Goal: Contribute content: Contribute content

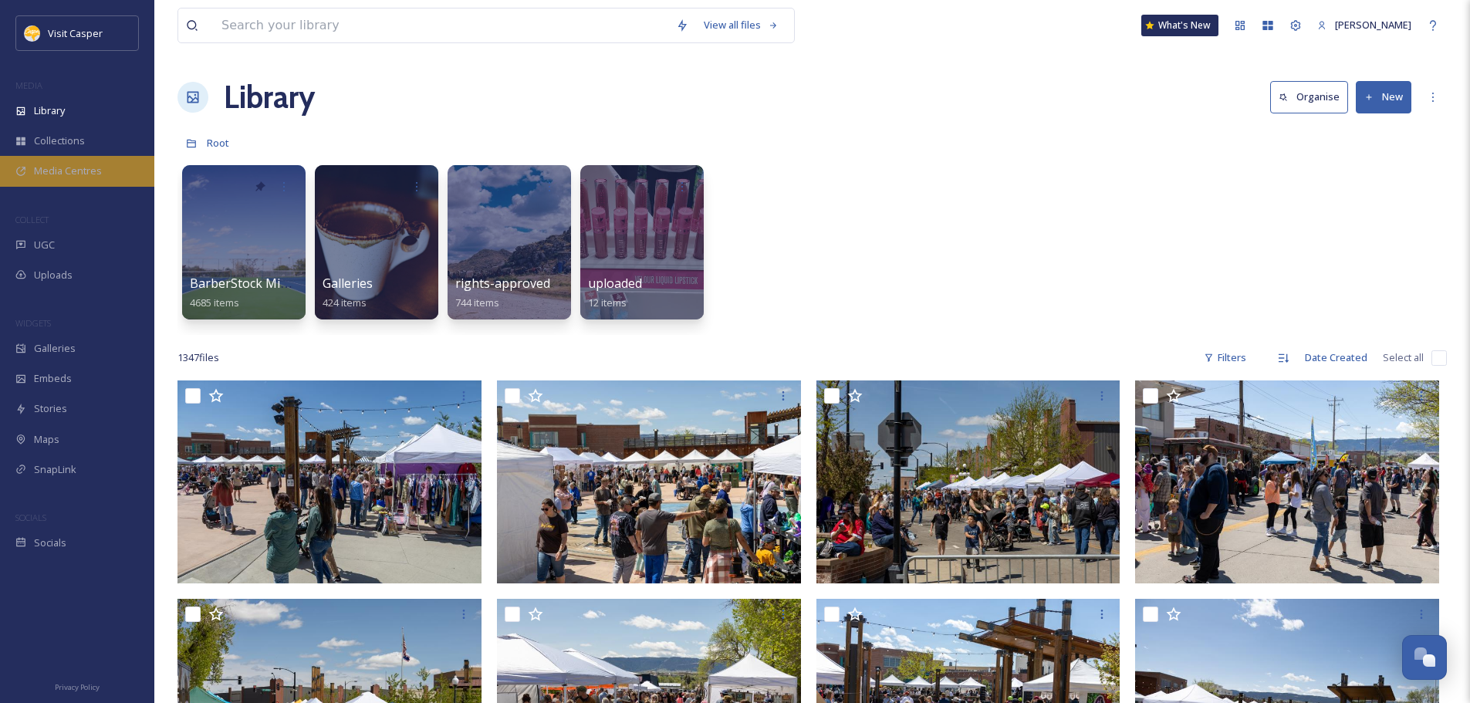
click at [69, 175] on span "Media Centres" at bounding box center [68, 171] width 68 height 15
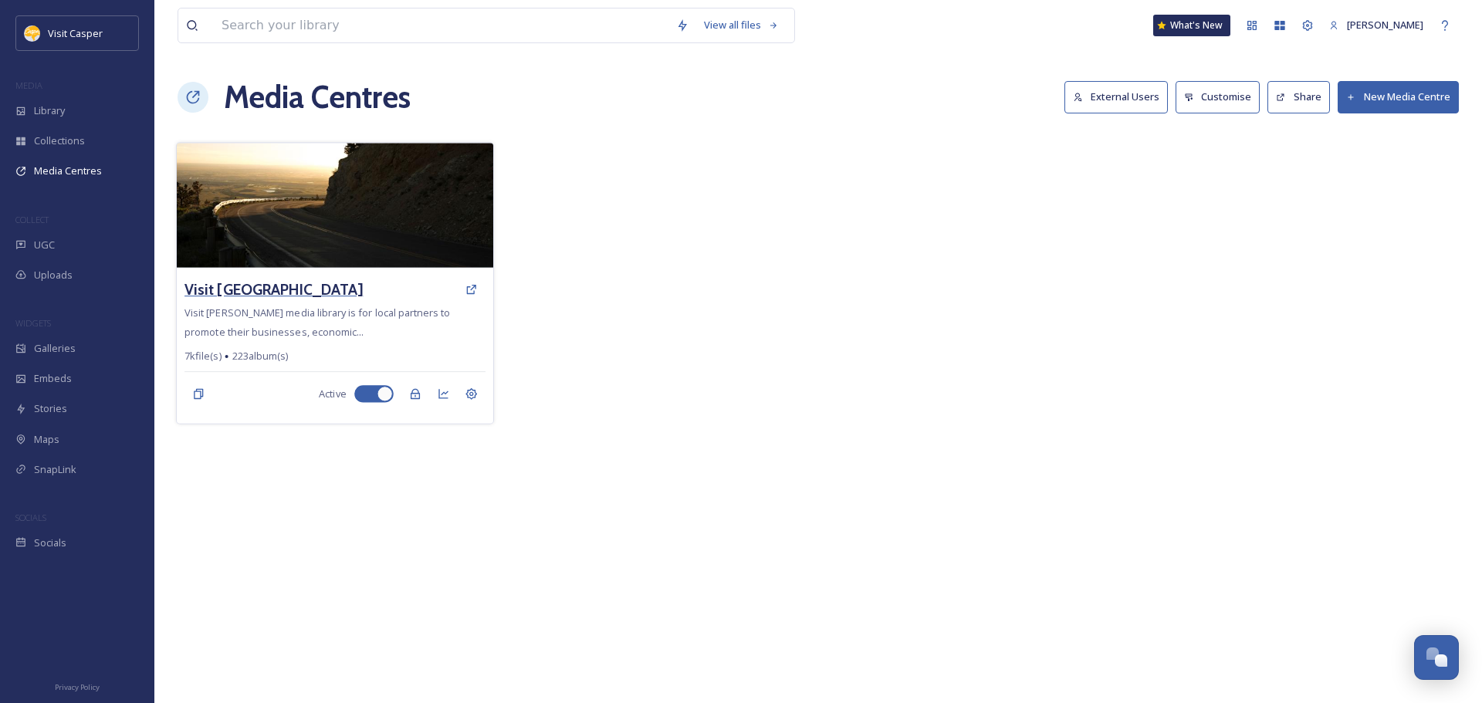
click at [337, 293] on h3 "Visit [GEOGRAPHIC_DATA]" at bounding box center [273, 290] width 178 height 22
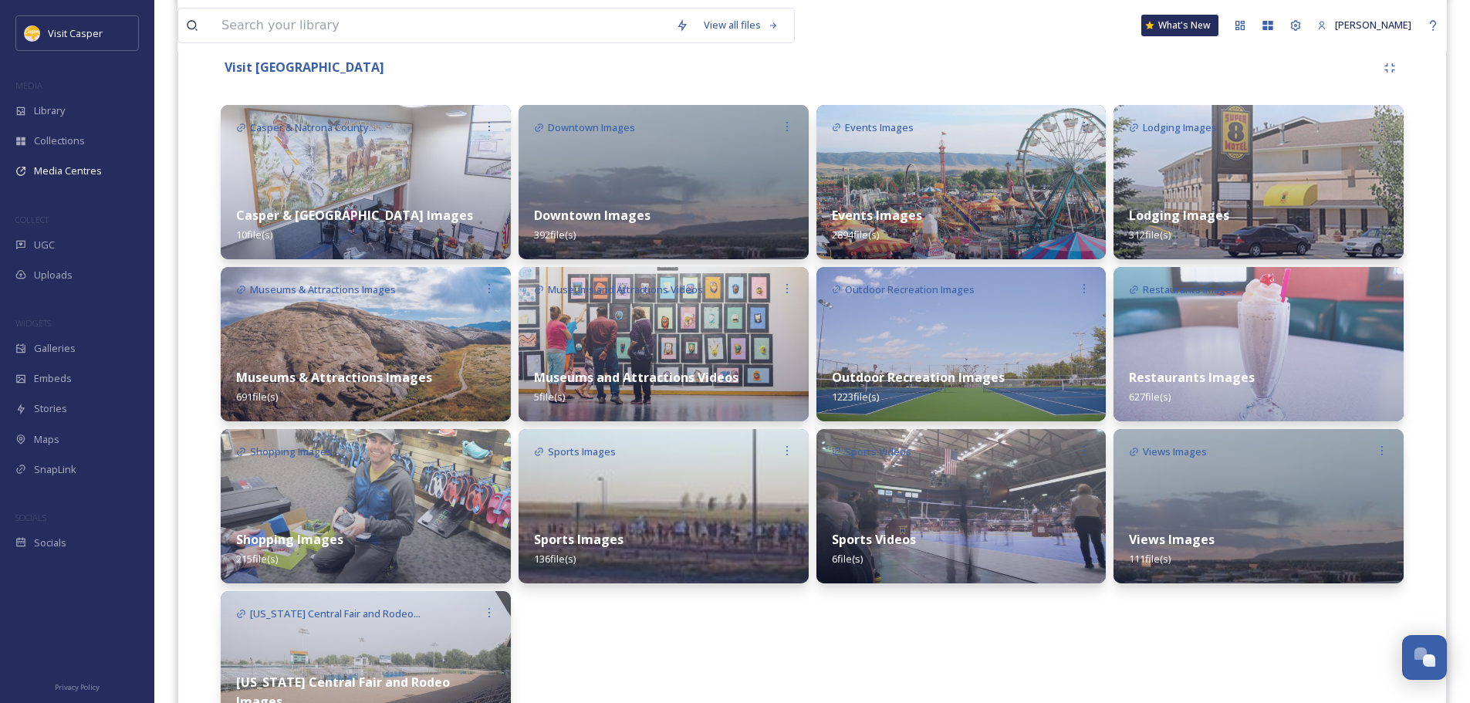
scroll to position [375, 0]
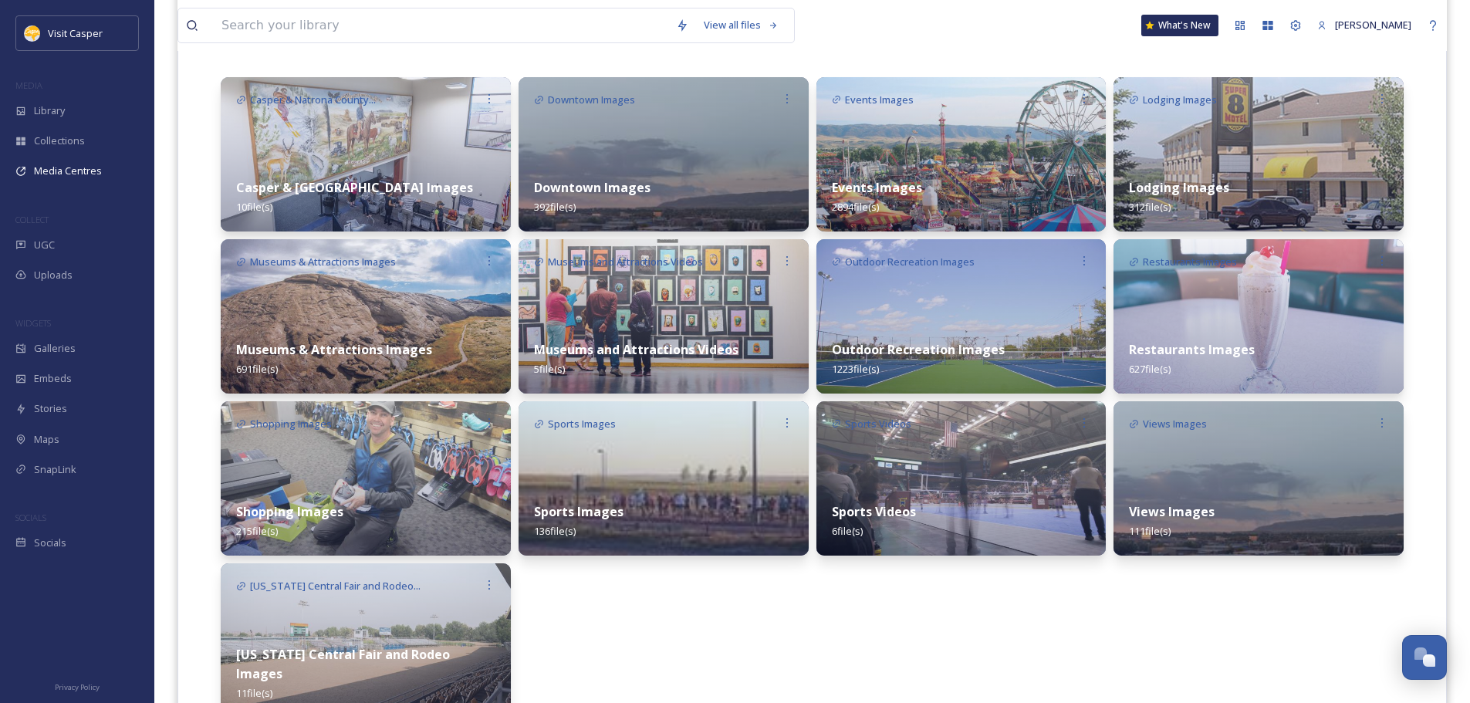
click at [1023, 341] on div "Outdoor Recreation Images 1223 file(s)" at bounding box center [962, 359] width 290 height 69
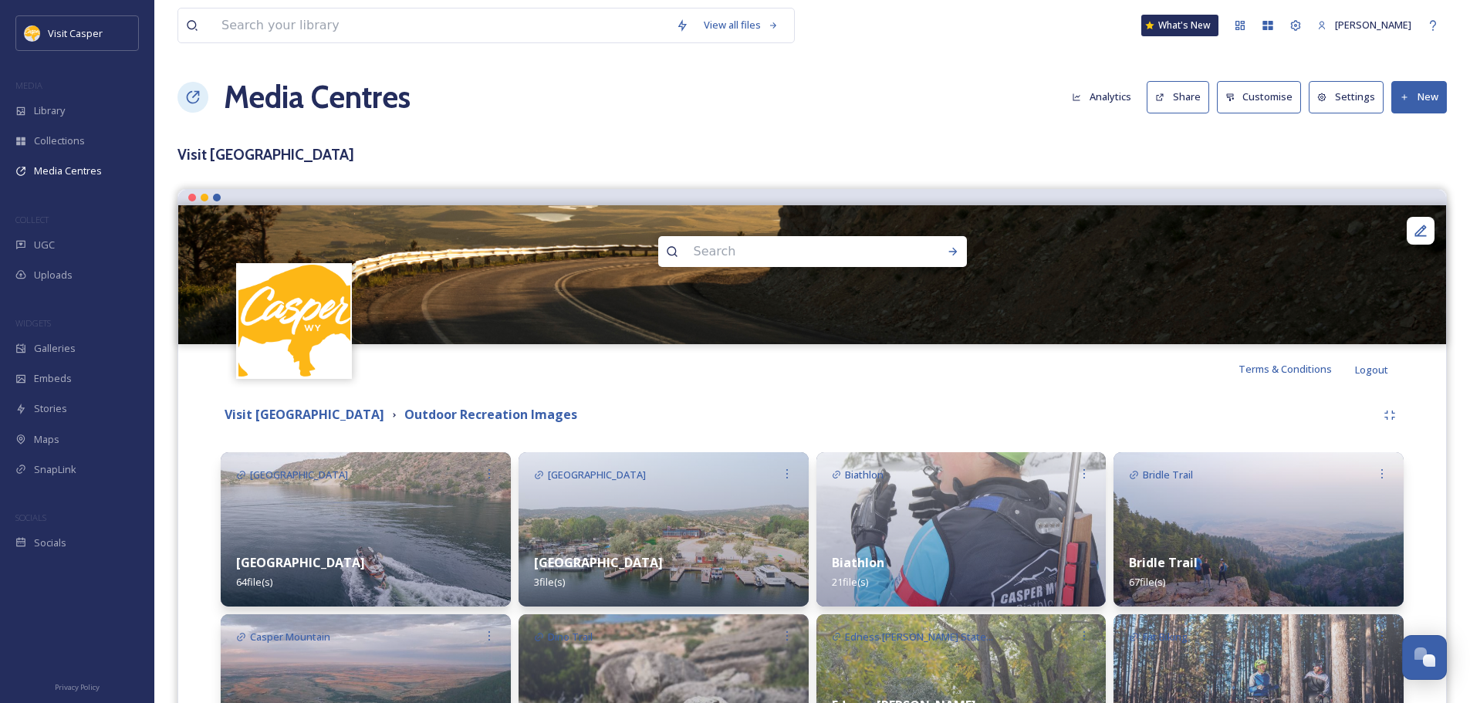
click at [1402, 104] on button "New" at bounding box center [1420, 97] width 56 height 32
click at [1409, 159] on span "Add Album" at bounding box center [1414, 163] width 50 height 15
click at [1412, 101] on button "New" at bounding box center [1420, 97] width 56 height 32
click at [1409, 162] on span "Add Album" at bounding box center [1414, 163] width 50 height 15
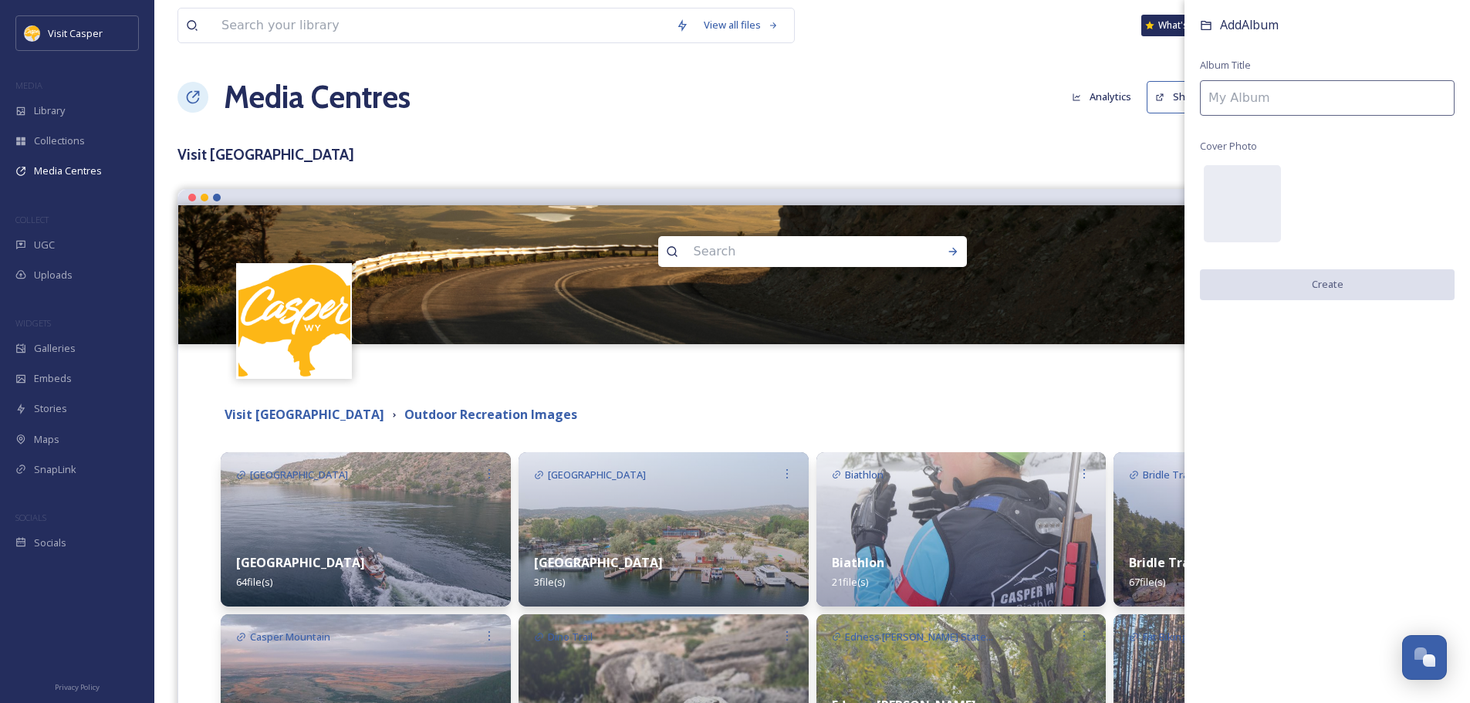
click at [1237, 93] on input at bounding box center [1327, 98] width 255 height 36
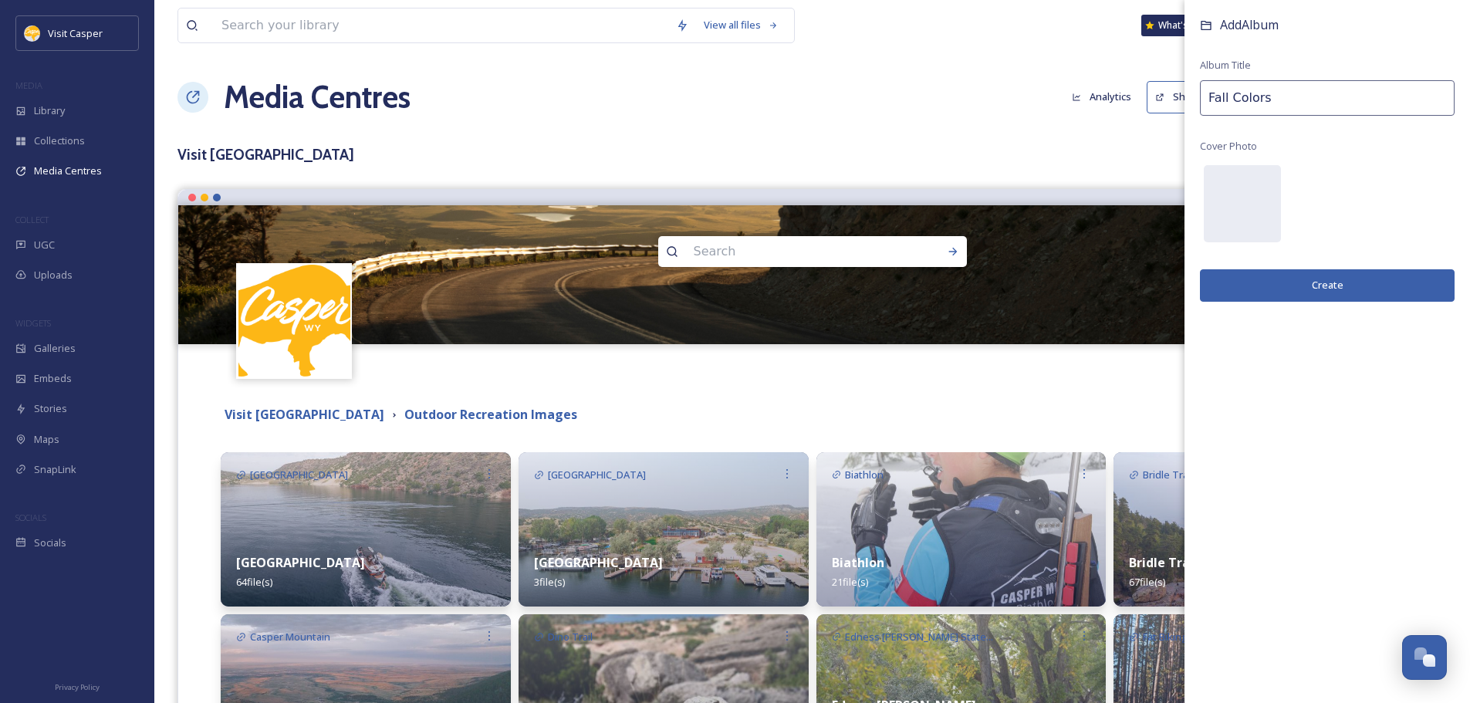
type input "Fall Colors"
click at [1319, 282] on button "Create" at bounding box center [1327, 285] width 255 height 32
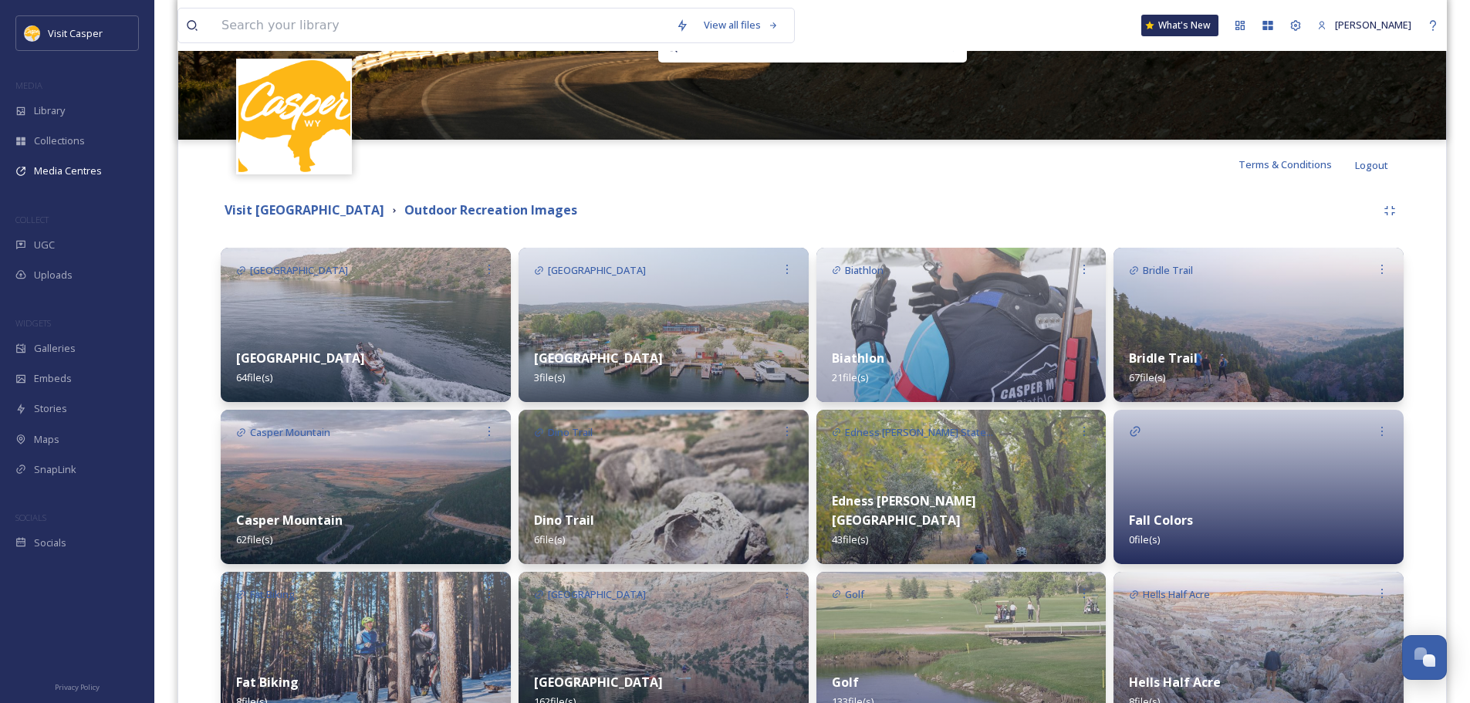
scroll to position [232, 0]
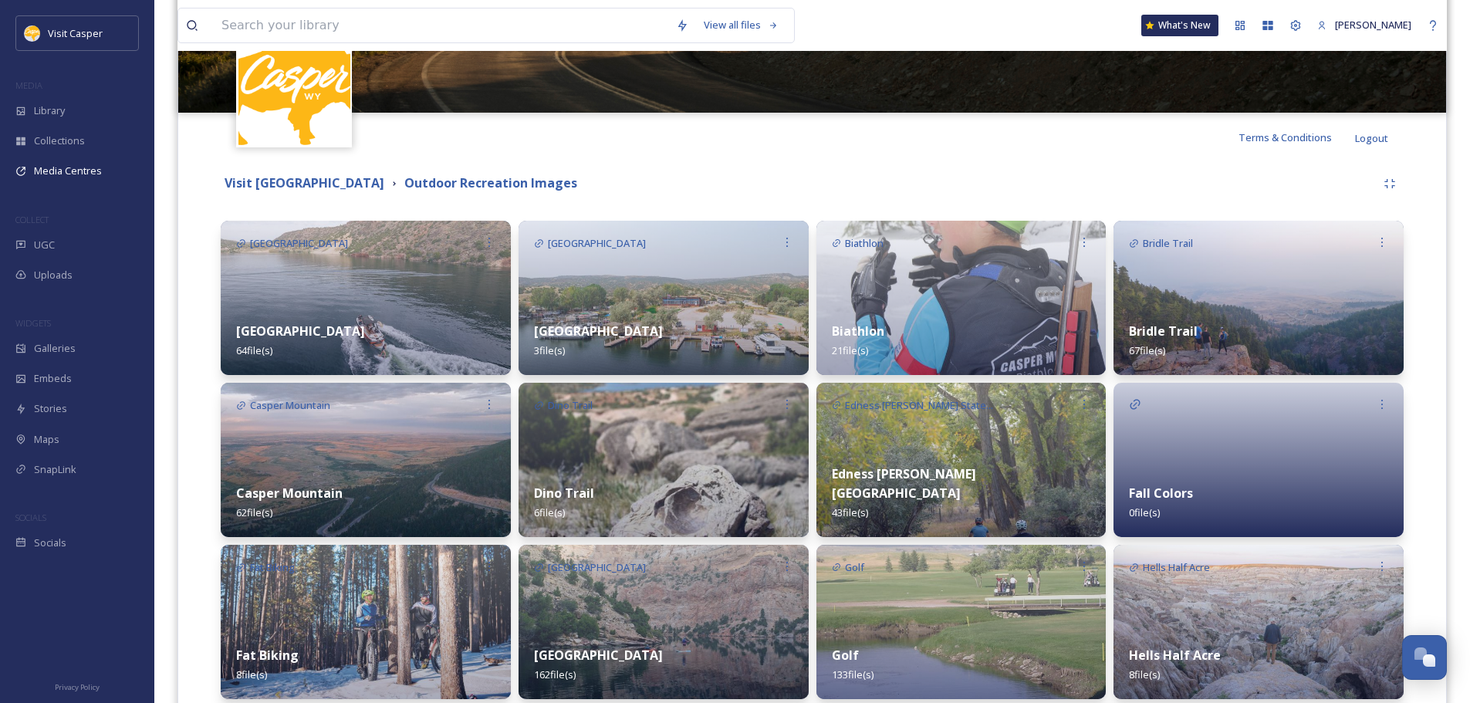
click at [1250, 408] on div at bounding box center [1259, 460] width 290 height 154
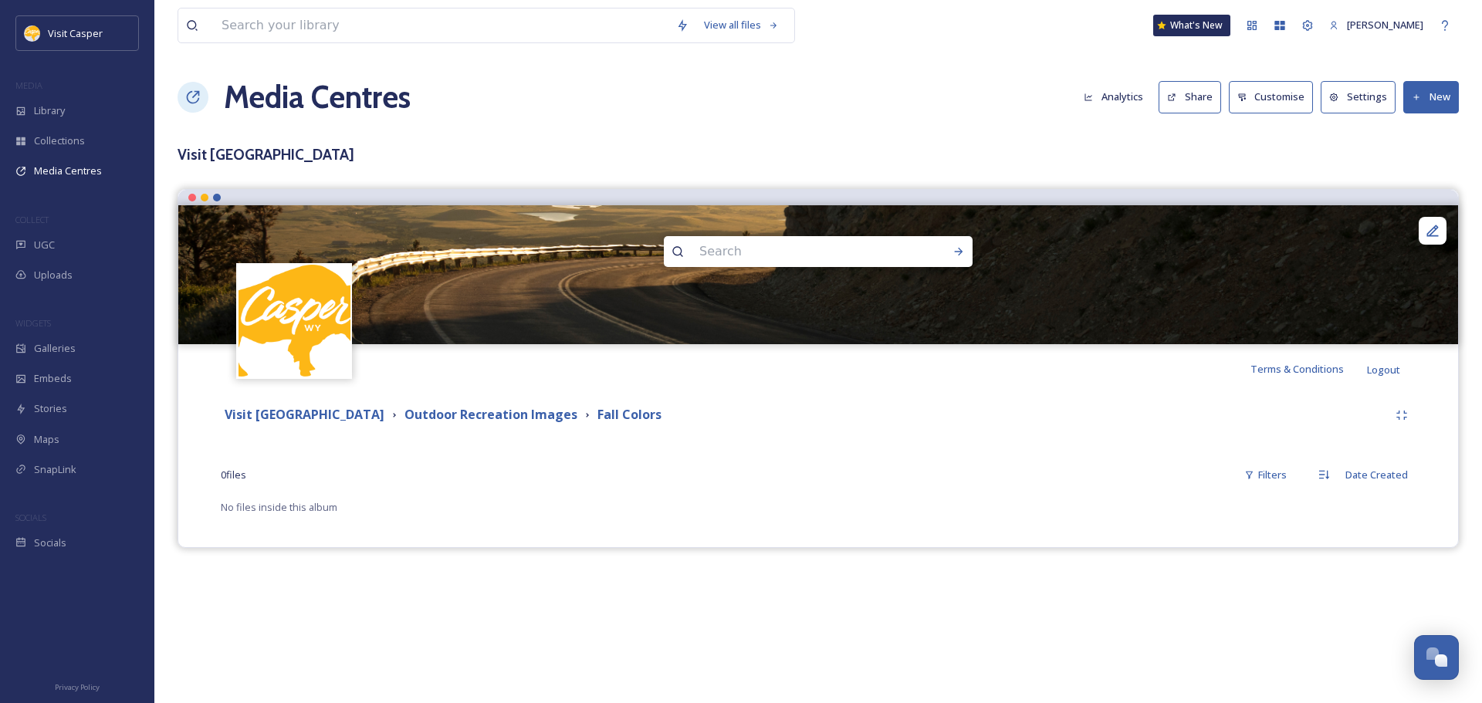
scroll to position [2, 0]
click at [1441, 105] on button "New" at bounding box center [1431, 97] width 56 height 32
click at [1429, 130] on span "Add Files" at bounding box center [1421, 133] width 42 height 15
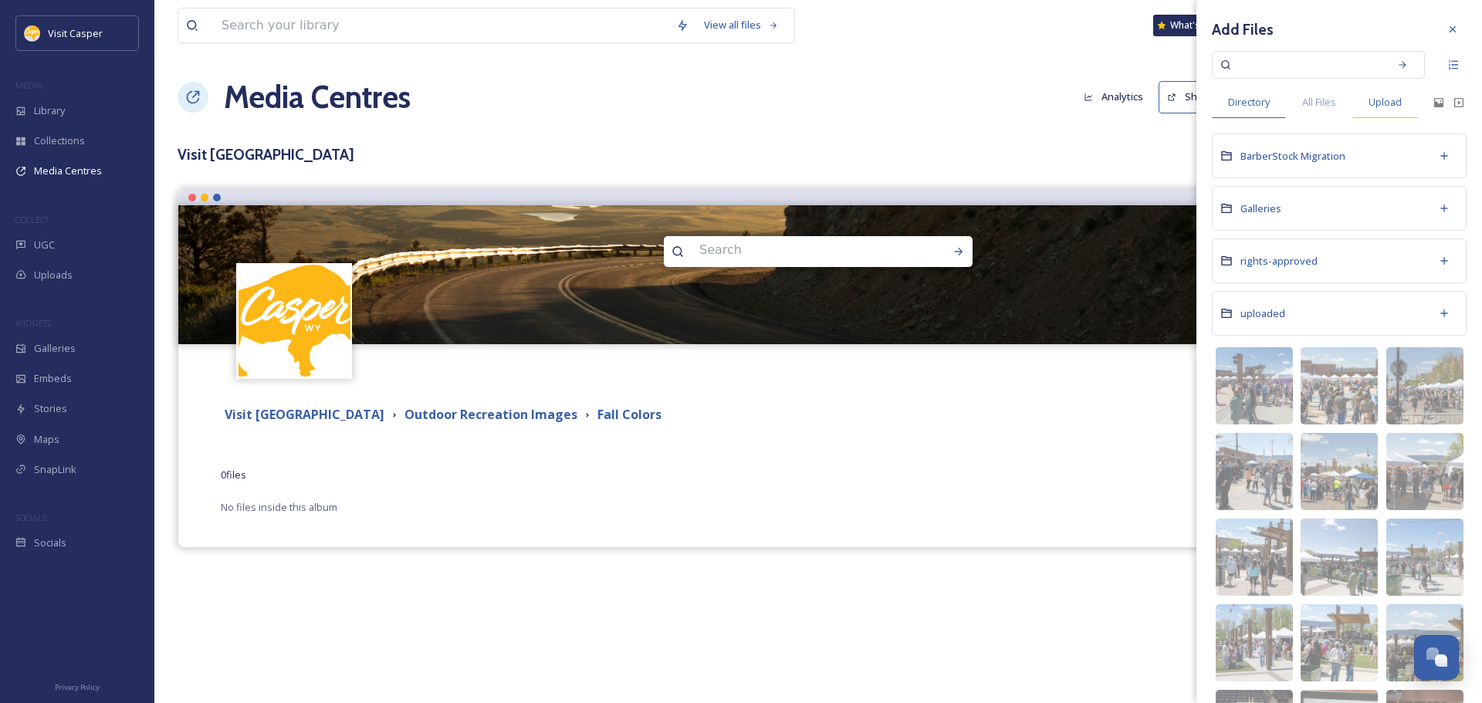
click at [1382, 102] on span "Upload" at bounding box center [1384, 102] width 33 height 15
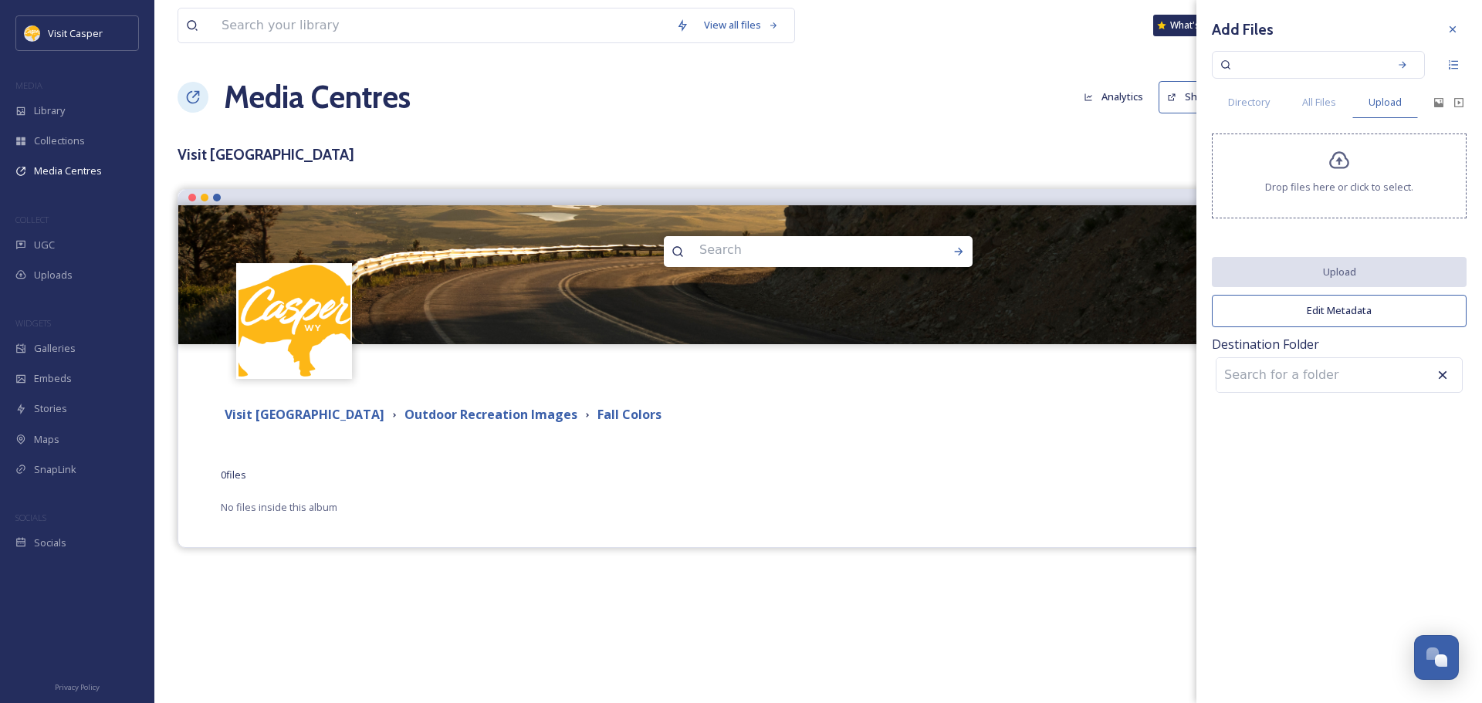
click at [1328, 185] on span "Drop files here or click to select." at bounding box center [1339, 187] width 148 height 15
click at [1381, 171] on div "Drop files here or click to select." at bounding box center [1339, 176] width 255 height 85
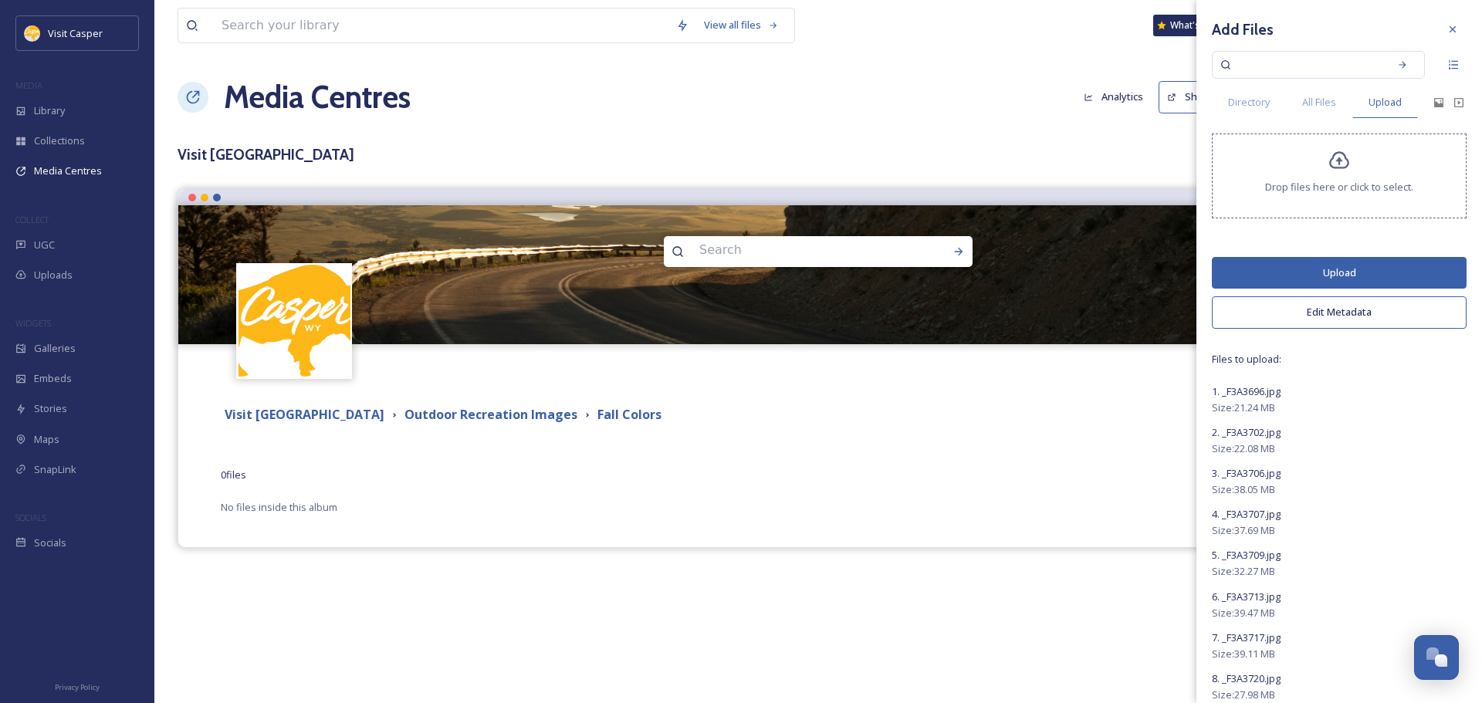
click at [1339, 311] on button "Edit Metadata" at bounding box center [1339, 312] width 255 height 32
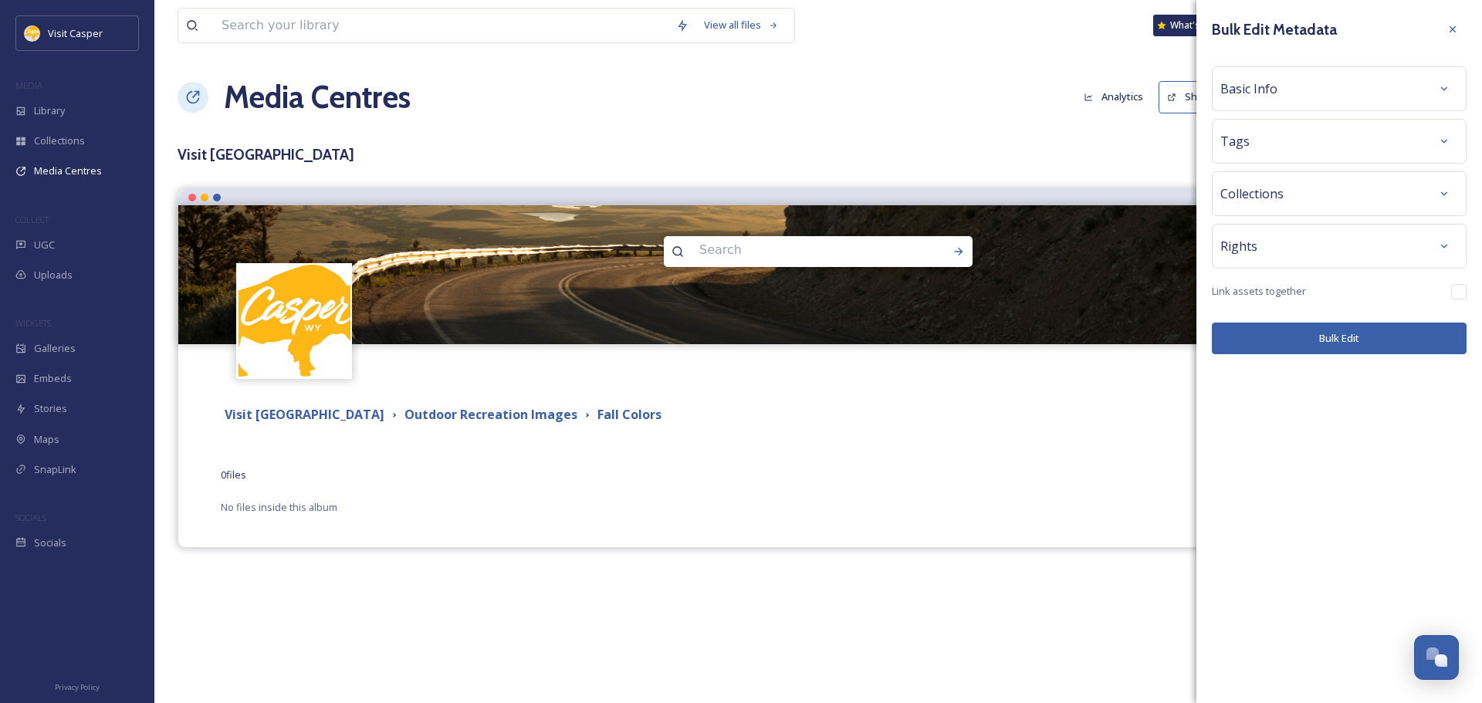
click at [1266, 93] on span "Basic Info" at bounding box center [1248, 88] width 57 height 19
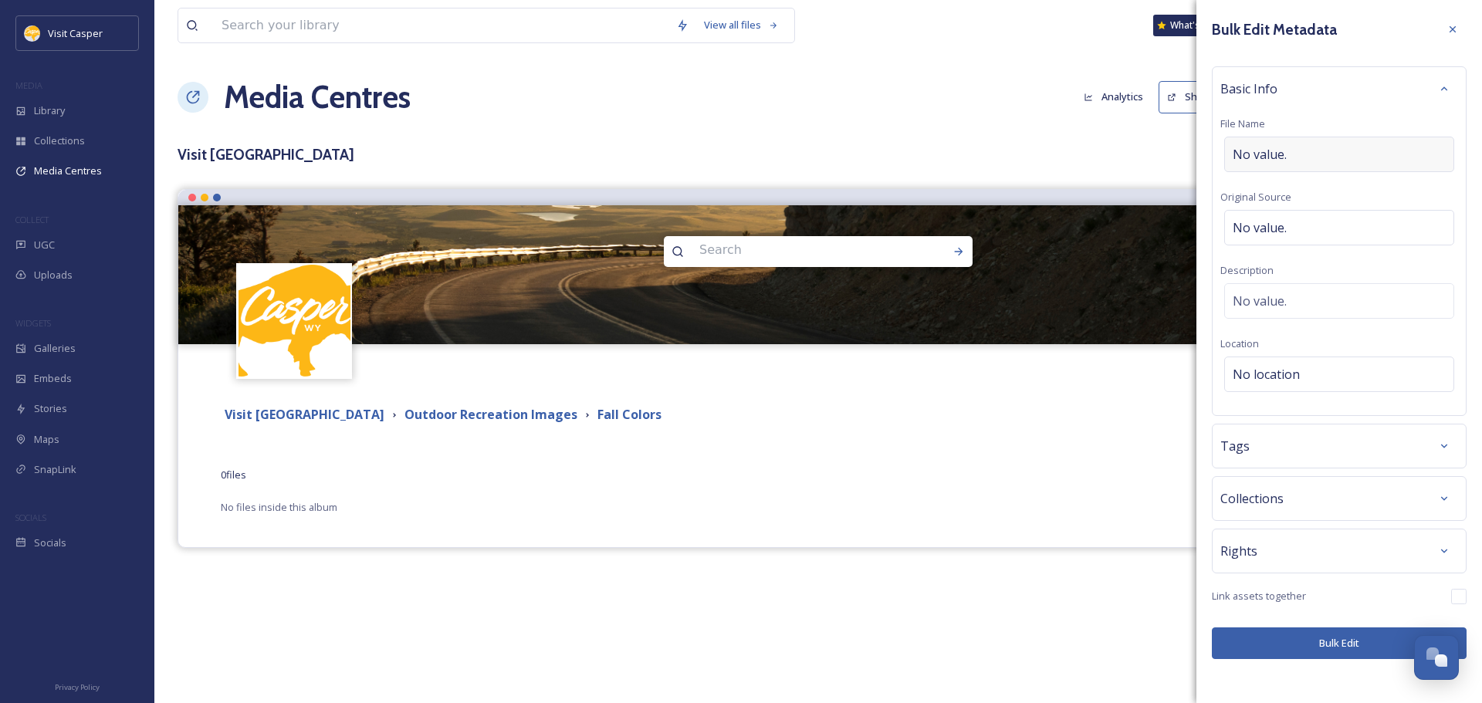
click at [1275, 158] on span "No value." at bounding box center [1260, 154] width 54 height 19
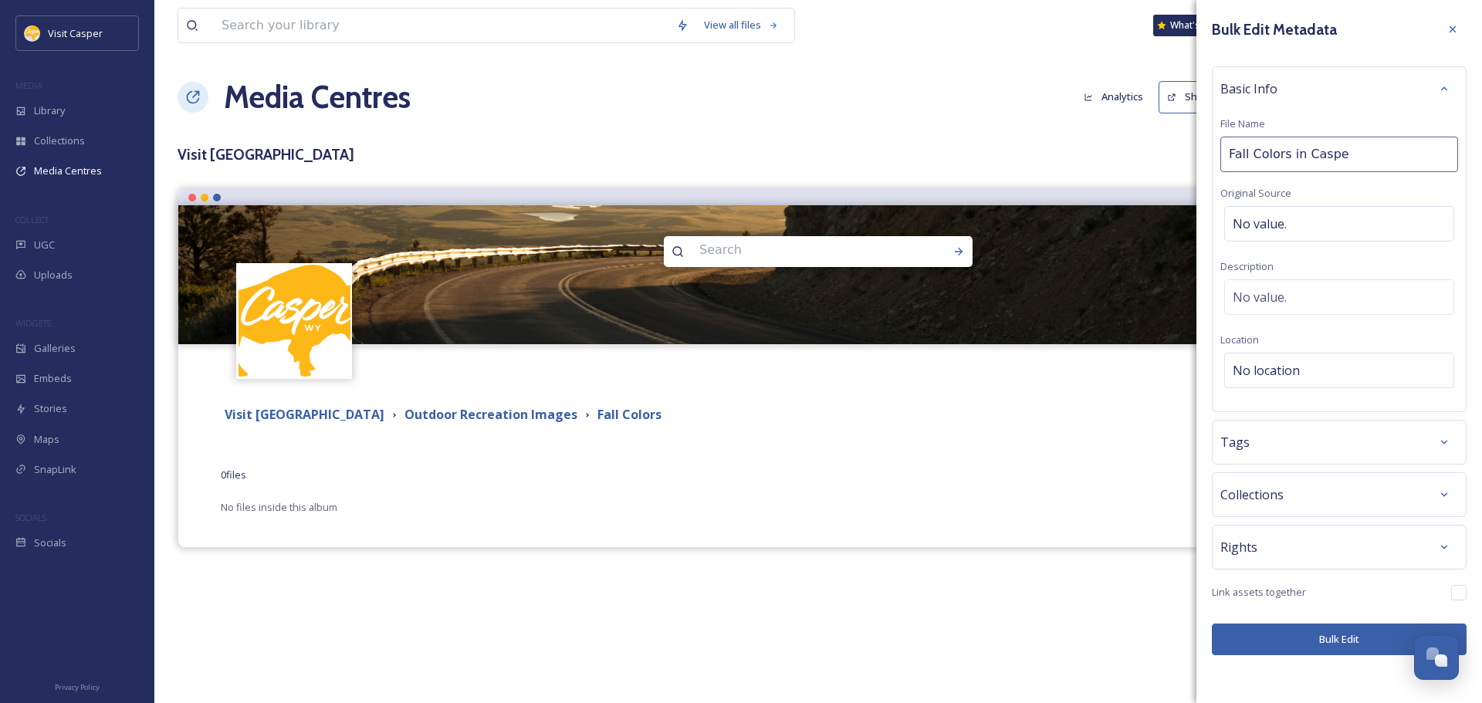
type input "Fall Colors in [GEOGRAPHIC_DATA]"
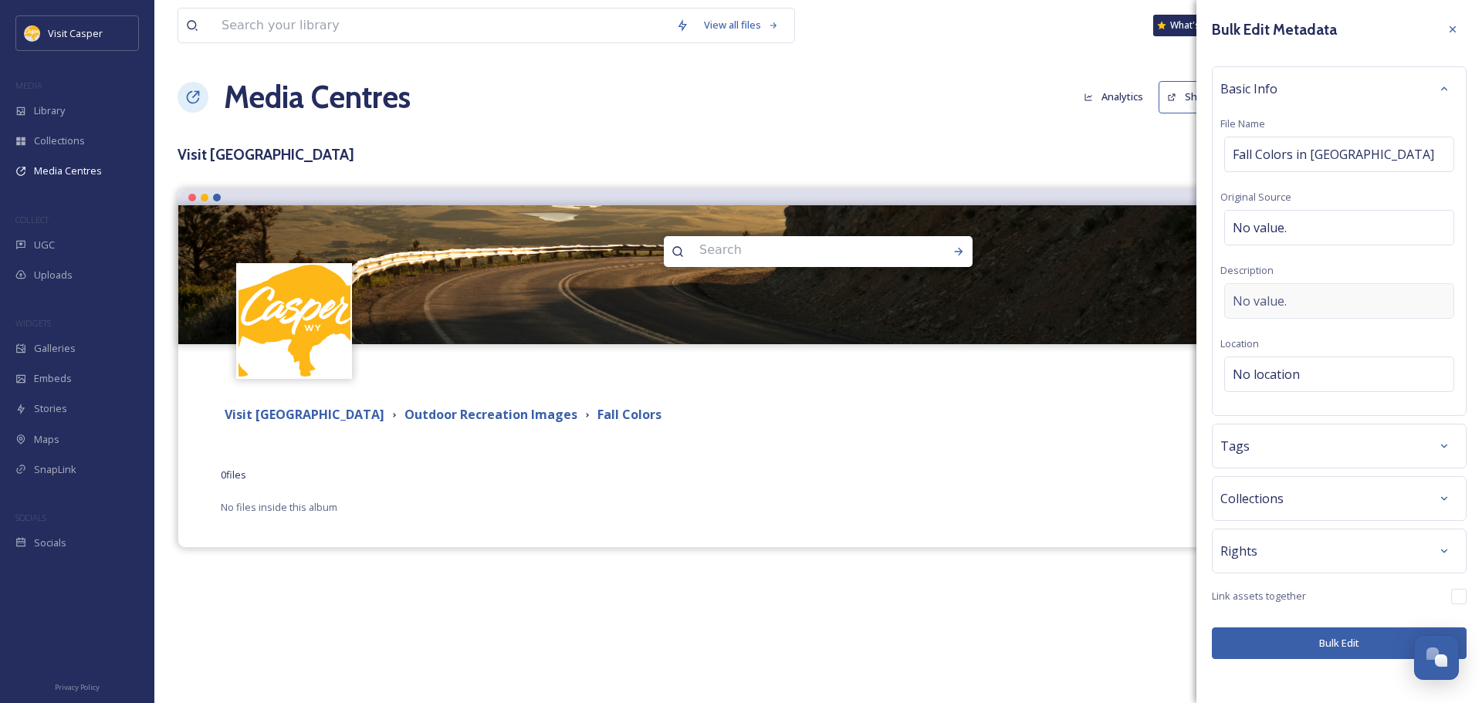
click at [1288, 300] on div "No value." at bounding box center [1339, 301] width 230 height 36
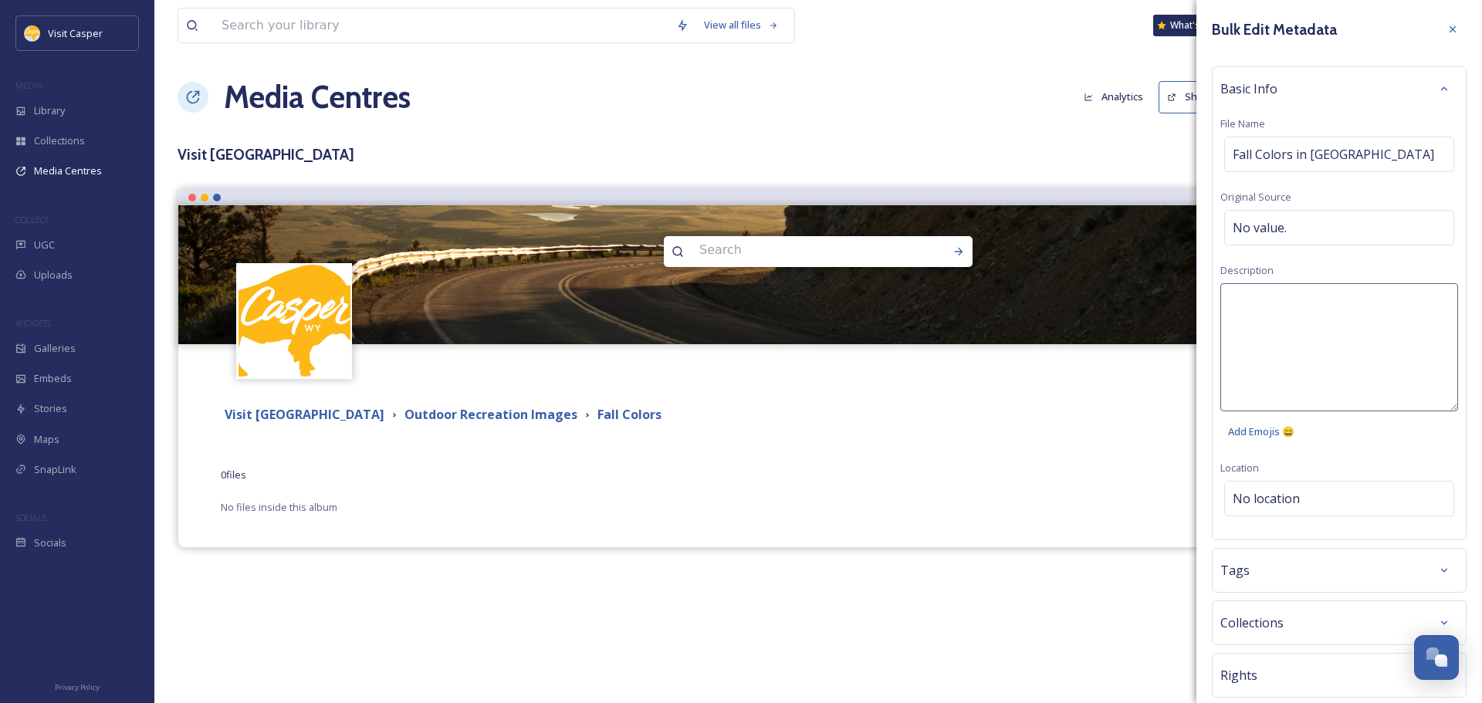
click at [1287, 299] on textarea at bounding box center [1339, 347] width 238 height 128
type textarea "Fall colors in [GEOGRAPHIC_DATA] and on Casper Mountain"
click at [1297, 501] on div "Bulk Edit Metadata Basic Info File Name Fall Colors in Casper Original Source N…" at bounding box center [1339, 399] width 286 height 799
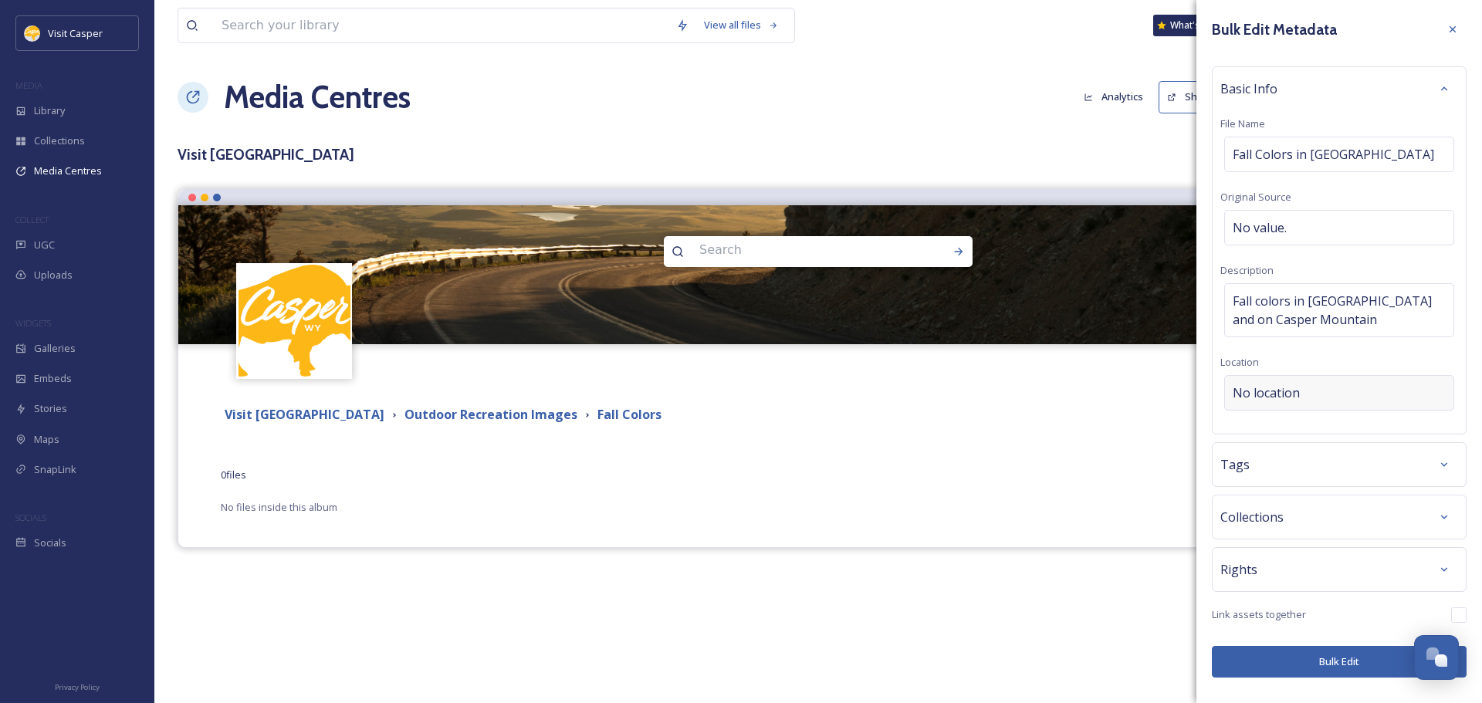
click at [1270, 394] on span "No location" at bounding box center [1266, 393] width 67 height 19
click at [1270, 394] on input at bounding box center [1339, 393] width 228 height 34
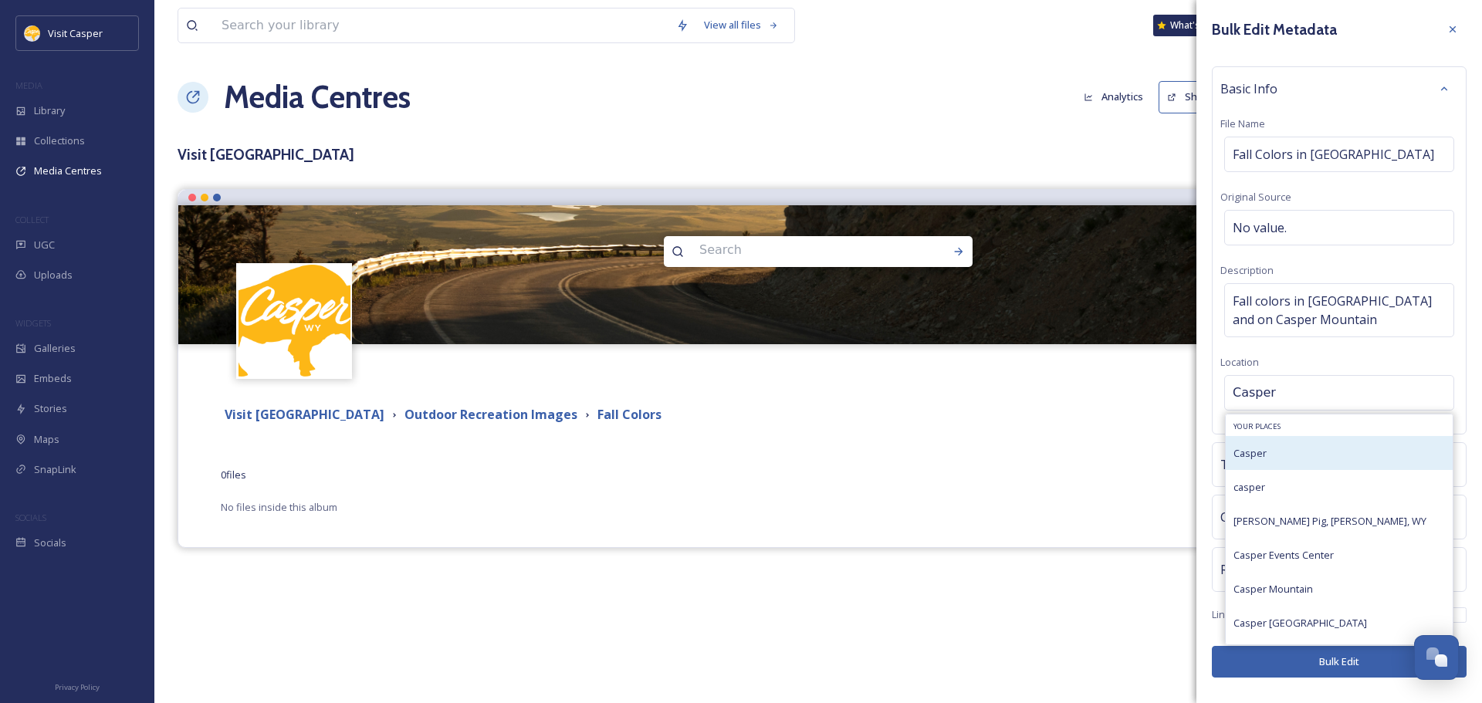
type input "Casper"
click at [1284, 462] on div "Casper" at bounding box center [1339, 453] width 227 height 34
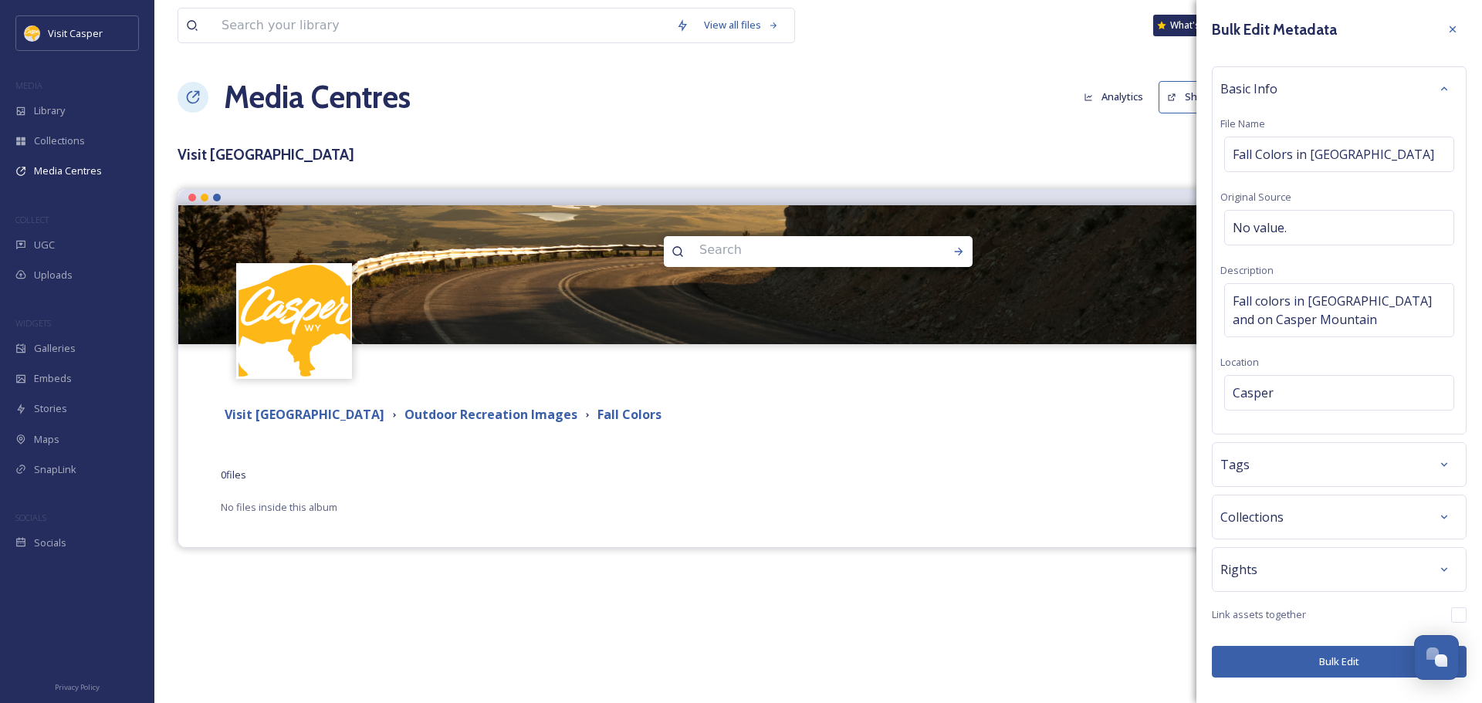
click at [1280, 472] on div "Tags" at bounding box center [1339, 465] width 238 height 28
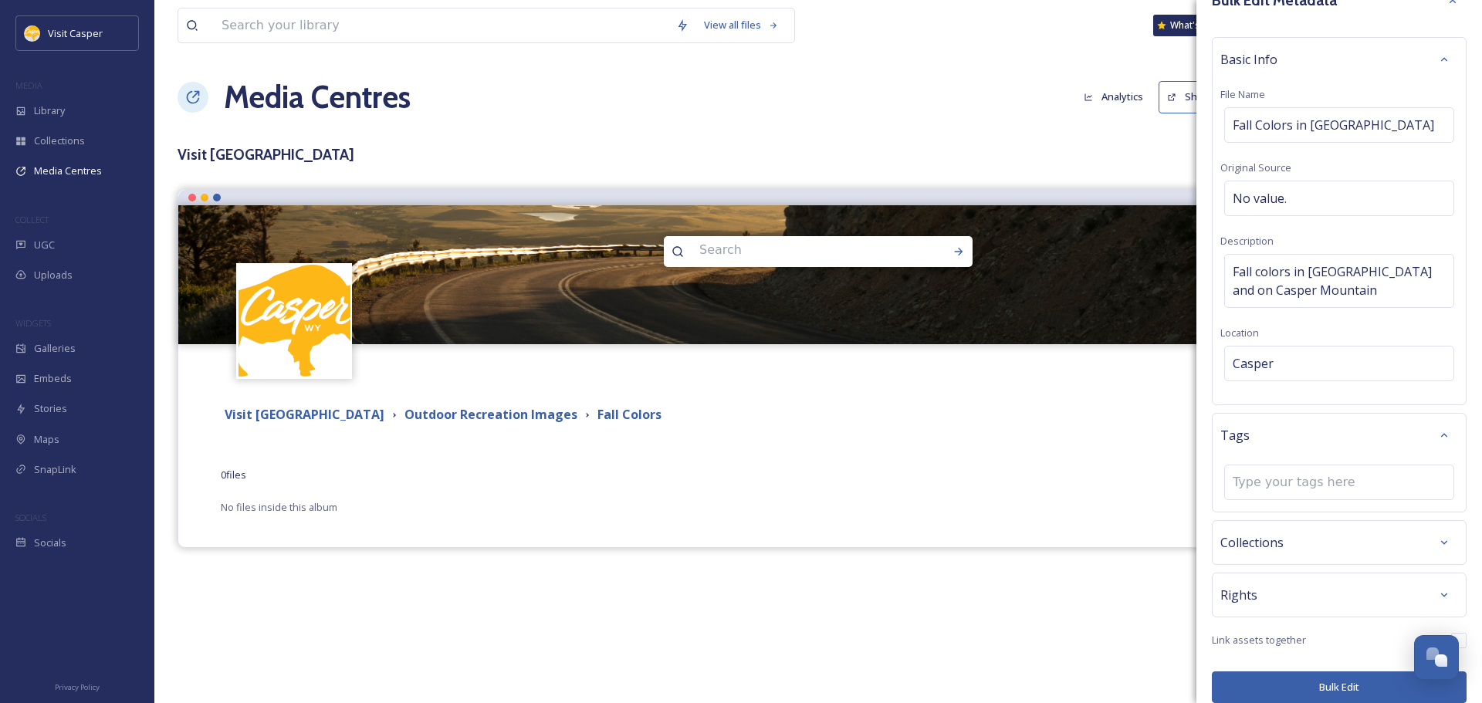
scroll to position [45, 0]
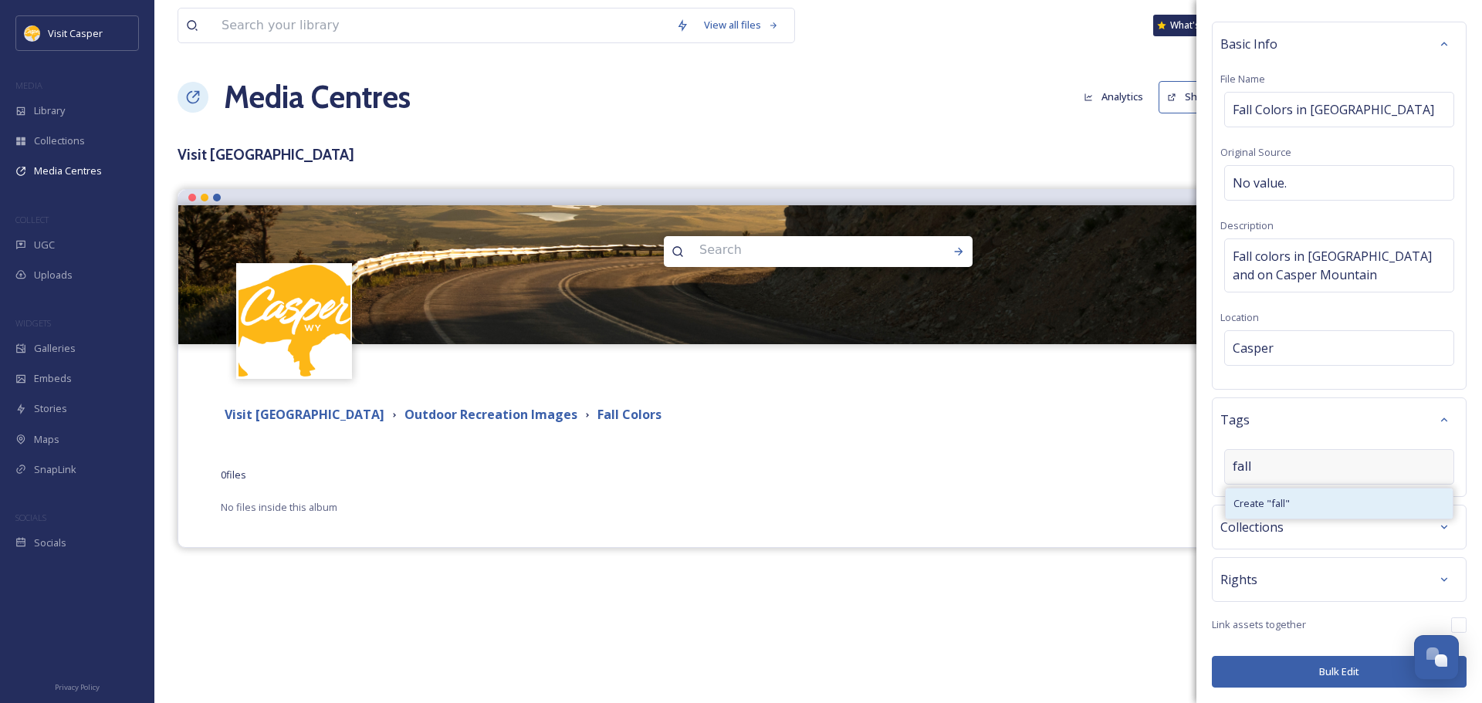
type input "fall"
click at [1285, 503] on span "Create " fall "" at bounding box center [1261, 503] width 56 height 15
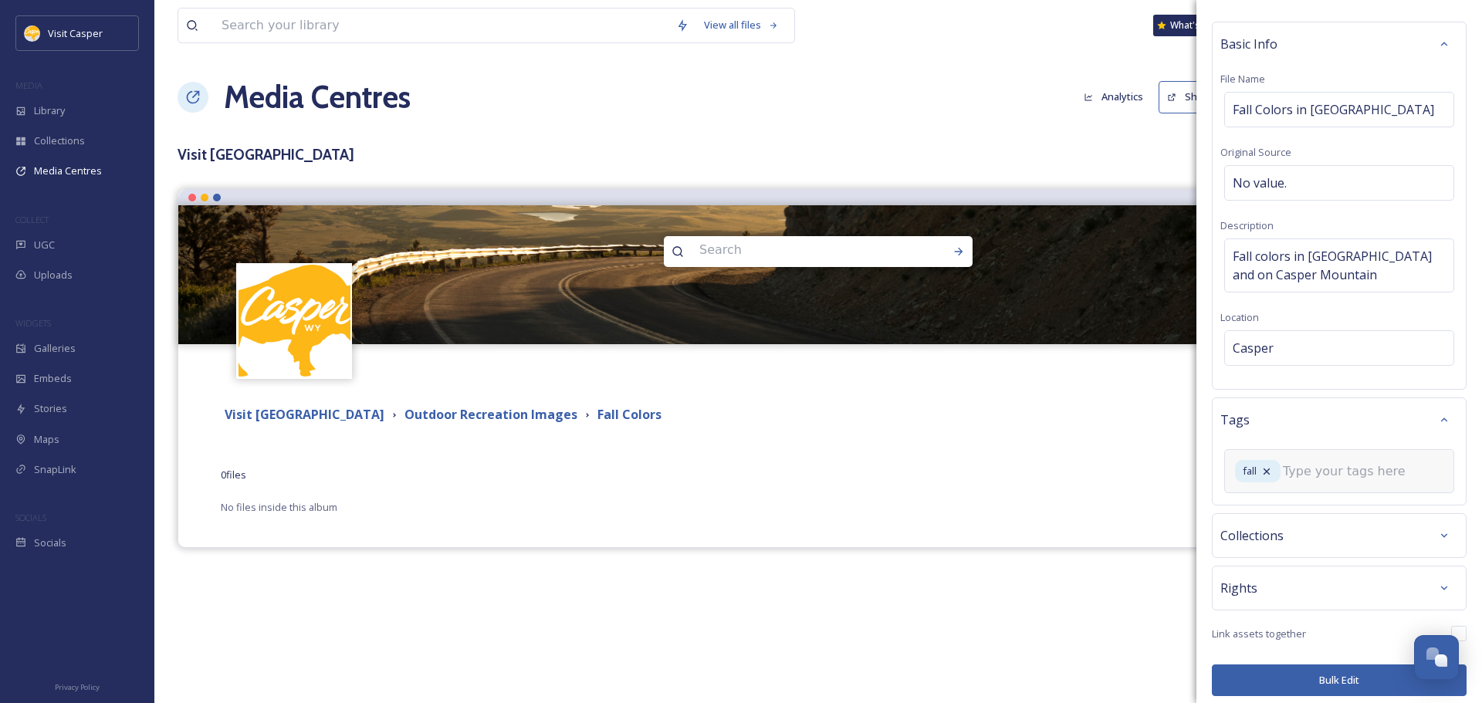
click at [1306, 469] on input at bounding box center [1360, 471] width 154 height 19
type input "fall colors"
click at [1327, 512] on div "Create " fall colors "" at bounding box center [1339, 512] width 227 height 30
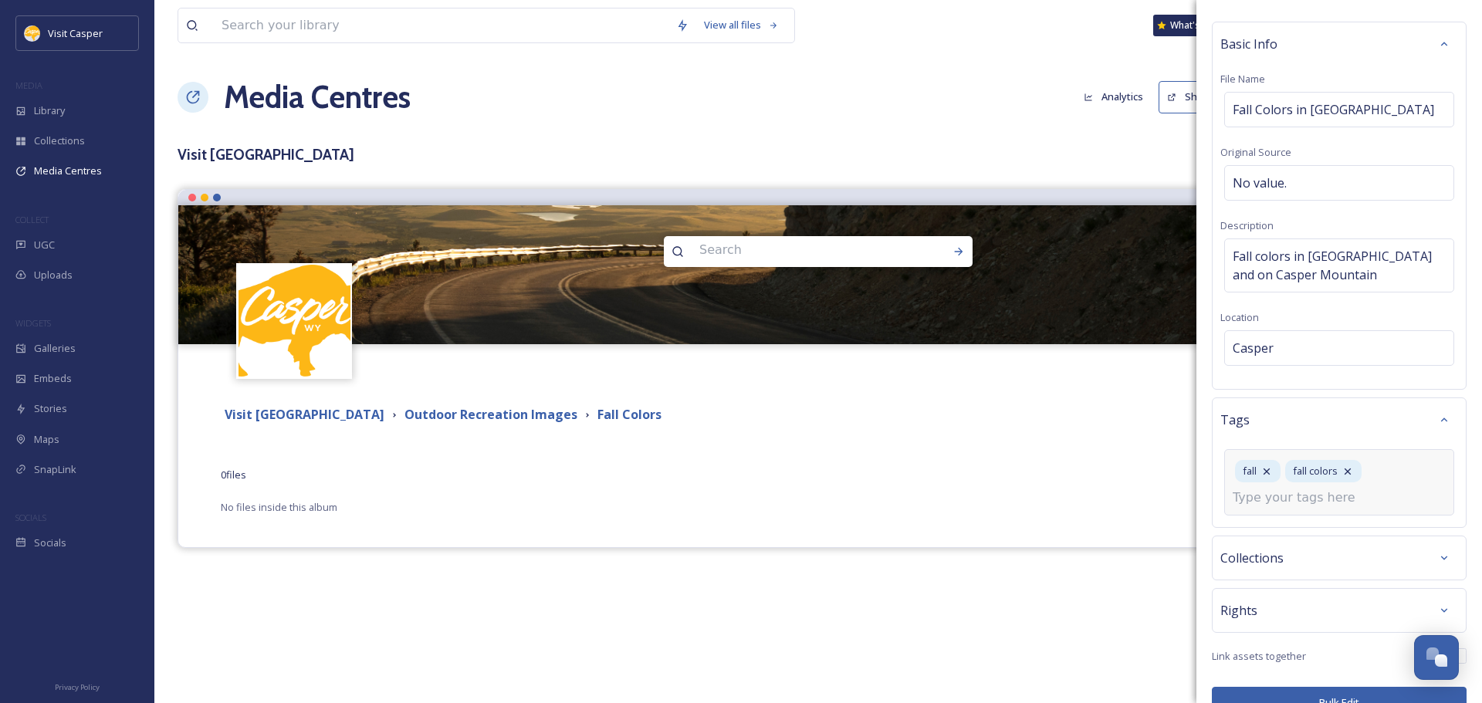
click at [1279, 497] on input at bounding box center [1310, 498] width 154 height 19
type input "Casper Mountain"
click at [1314, 536] on div "Casper Mountain" at bounding box center [1339, 534] width 227 height 30
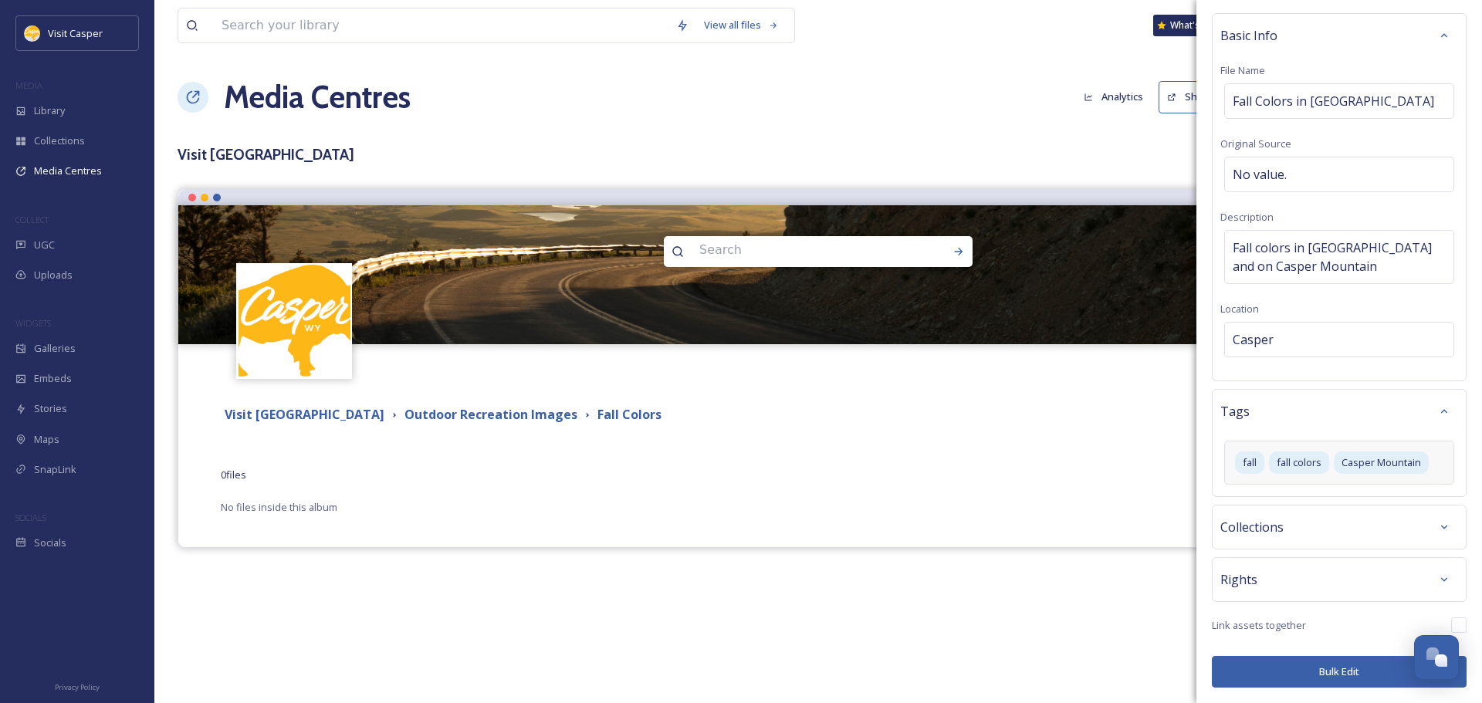
click at [1318, 520] on div "Collections" at bounding box center [1339, 527] width 238 height 28
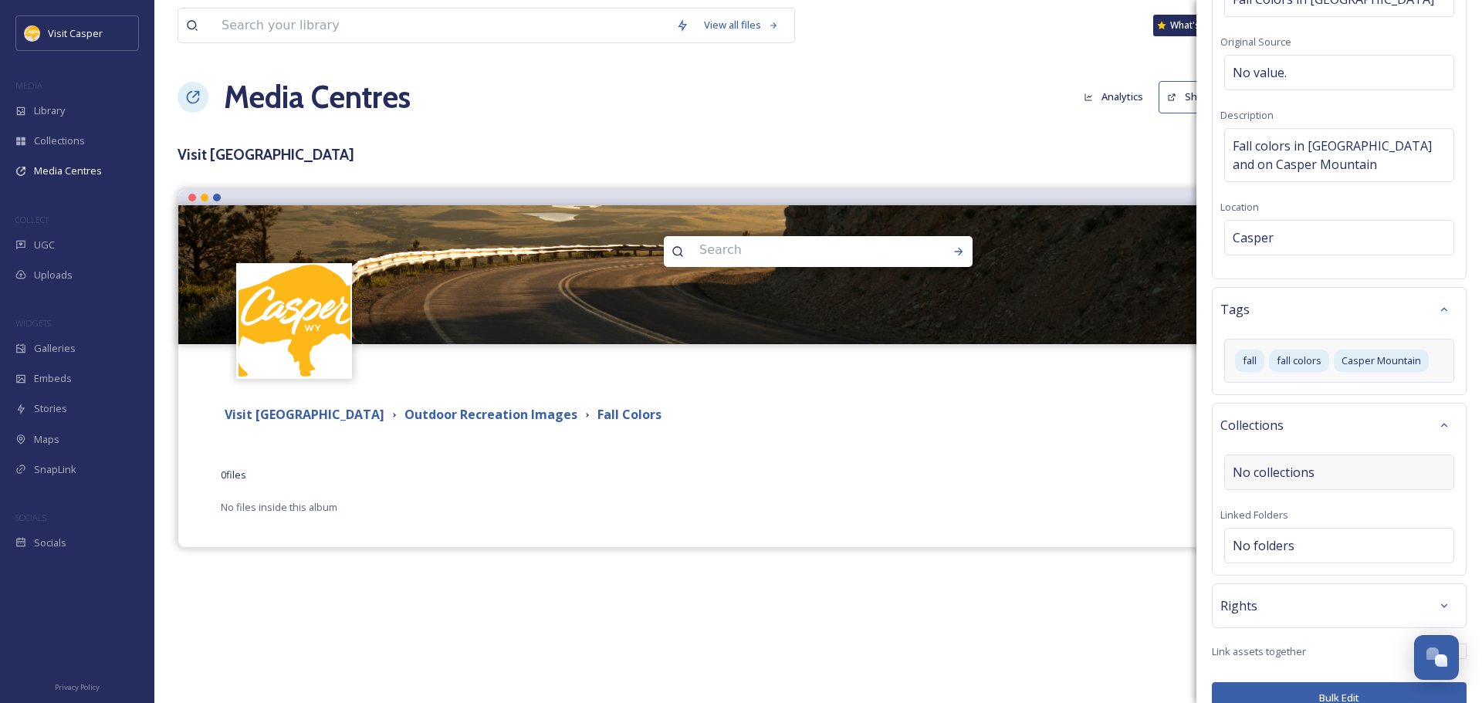
scroll to position [181, 0]
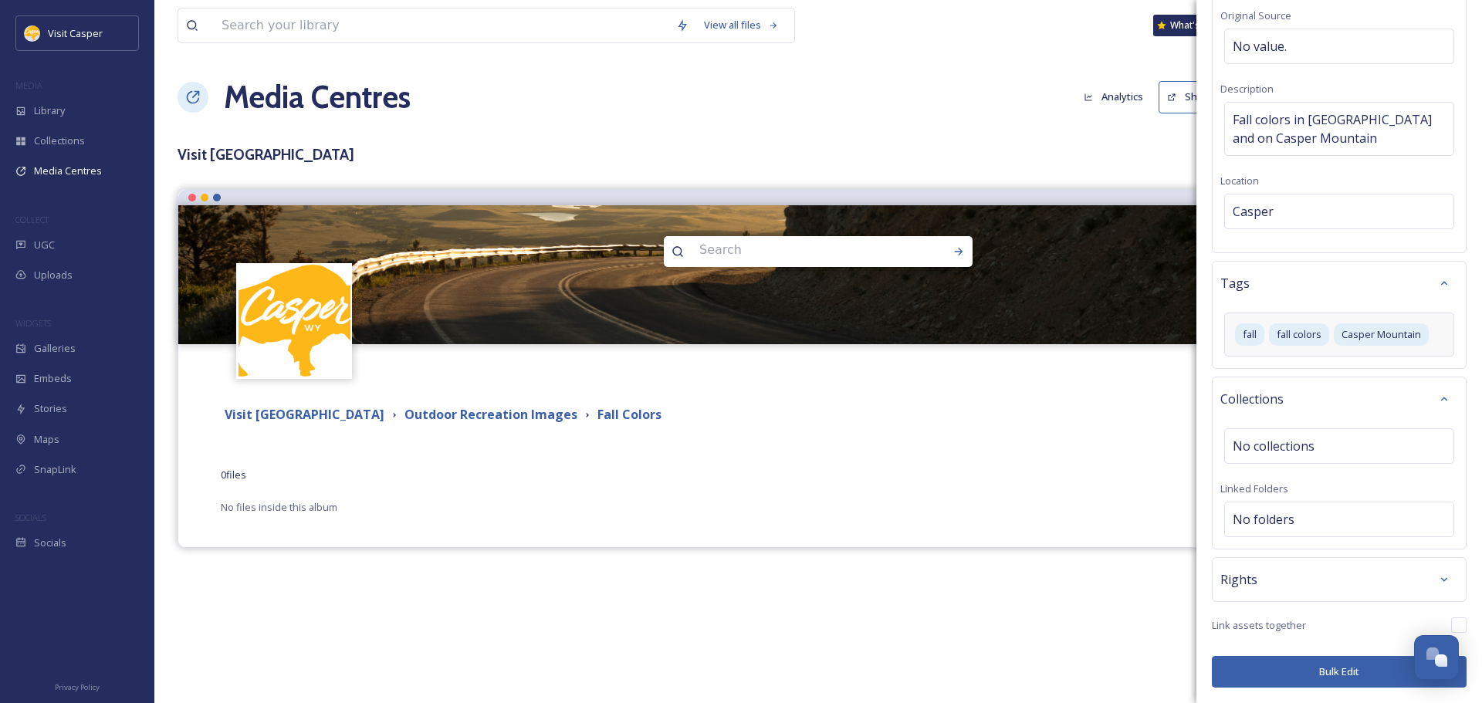
click at [1274, 577] on div "Rights" at bounding box center [1339, 580] width 238 height 28
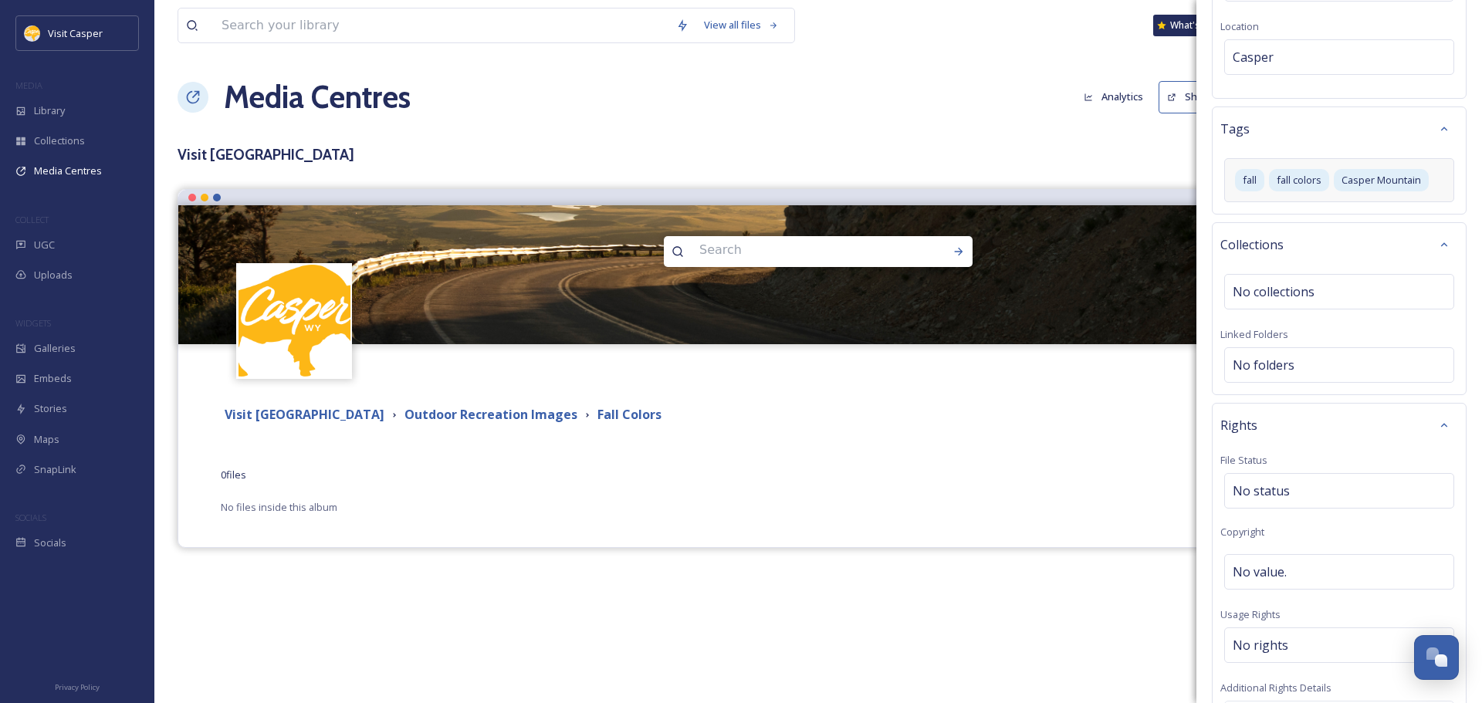
scroll to position [413, 0]
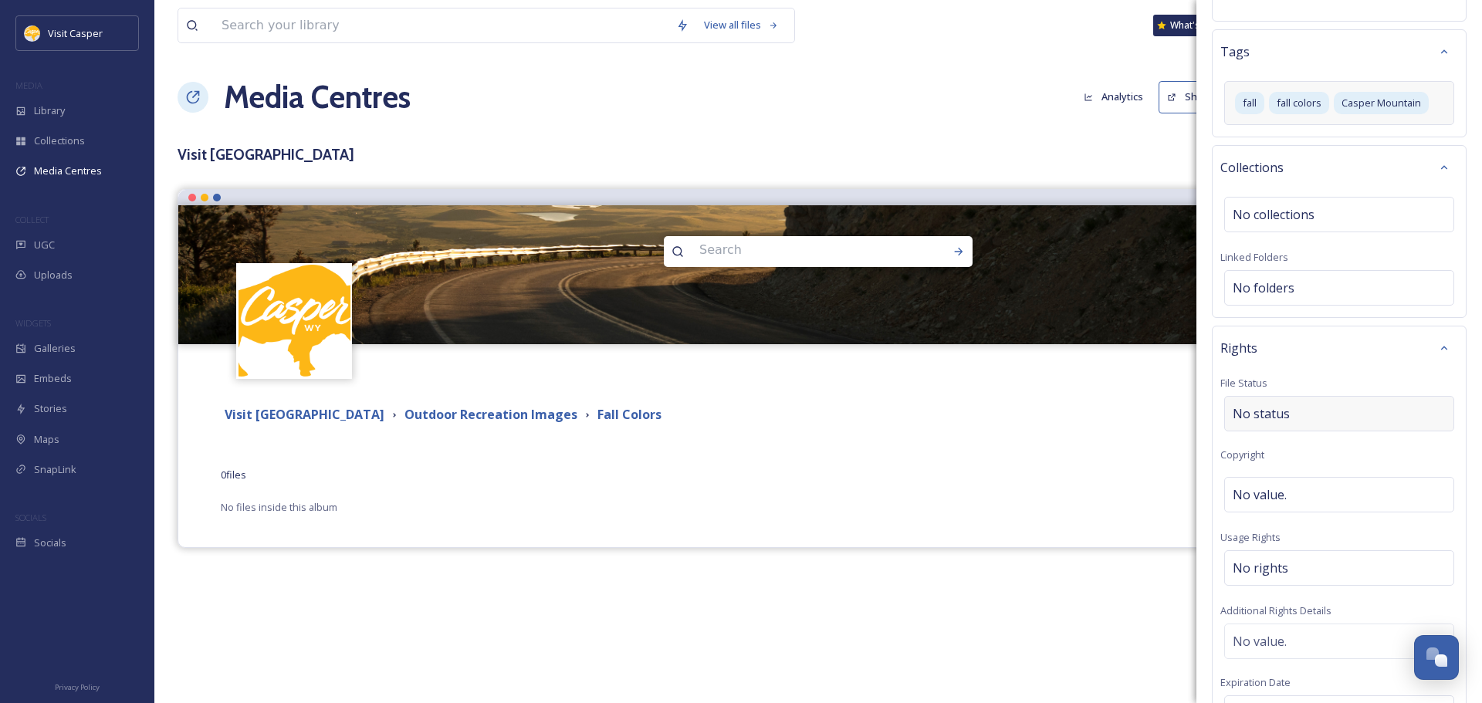
click at [1294, 413] on div "No status" at bounding box center [1339, 414] width 230 height 36
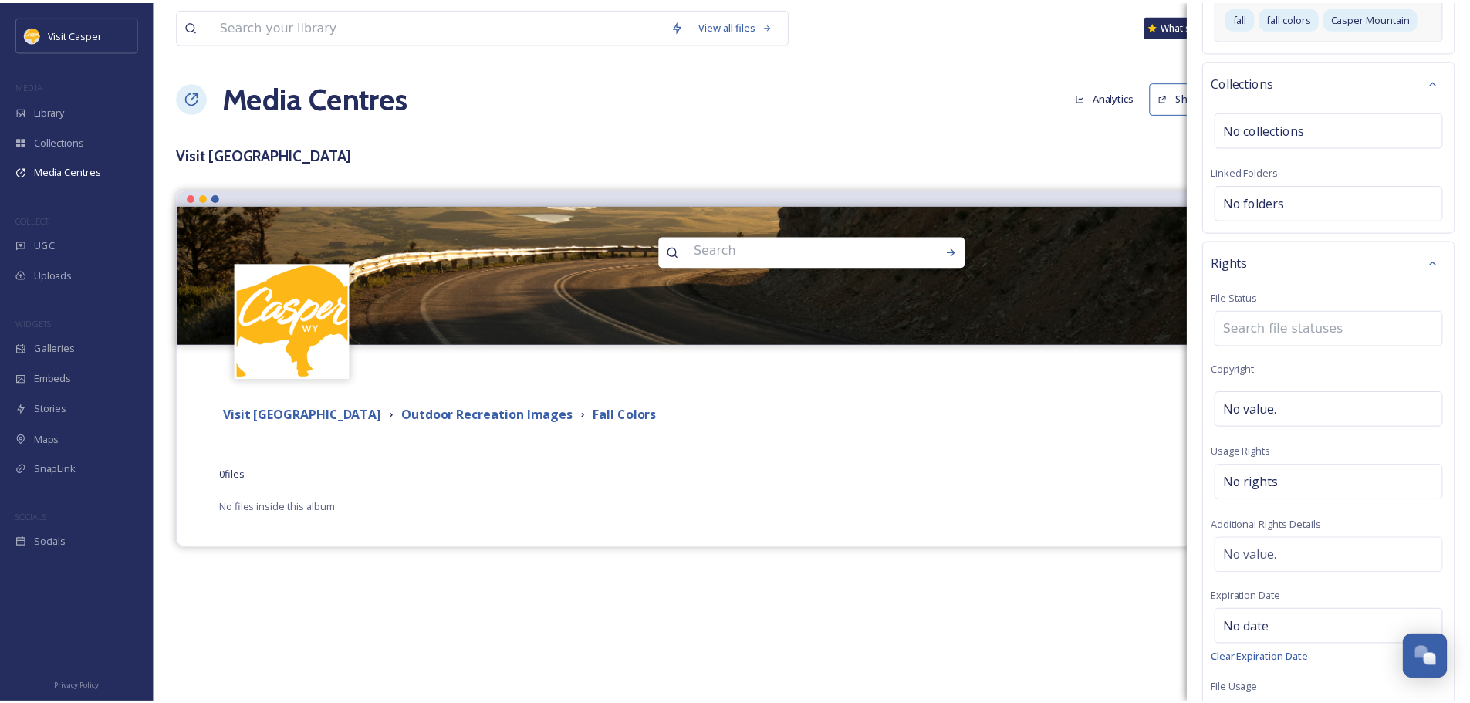
scroll to position [631, 0]
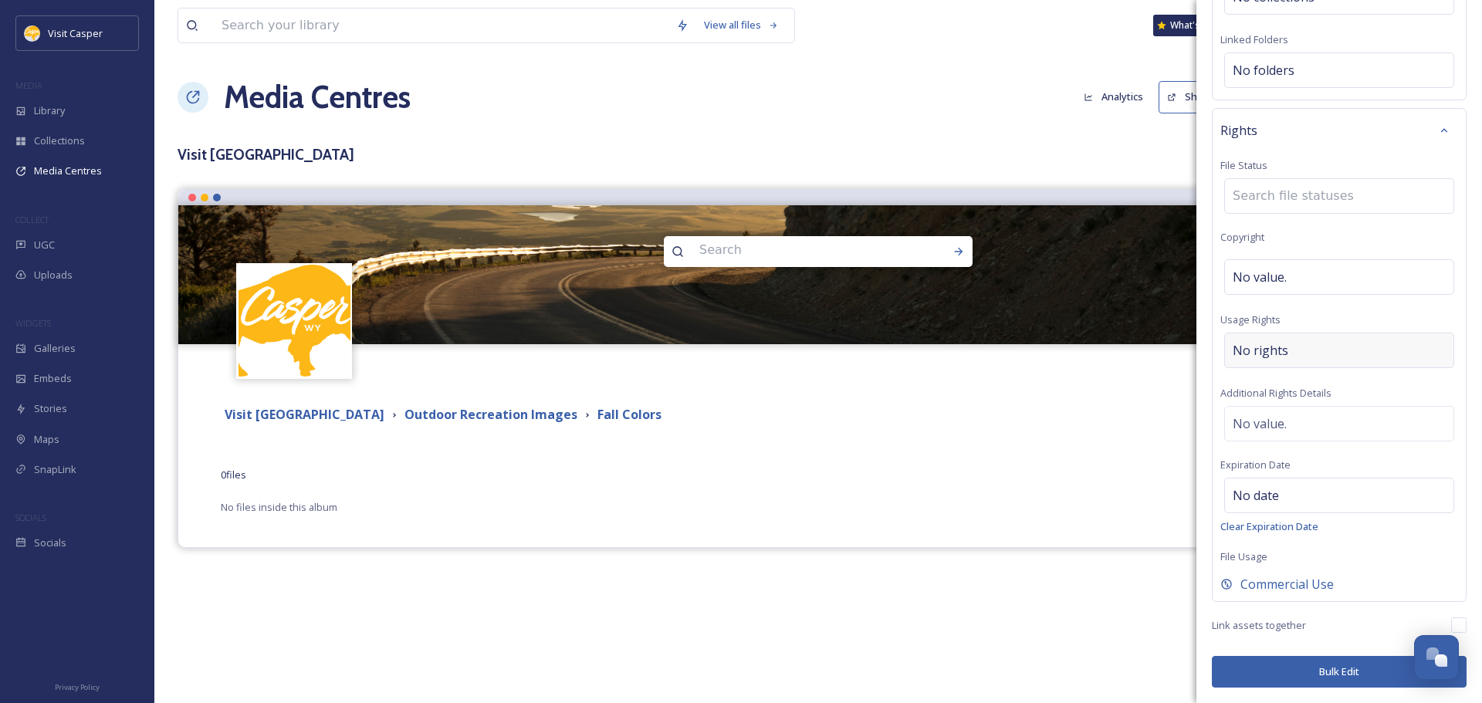
click at [1294, 345] on div "No rights" at bounding box center [1339, 351] width 230 height 36
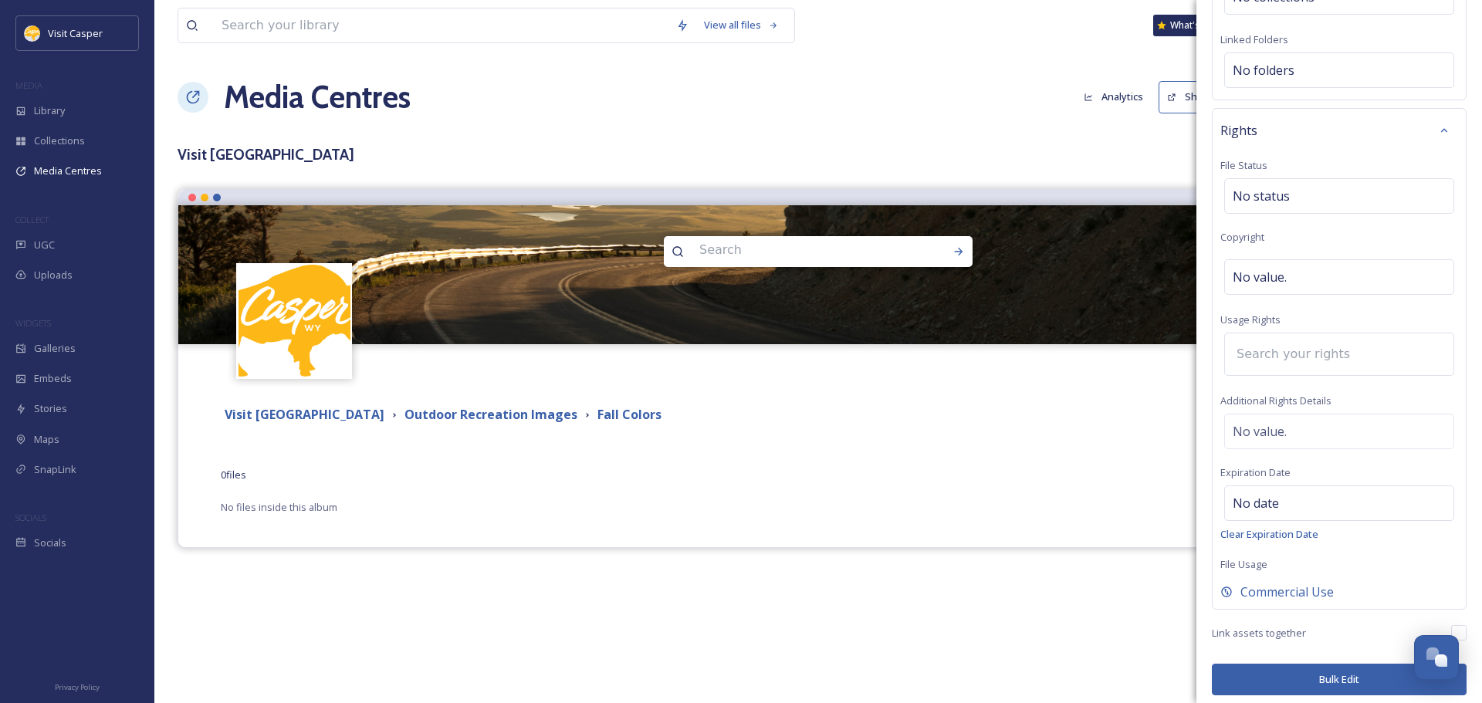
click at [1299, 324] on div "Rights File Status No status Copyright No value. Usage Rights Additional Rights…" at bounding box center [1339, 359] width 255 height 502
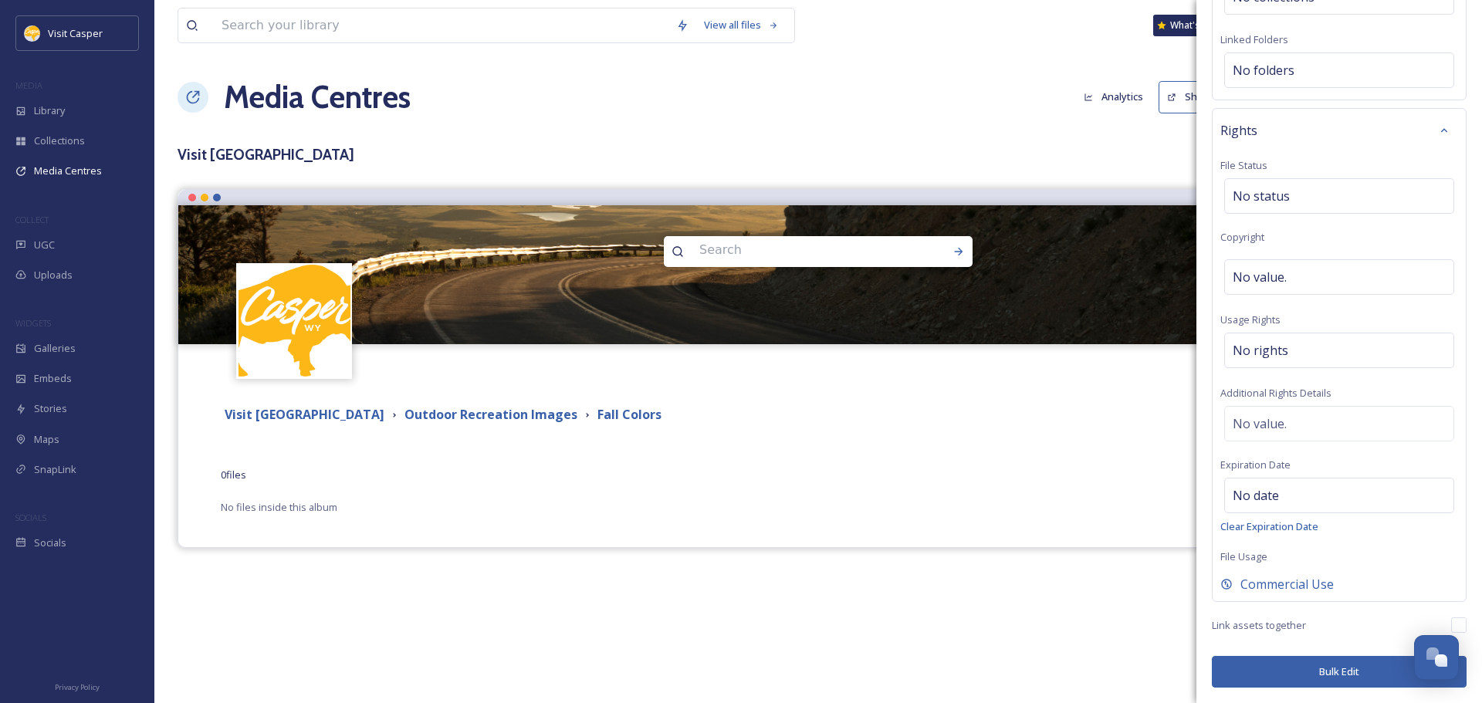
click at [1343, 672] on button "Bulk Edit" at bounding box center [1339, 672] width 255 height 32
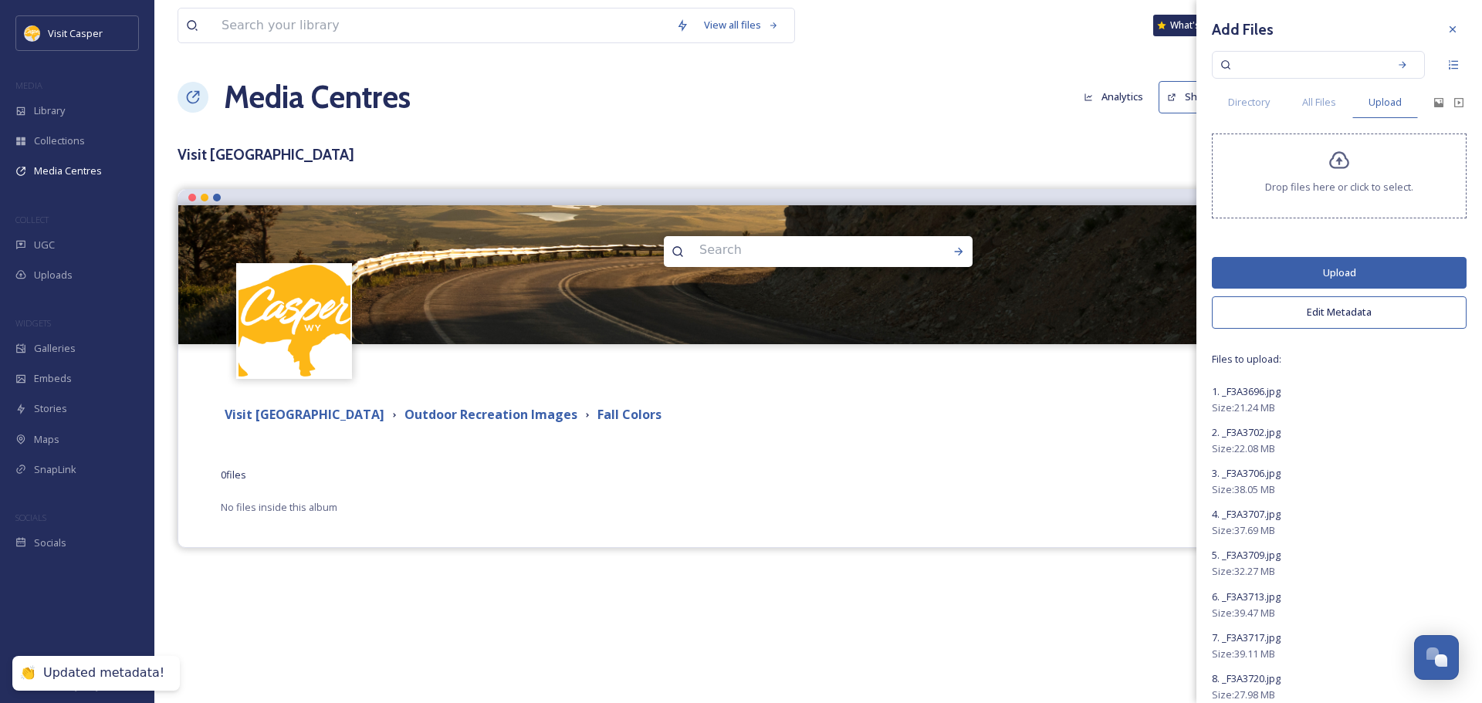
click at [1340, 274] on button "Upload" at bounding box center [1339, 273] width 255 height 32
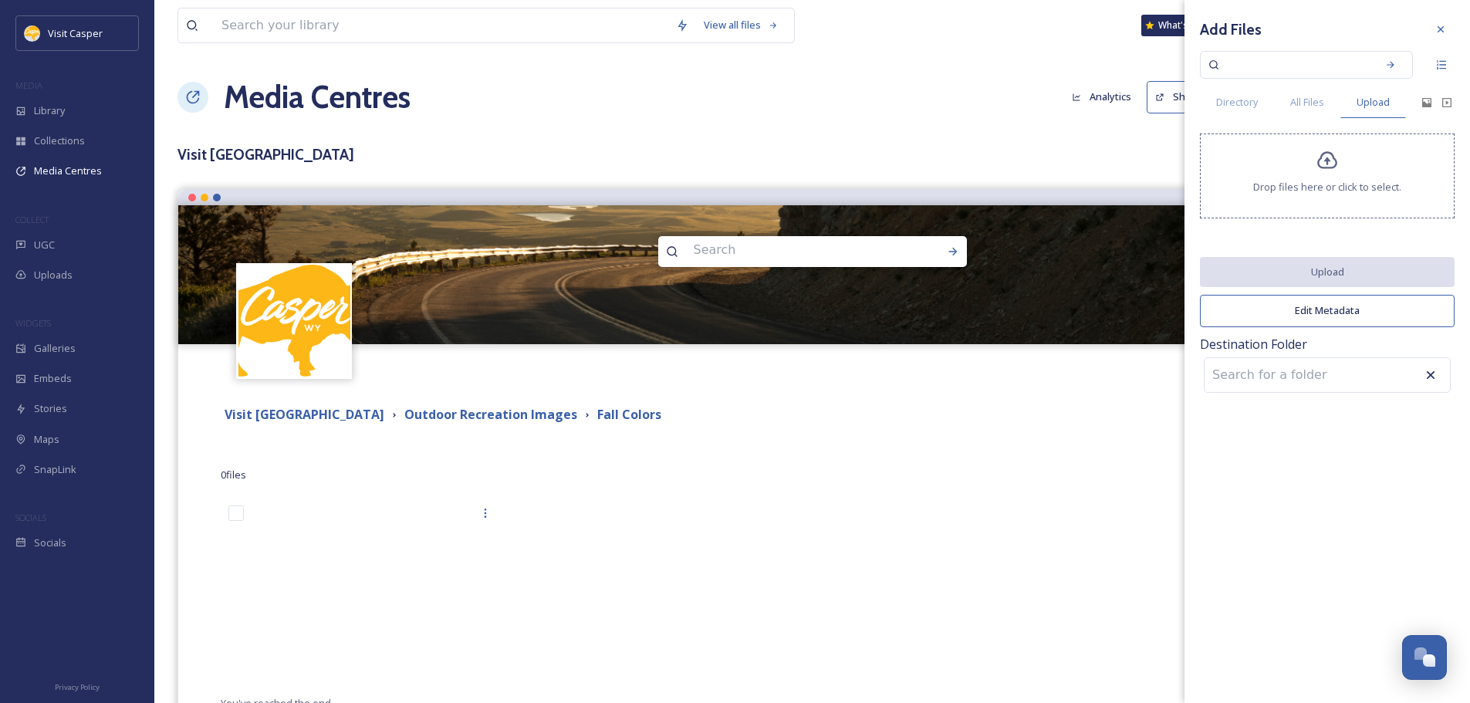
scroll to position [0, 0]
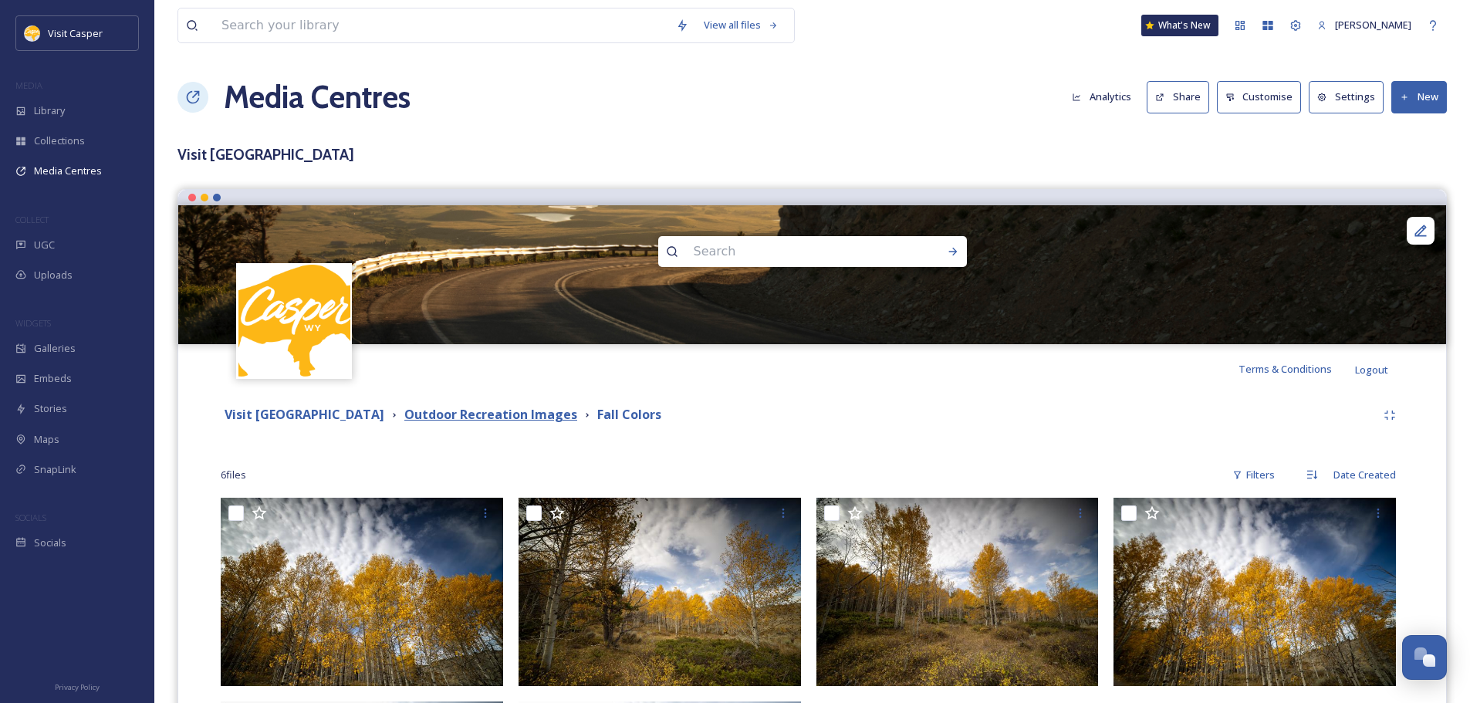
click at [554, 414] on strong "Outdoor Recreation Images" at bounding box center [490, 414] width 173 height 17
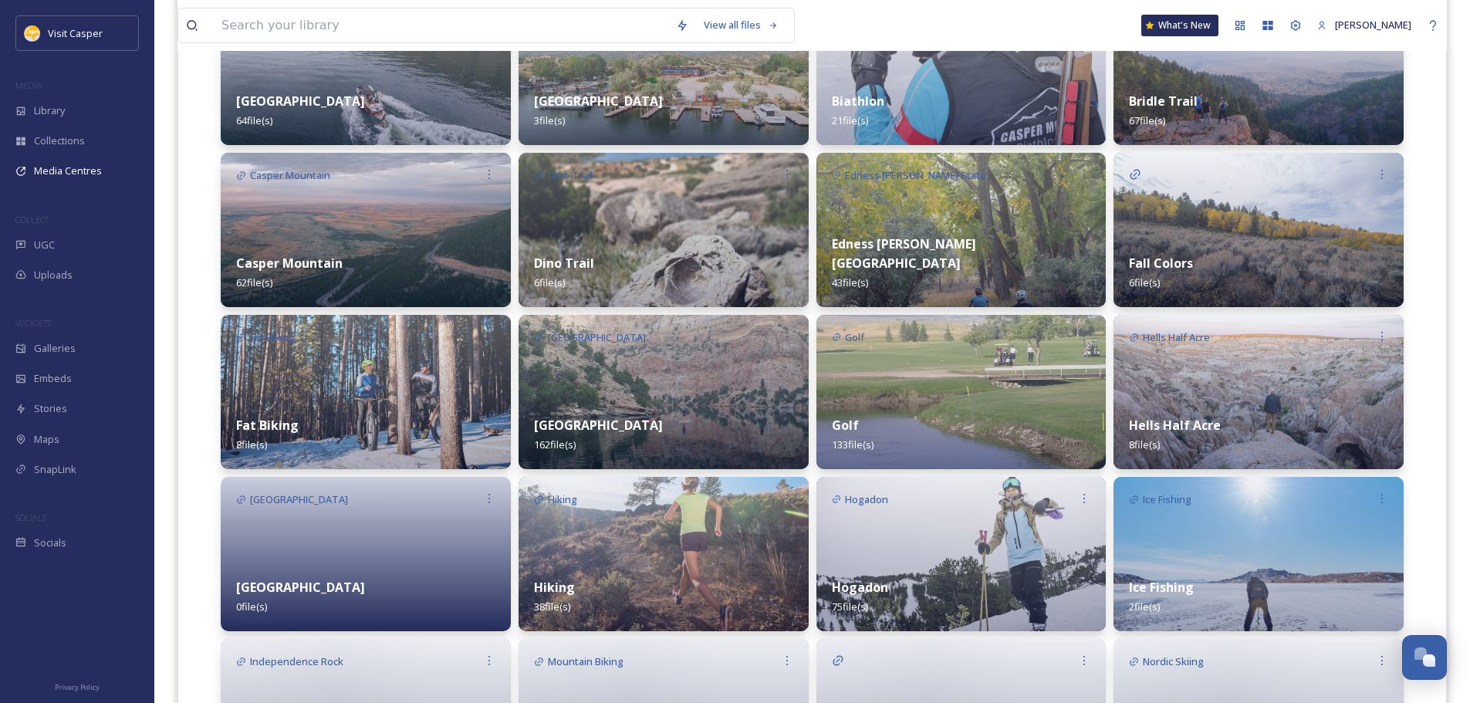
scroll to position [463, 0]
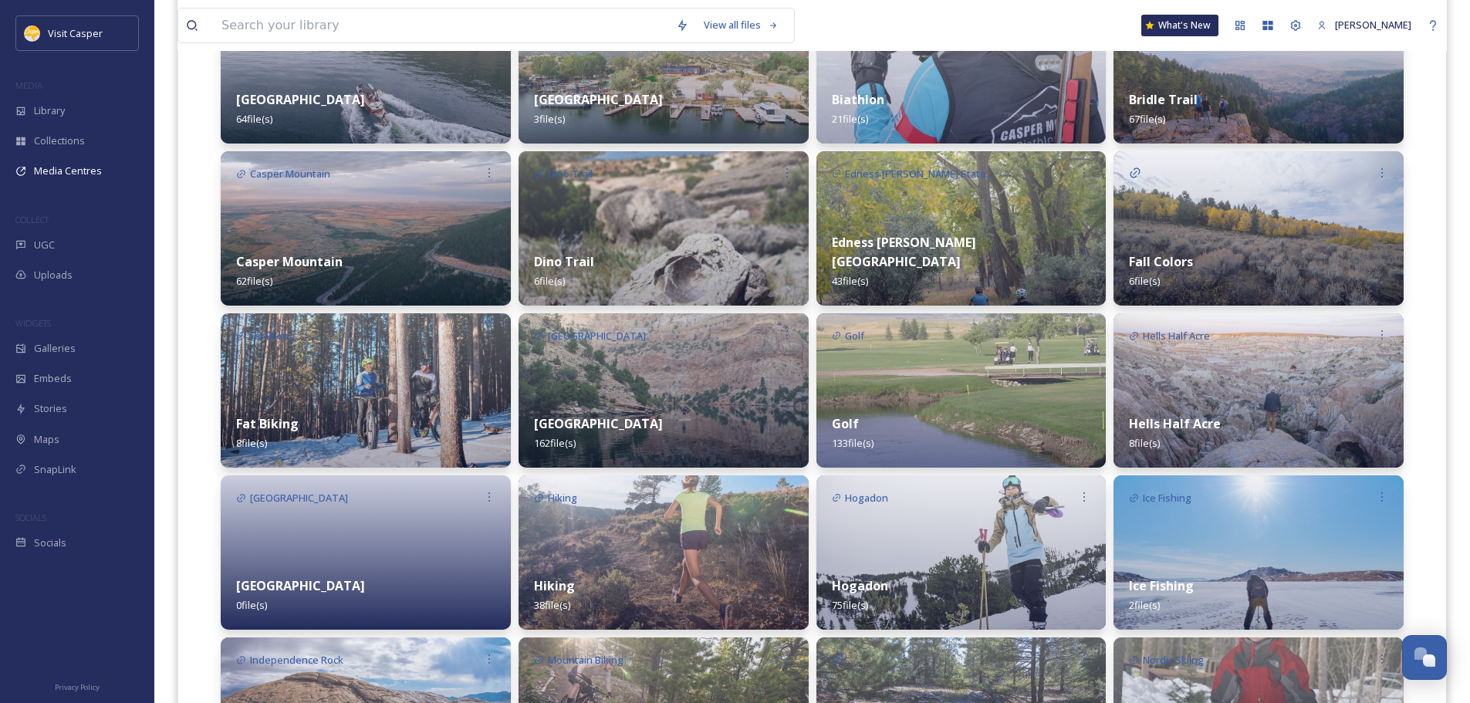
click at [1206, 243] on div "Fall Colors 6 file(s)" at bounding box center [1259, 271] width 290 height 69
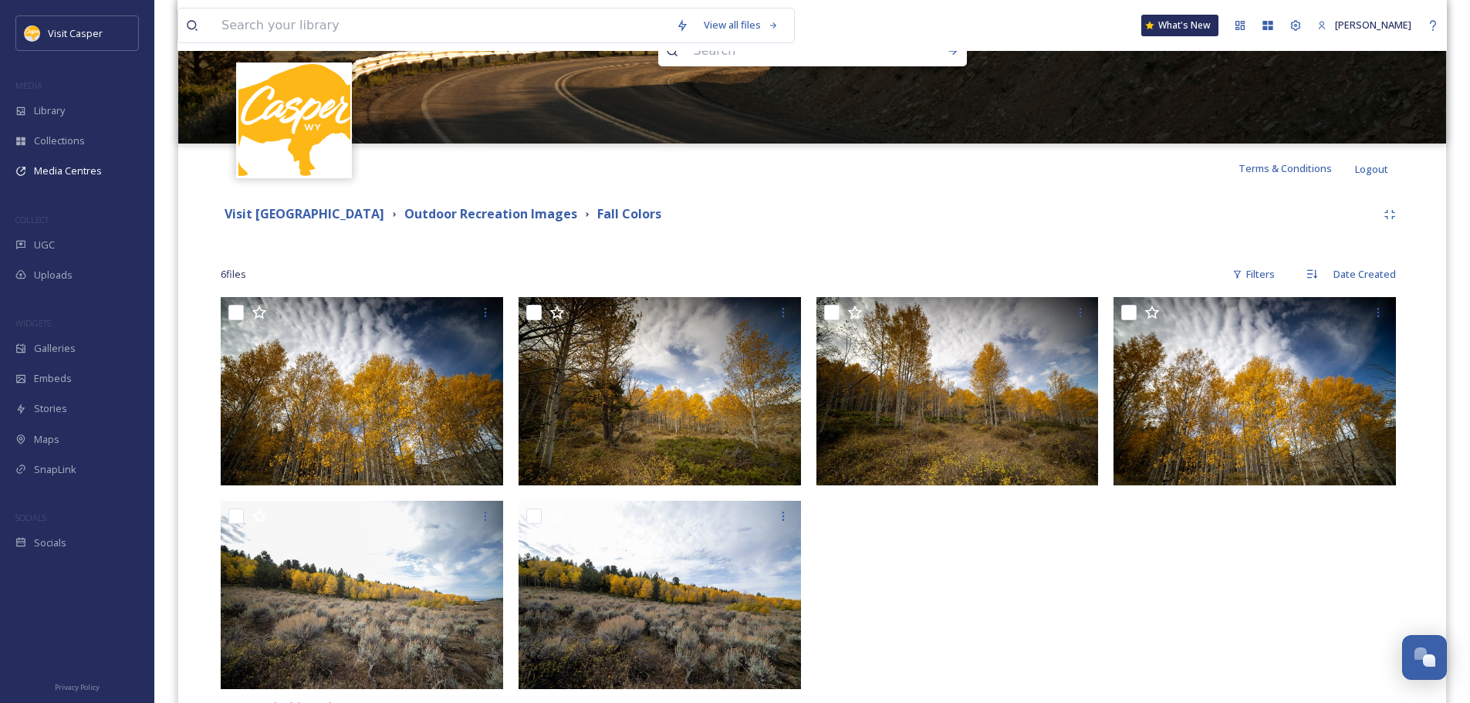
scroll to position [268, 0]
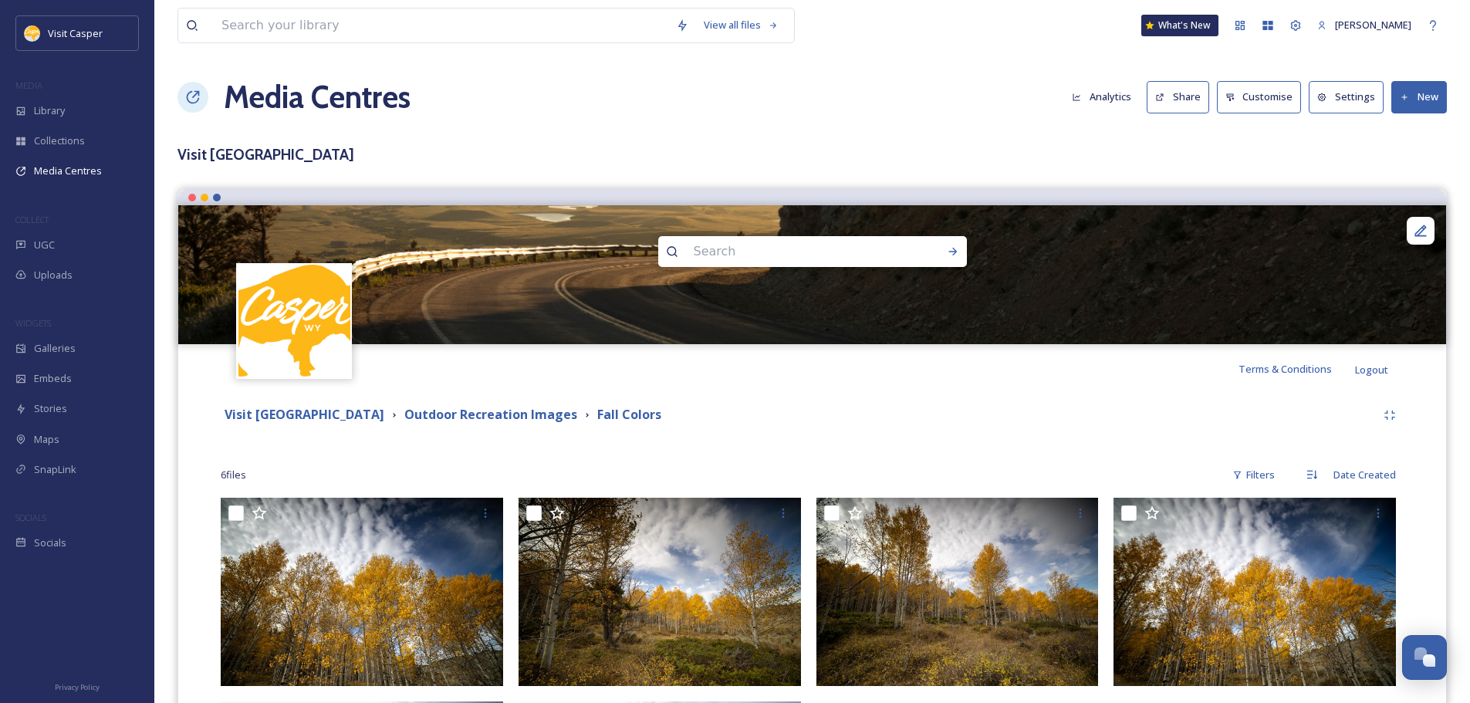
click at [1408, 96] on icon at bounding box center [1405, 98] width 10 height 10
click at [1423, 137] on span "Add Files" at bounding box center [1410, 133] width 42 height 15
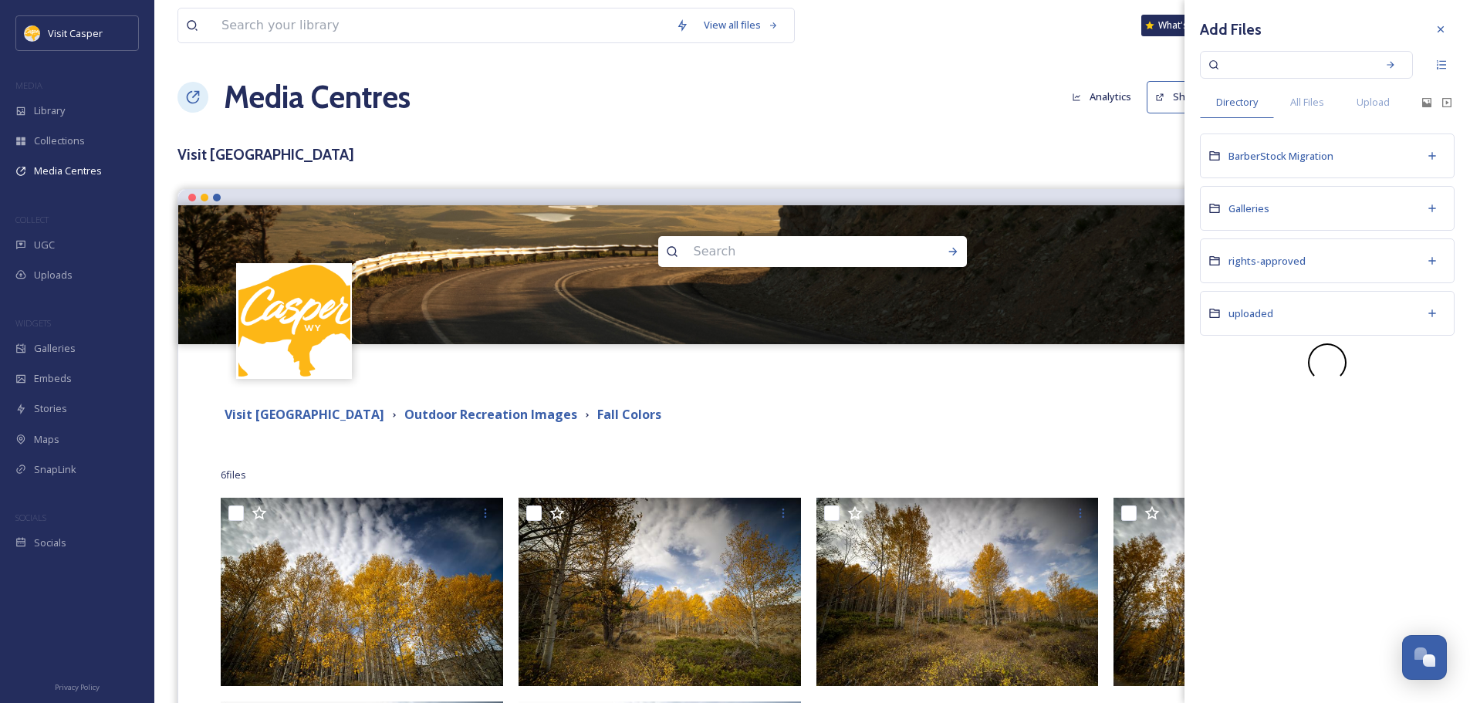
click at [1079, 107] on button "Analytics" at bounding box center [1101, 97] width 75 height 30
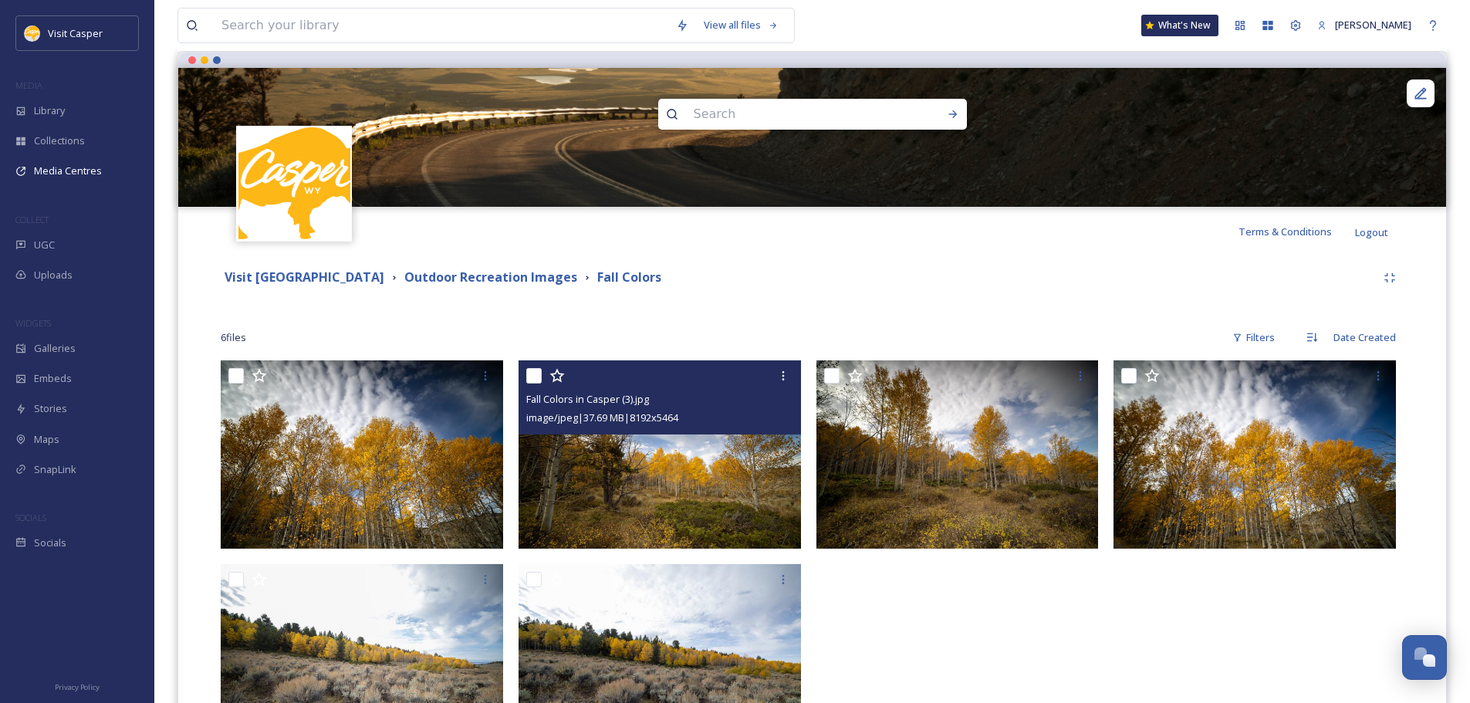
scroll to position [268, 0]
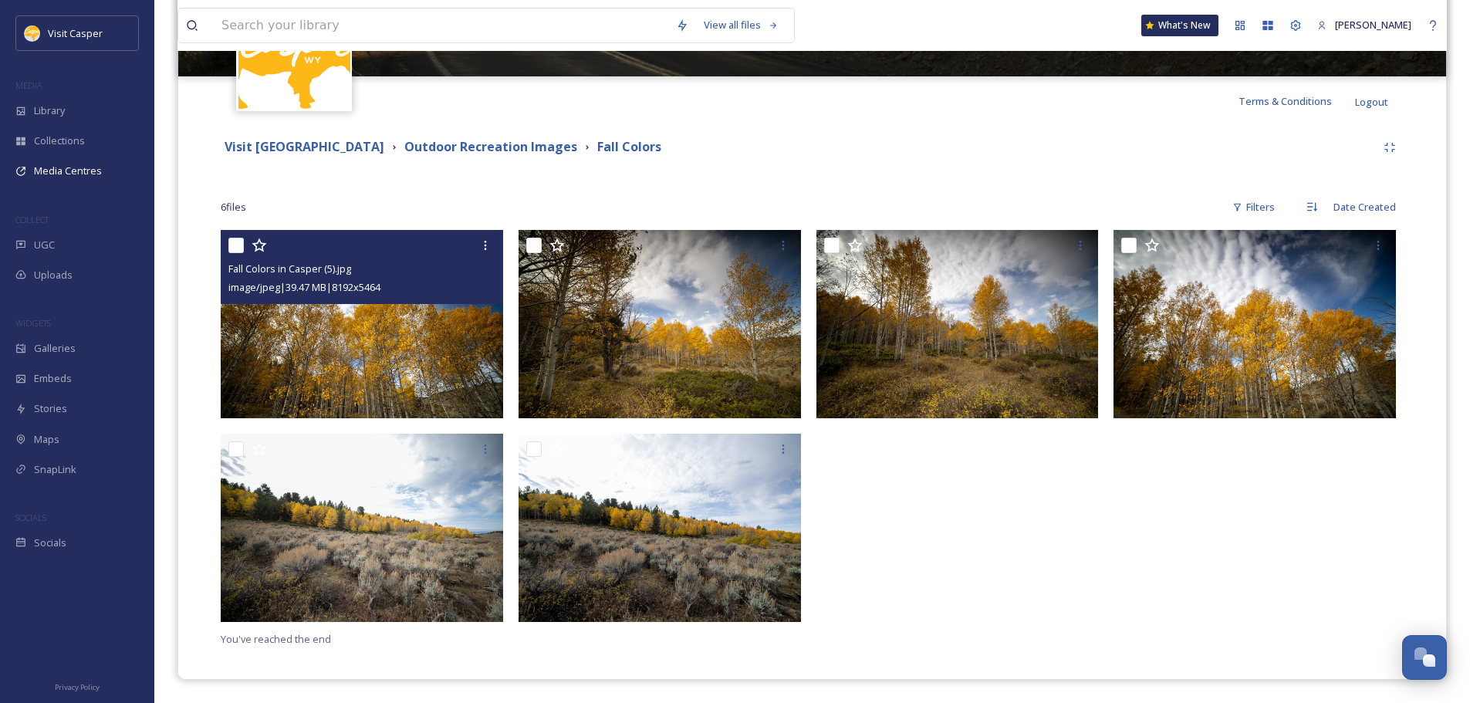
click at [239, 245] on input "checkbox" at bounding box center [235, 245] width 15 height 15
checkbox input "true"
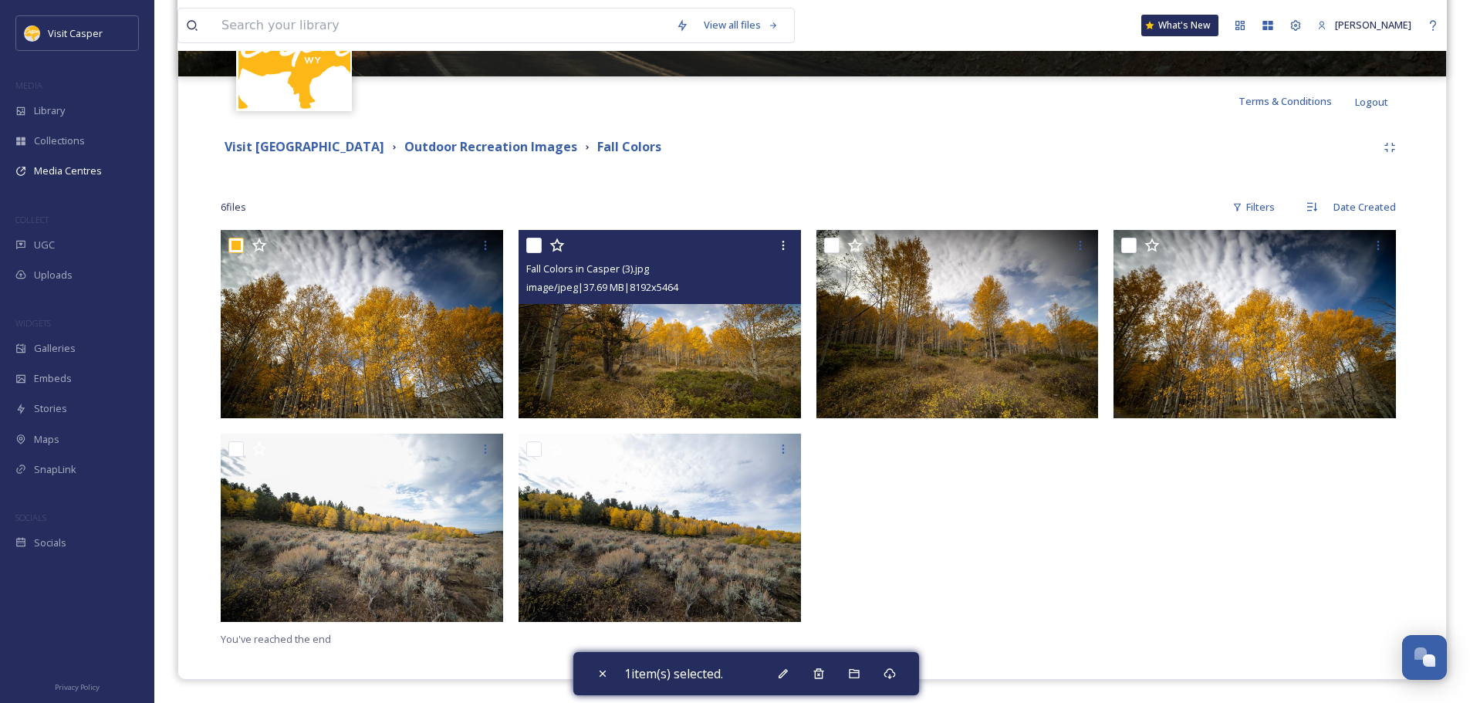
click at [537, 245] on input "checkbox" at bounding box center [533, 245] width 15 height 15
checkbox input "true"
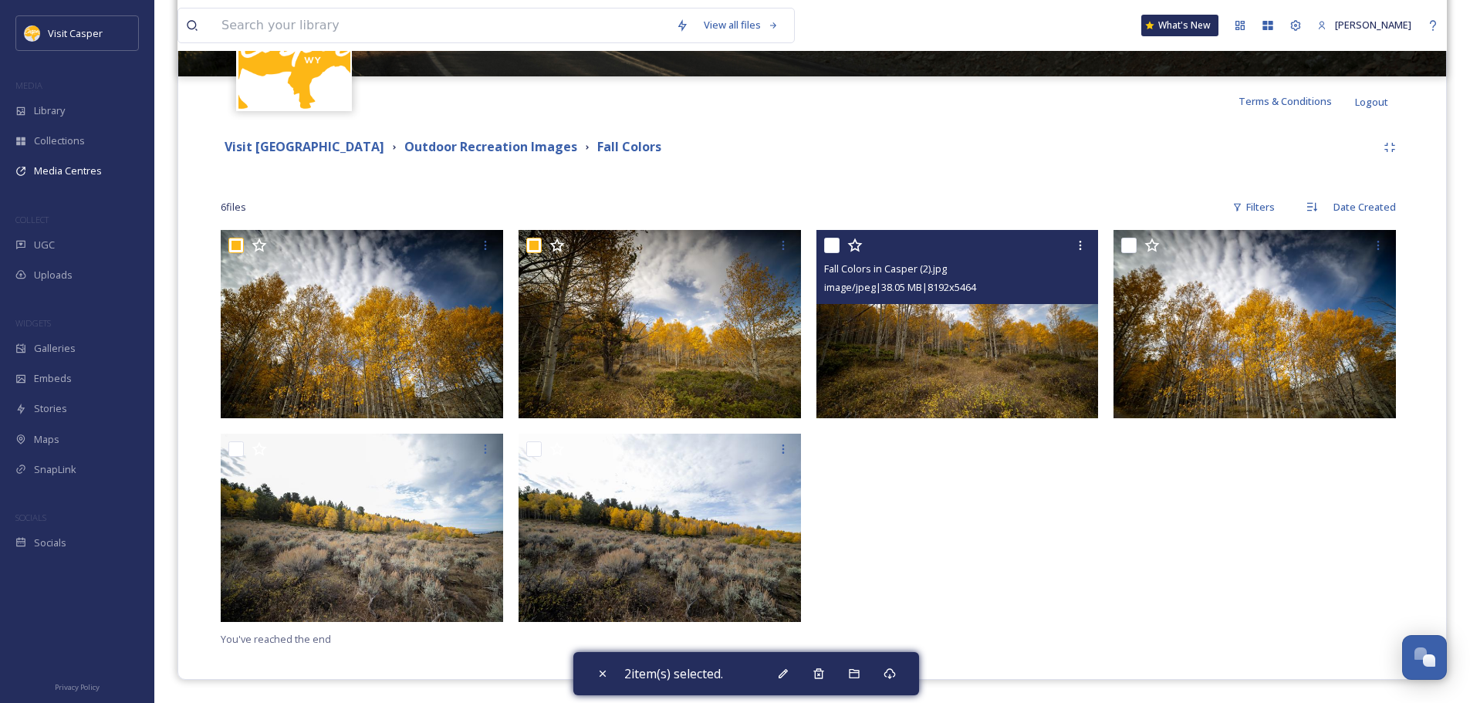
click at [831, 245] on input "checkbox" at bounding box center [831, 245] width 15 height 15
checkbox input "true"
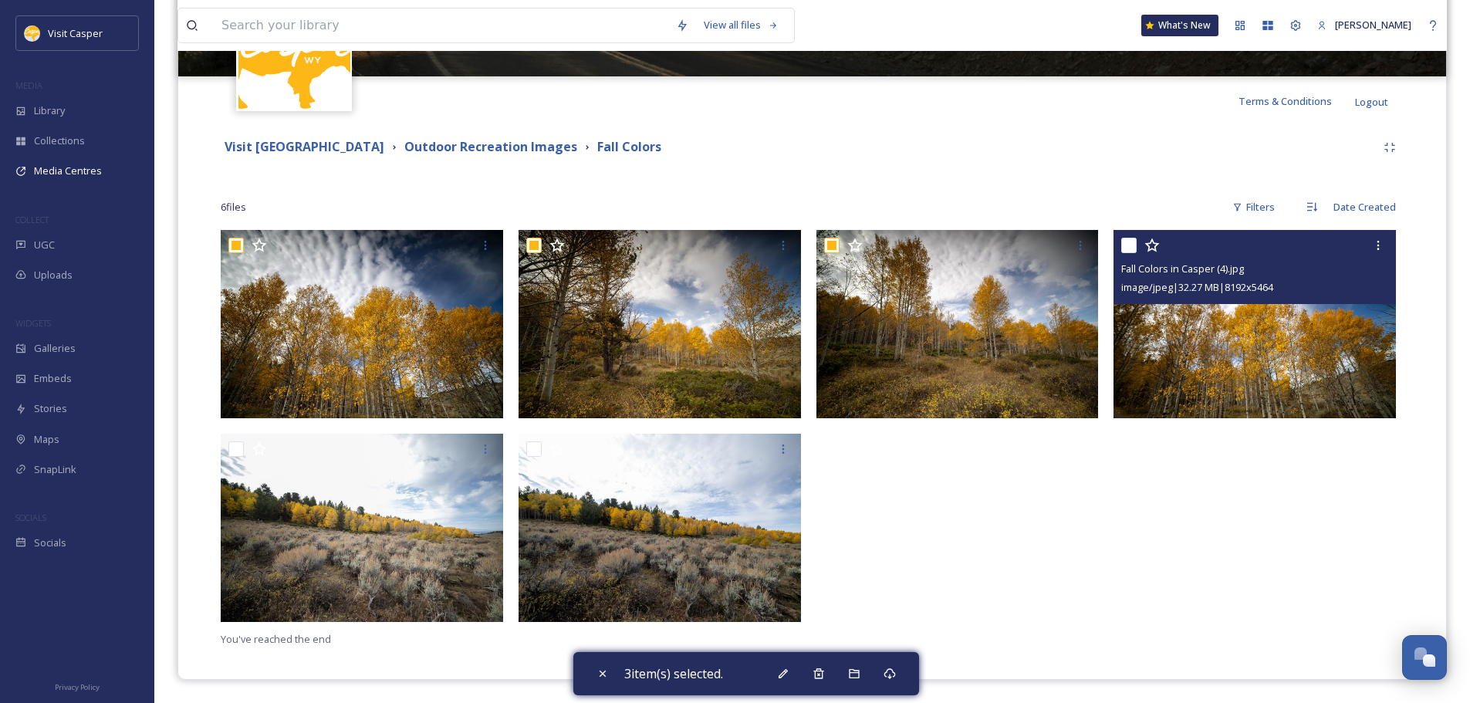
click at [1134, 243] on input "checkbox" at bounding box center [1128, 245] width 15 height 15
checkbox input "true"
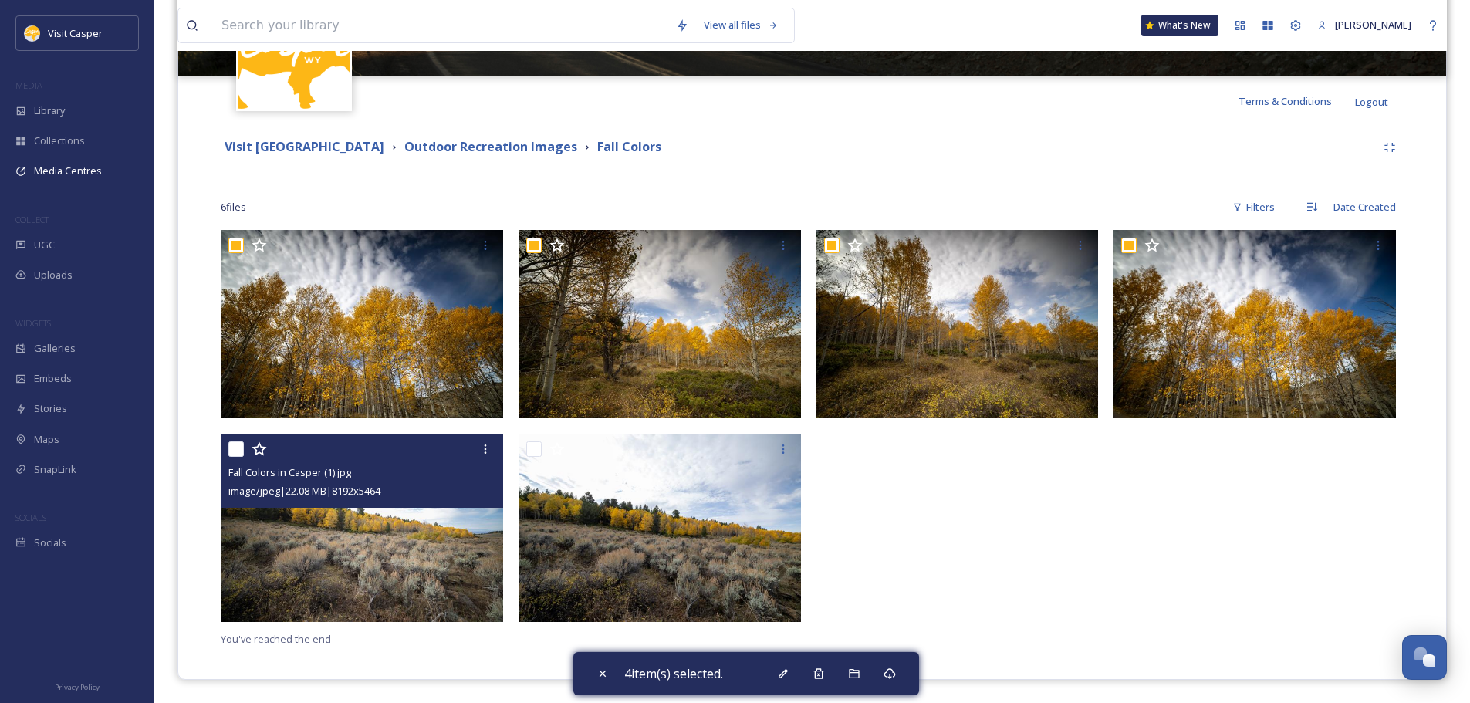
drag, startPoint x: 232, startPoint y: 453, endPoint x: 414, endPoint y: 458, distance: 182.2
click at [232, 453] on input "checkbox" at bounding box center [235, 448] width 15 height 15
checkbox input "true"
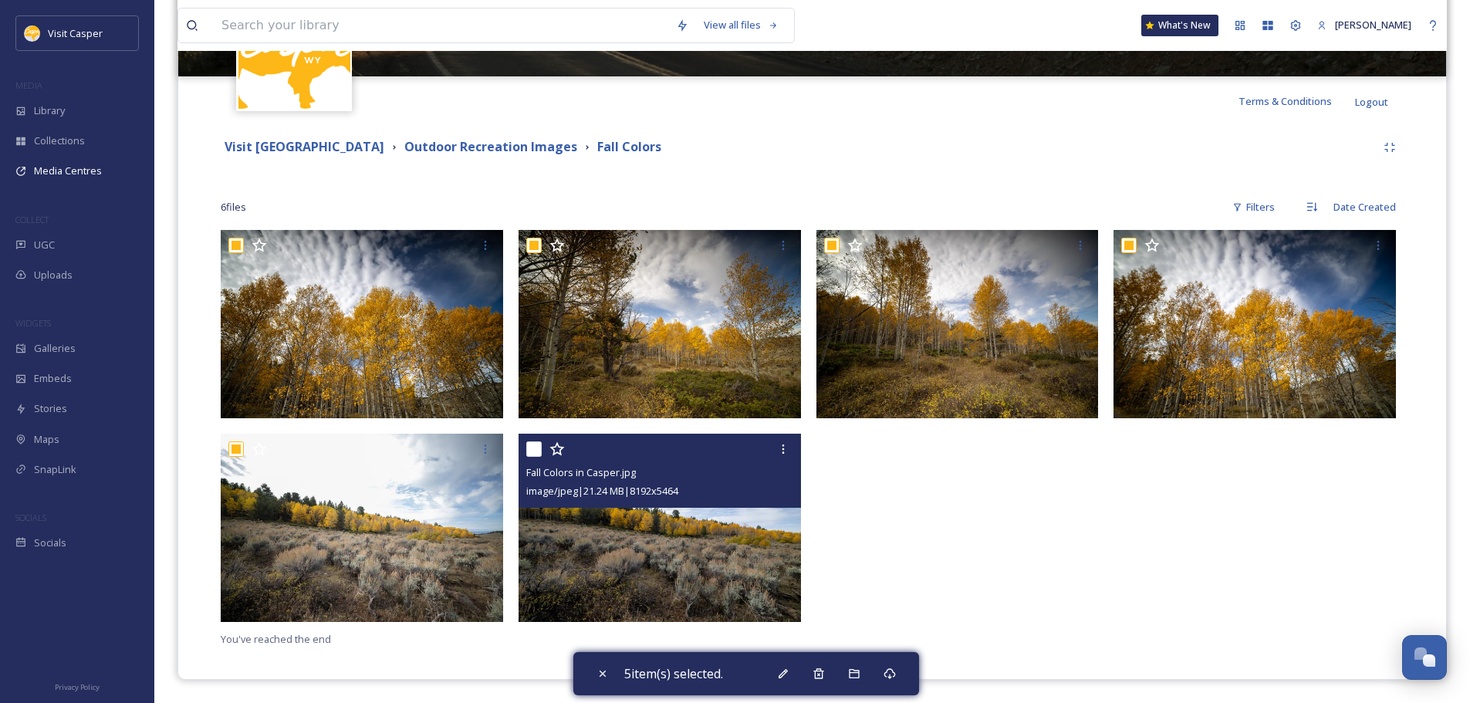
click at [535, 448] on input "checkbox" at bounding box center [533, 448] width 15 height 15
checkbox input "true"
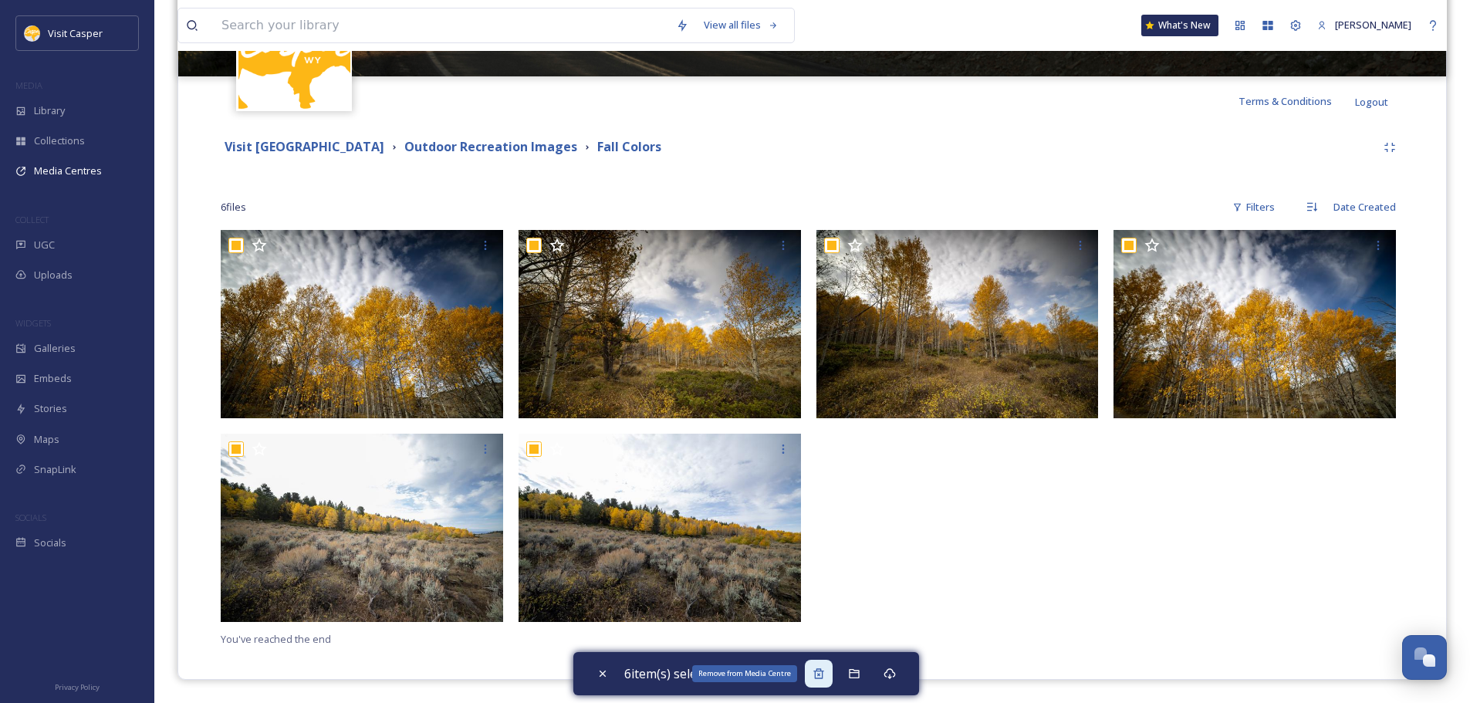
click at [815, 678] on div "Remove from Media Centre" at bounding box center [819, 674] width 28 height 28
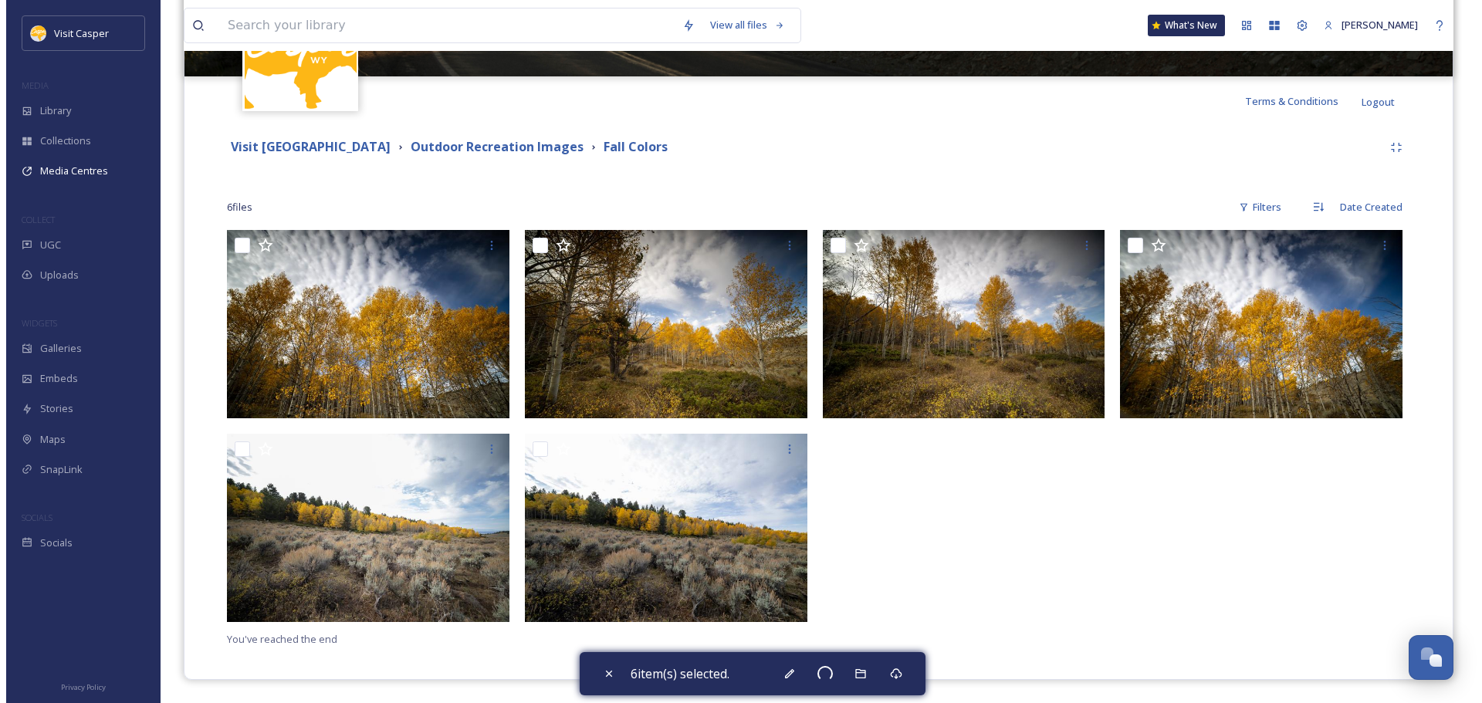
scroll to position [0, 0]
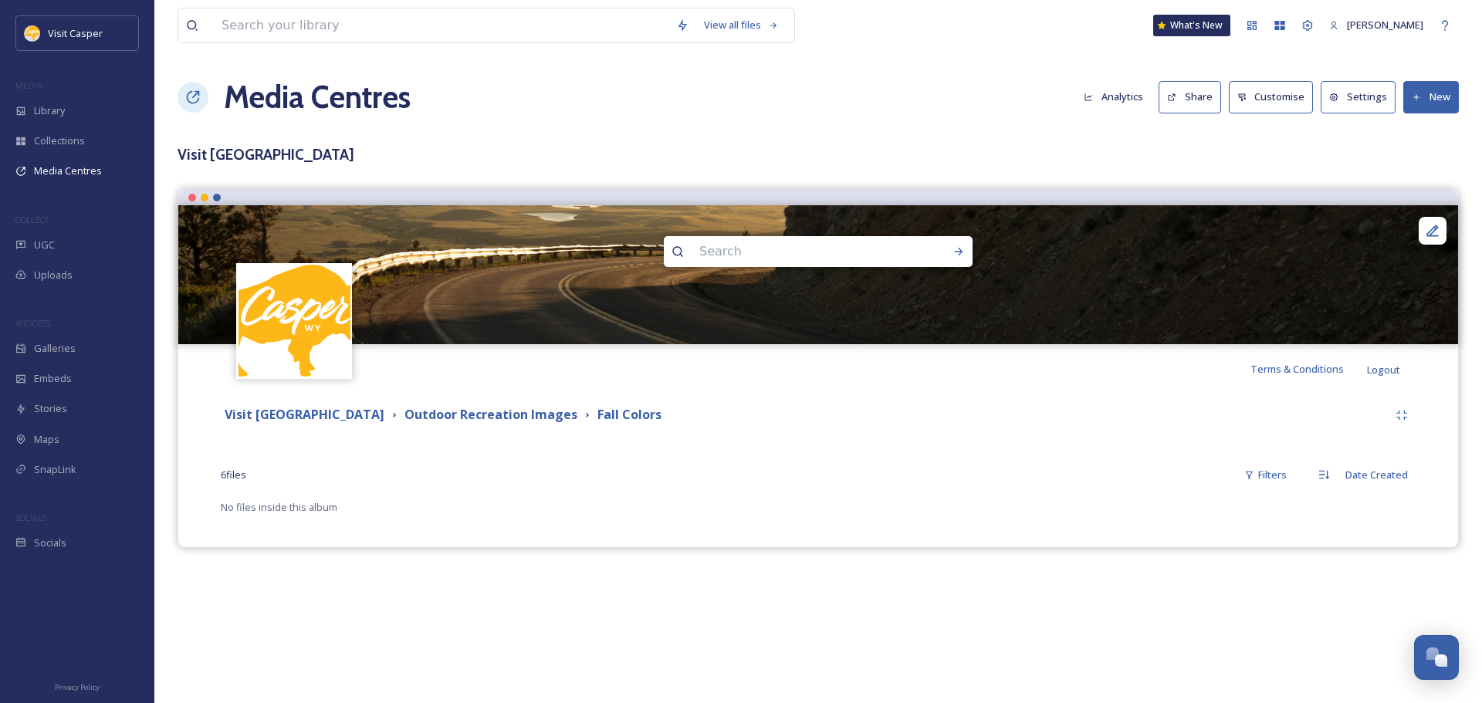
click at [1416, 106] on button "New" at bounding box center [1431, 97] width 56 height 32
click at [1407, 138] on span "Add Files" at bounding box center [1421, 133] width 42 height 15
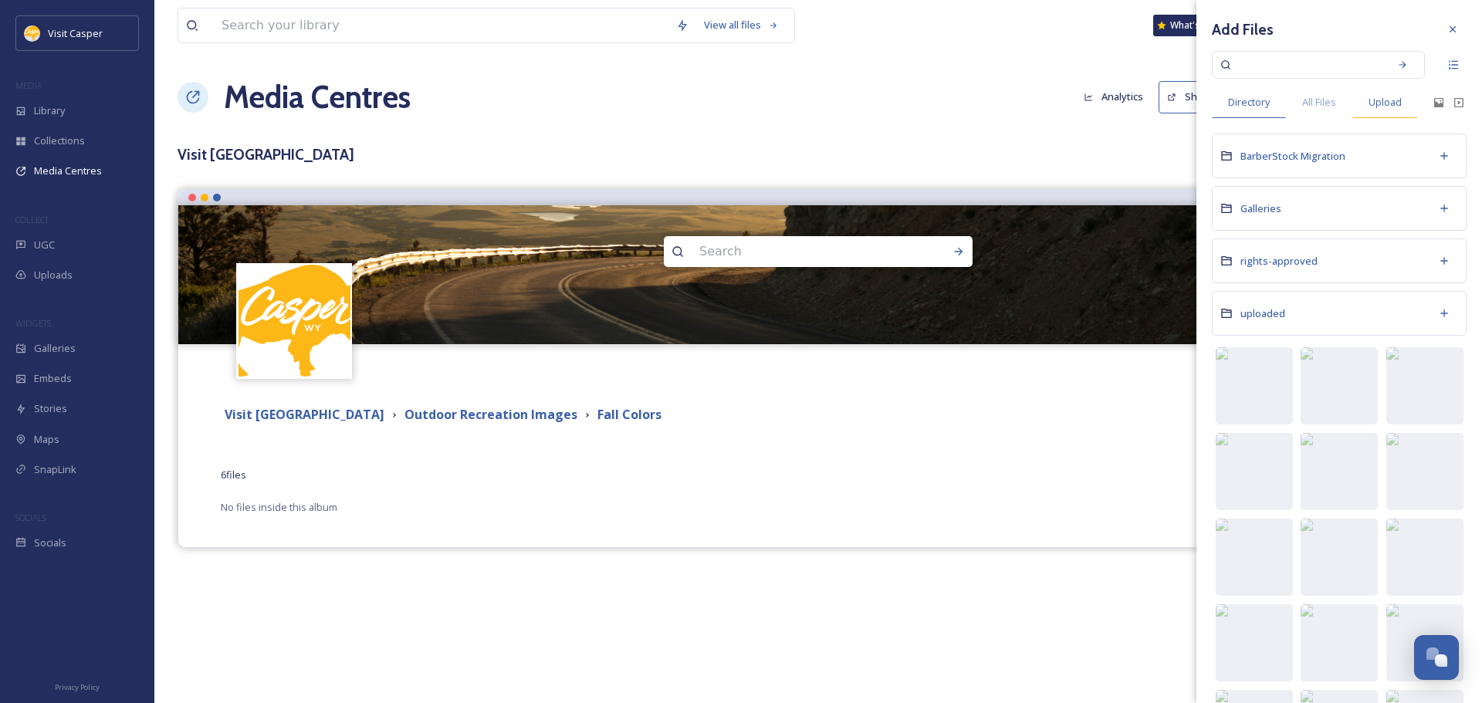
click at [1398, 100] on span "Upload" at bounding box center [1384, 102] width 33 height 15
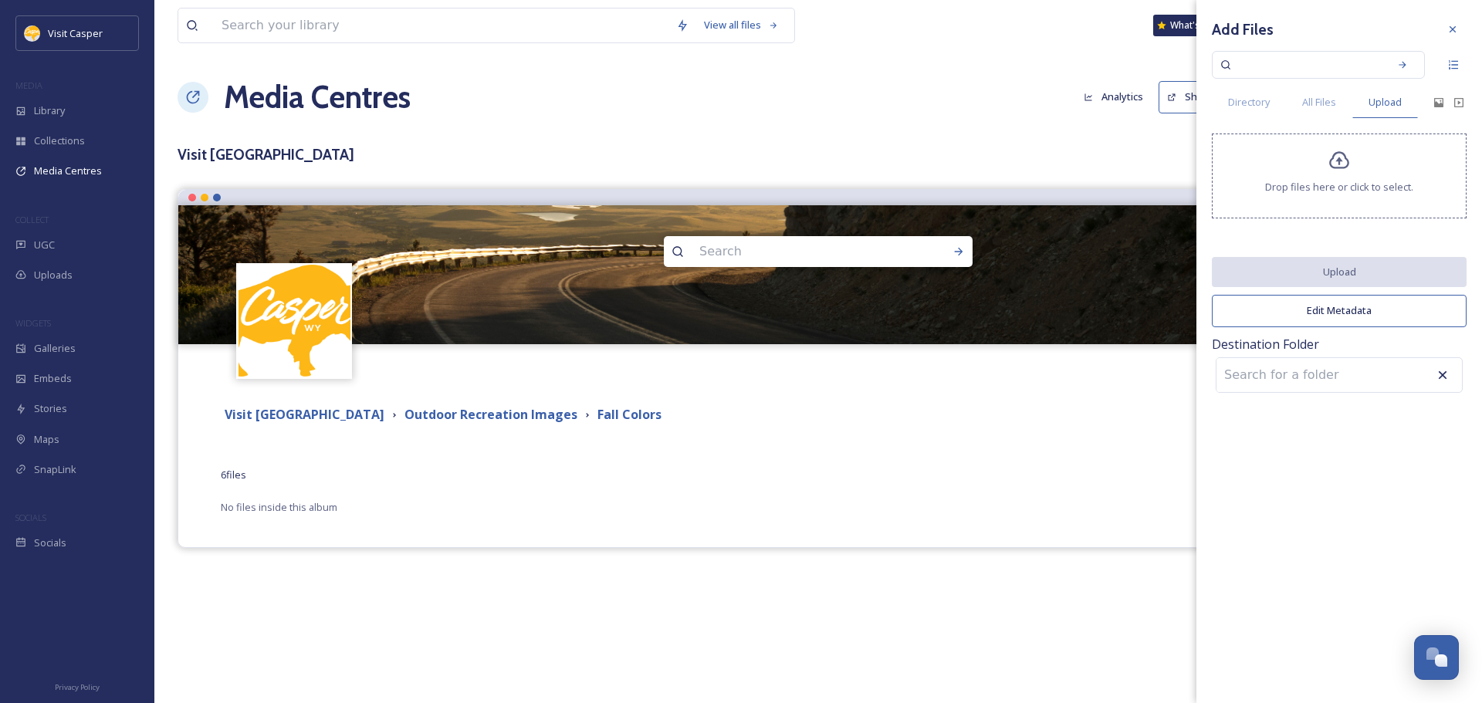
click at [1322, 194] on span "Drop files here or click to select." at bounding box center [1339, 187] width 148 height 15
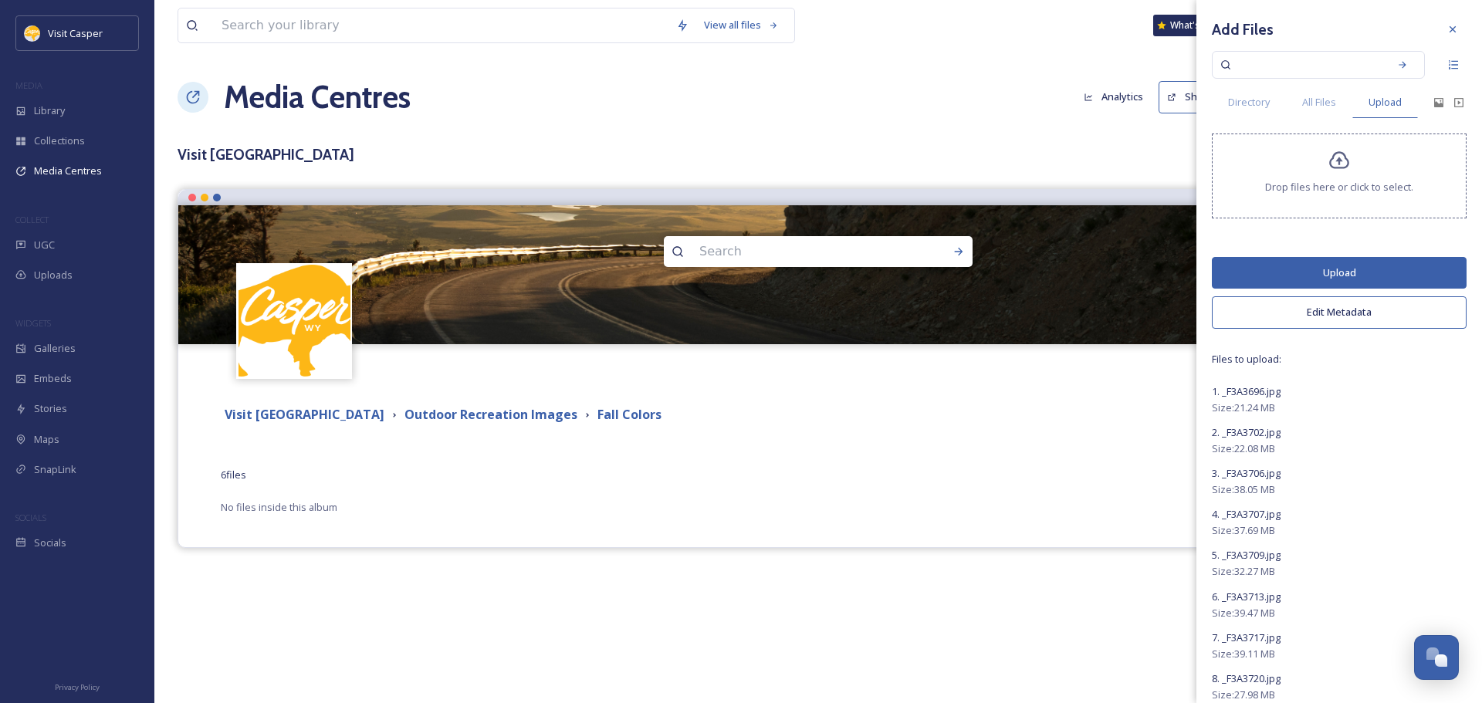
click at [1328, 320] on button "Edit Metadata" at bounding box center [1339, 312] width 255 height 32
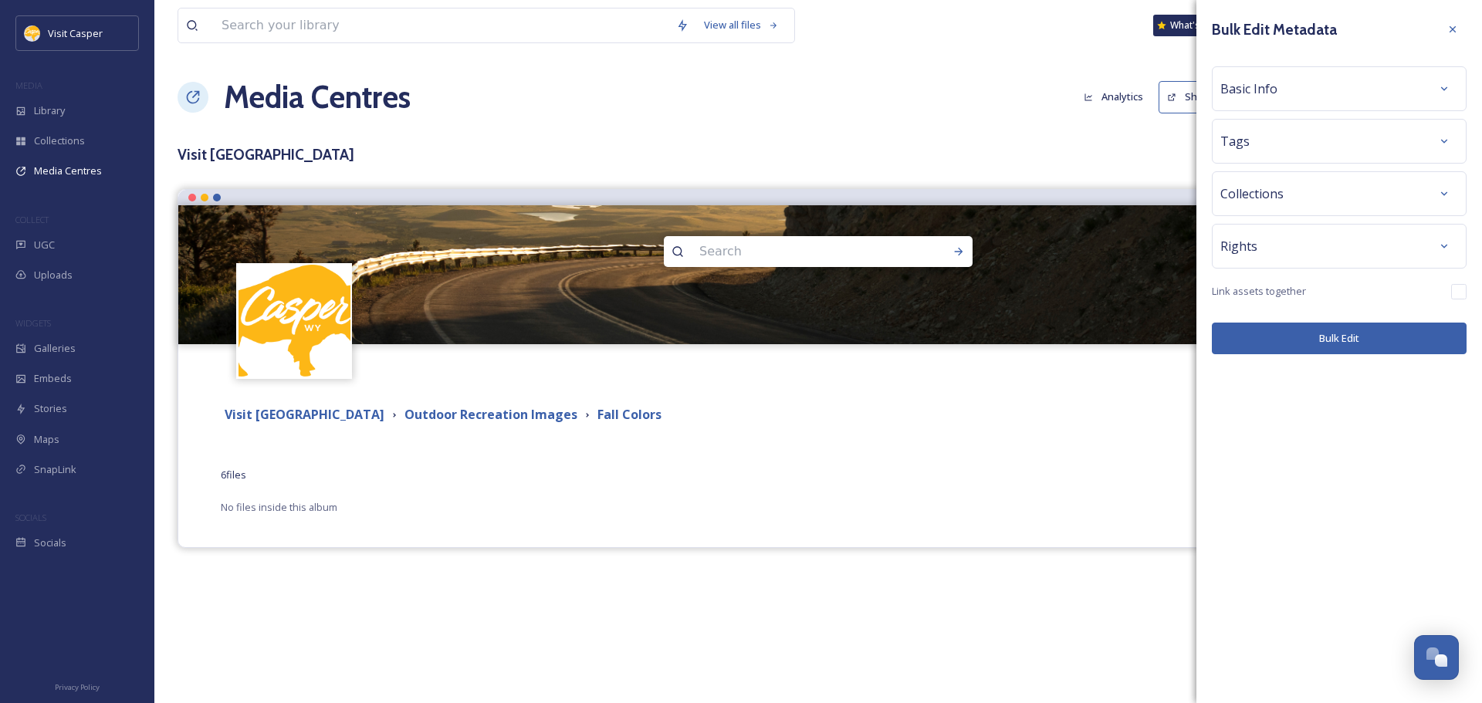
click at [1275, 96] on span "Basic Info" at bounding box center [1248, 88] width 57 height 19
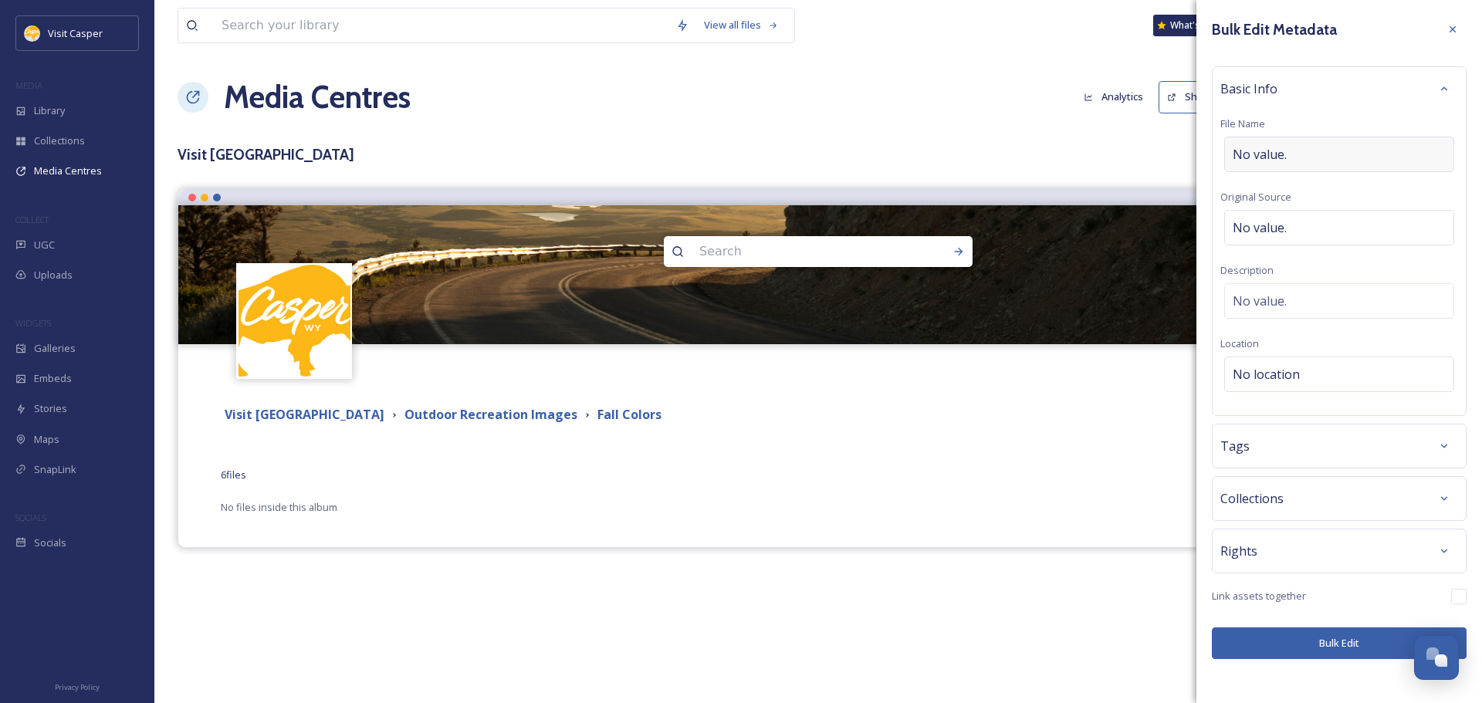
click at [1283, 152] on span "No value." at bounding box center [1260, 154] width 54 height 19
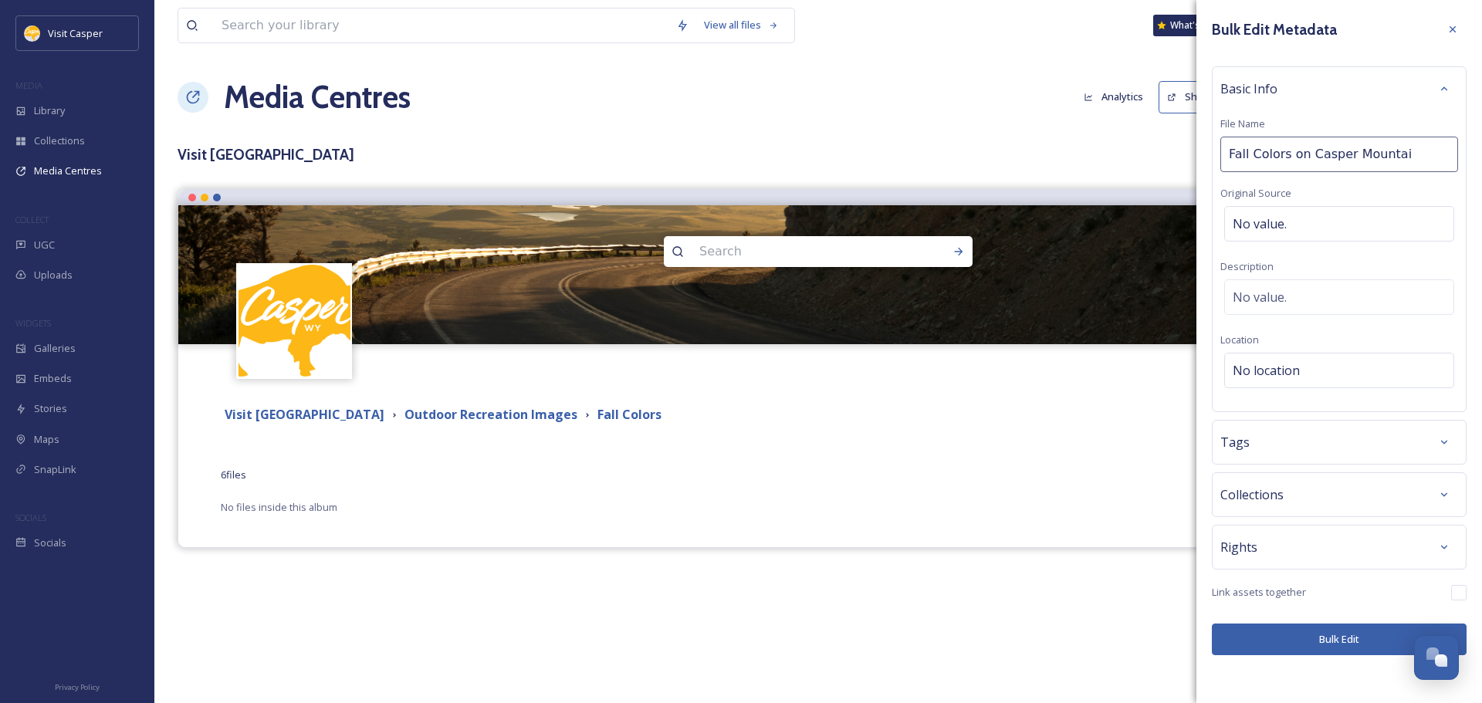
type input "Fall Colors on Casper Mountain"
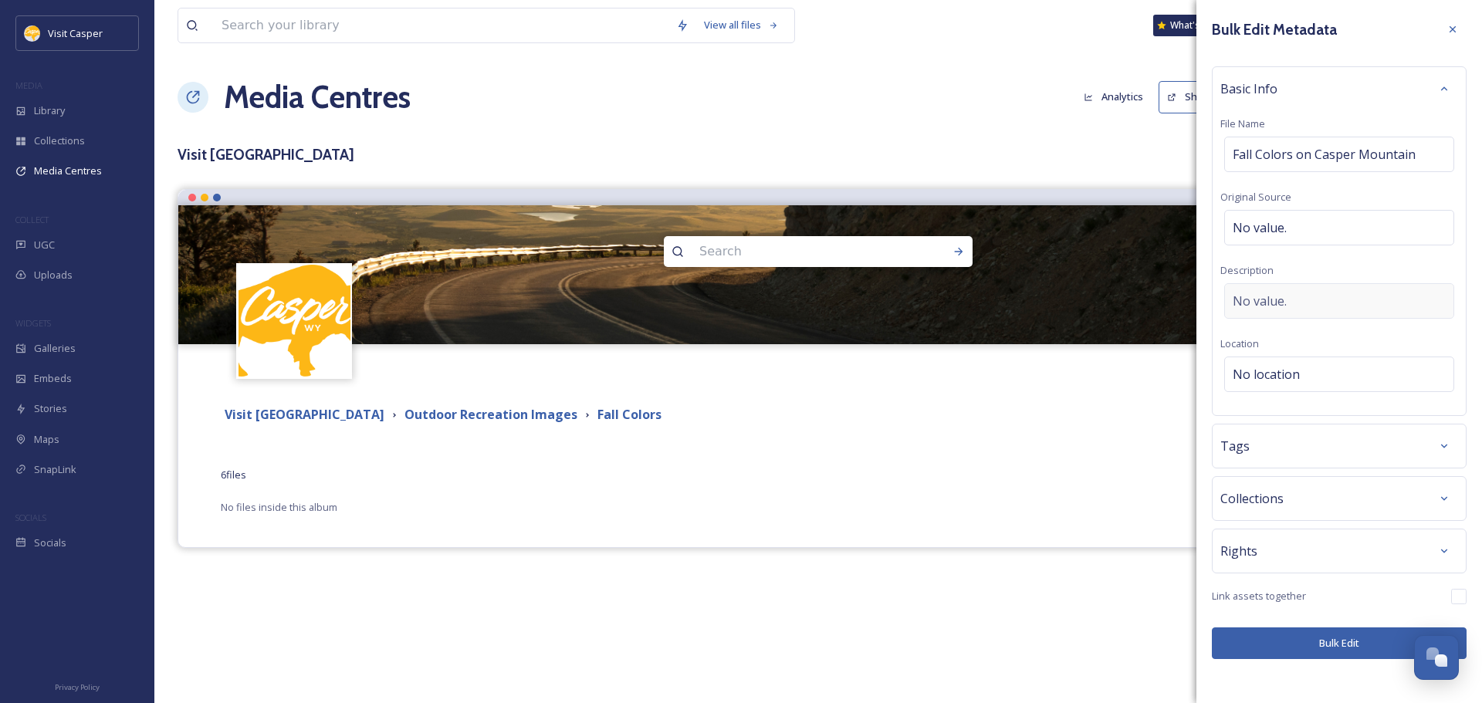
click at [1271, 294] on span "No value." at bounding box center [1260, 301] width 54 height 19
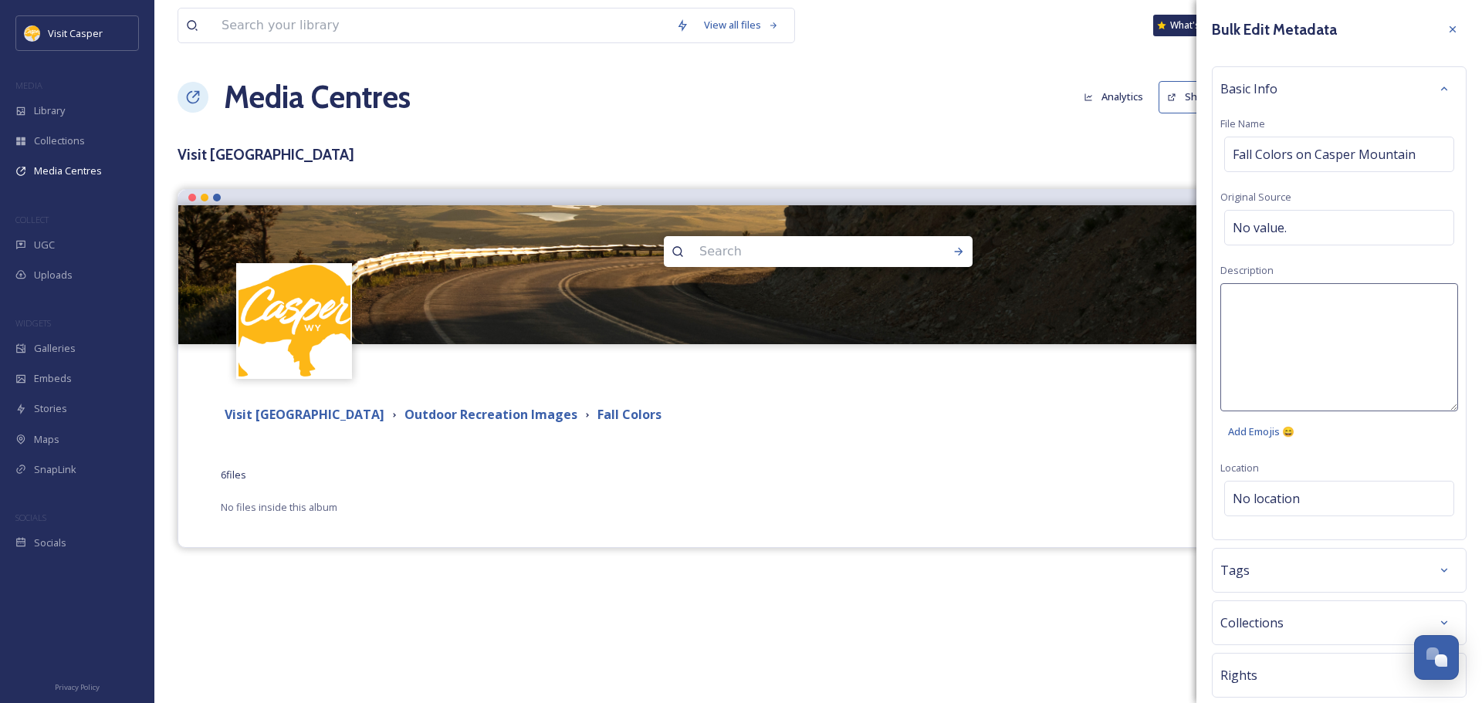
click at [1274, 298] on textarea at bounding box center [1339, 347] width 238 height 128
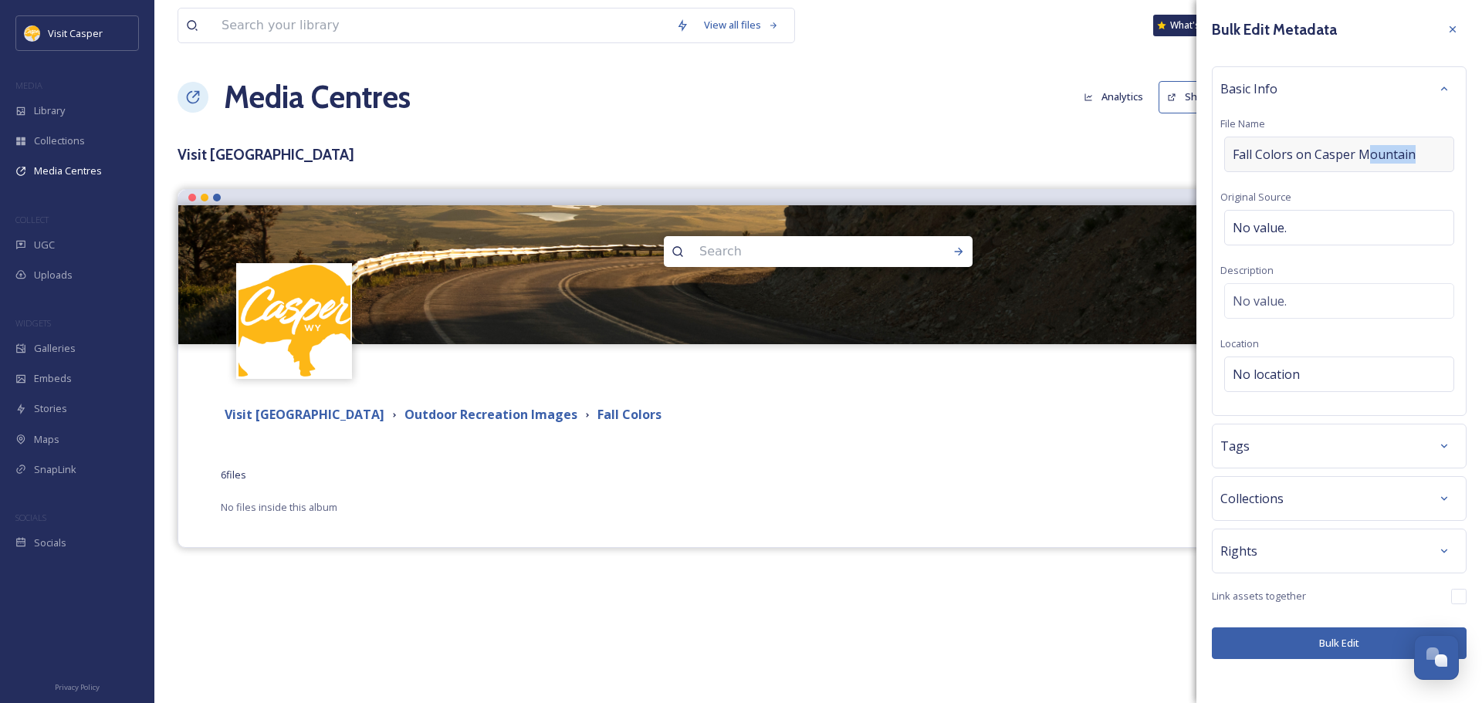
drag, startPoint x: 1412, startPoint y: 159, endPoint x: 1371, endPoint y: 161, distance: 41.0
click at [1371, 161] on span "Fall Colors on Casper Mountain" at bounding box center [1324, 154] width 183 height 19
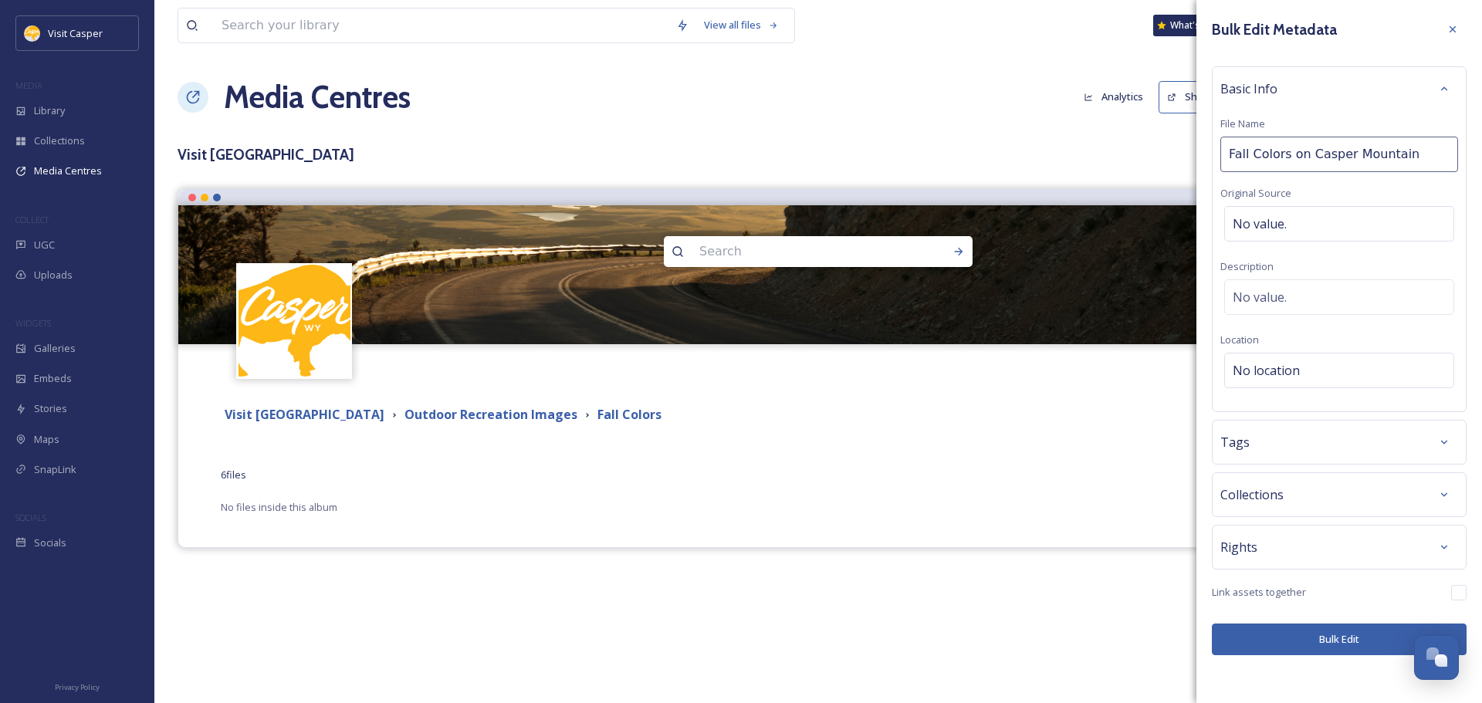
drag, startPoint x: 1430, startPoint y: 153, endPoint x: 1167, endPoint y: 144, distance: 263.4
click at [1167, 144] on div "View all files What's New Wayne Stewart Media Centres Analytics Share Customise…" at bounding box center [818, 351] width 1328 height 703
click at [1276, 283] on div "No value." at bounding box center [1339, 297] width 230 height 36
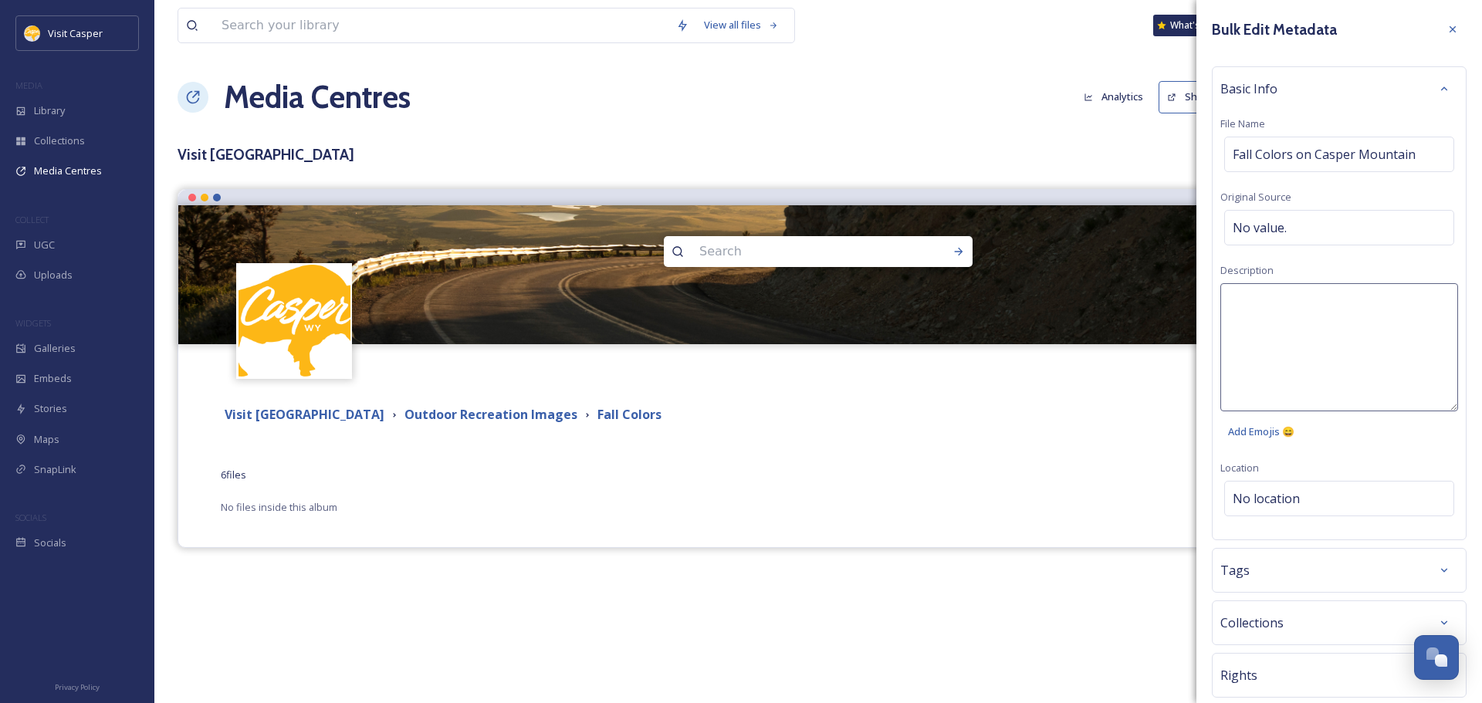
click at [1272, 312] on textarea at bounding box center [1339, 347] width 238 height 128
paste textarea "Fall Colors on Casper Mountain"
type textarea "Fall Colors on Casper Mountain"
click at [1302, 492] on div "Bulk Edit Metadata Basic Info File Name Fall Colors on Casper Mountain Original…" at bounding box center [1339, 399] width 286 height 799
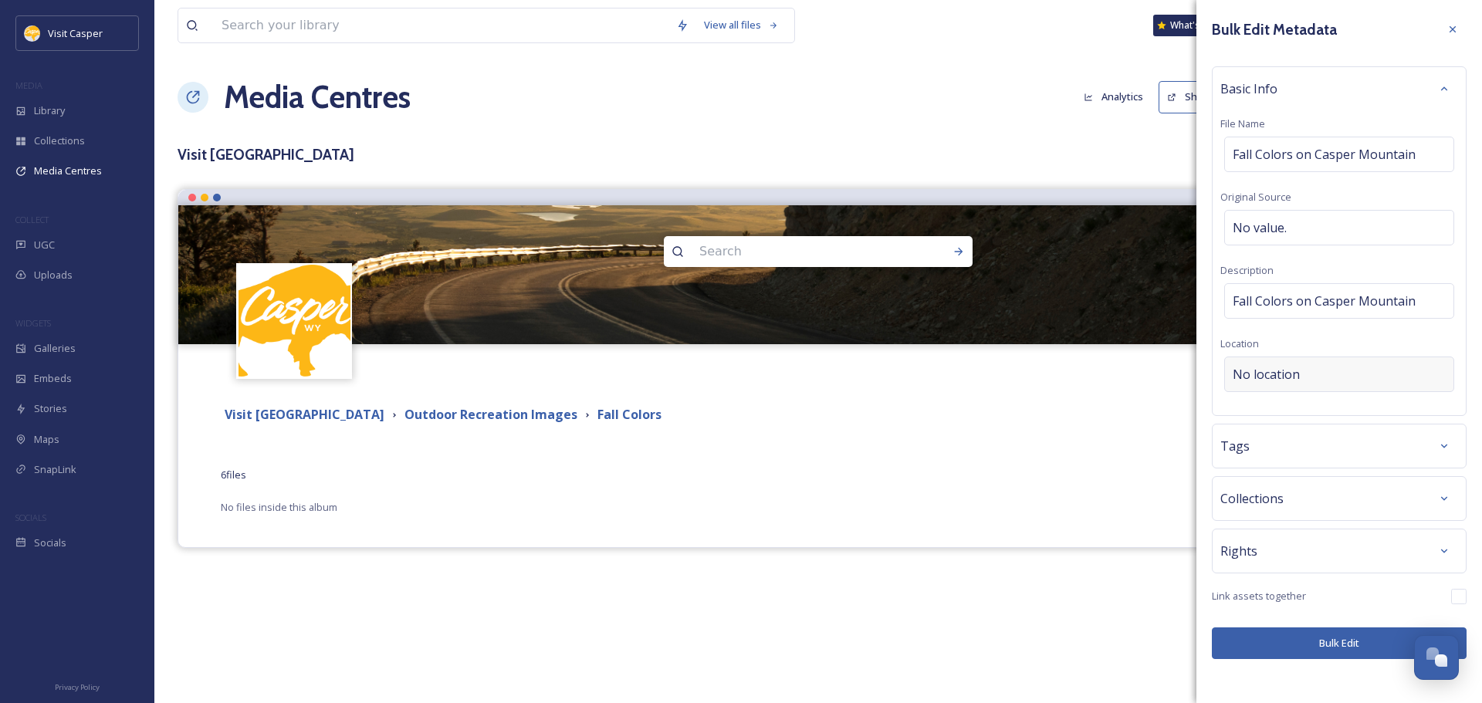
click at [1286, 367] on span "No location" at bounding box center [1266, 374] width 67 height 19
click at [1291, 366] on input at bounding box center [1339, 374] width 228 height 34
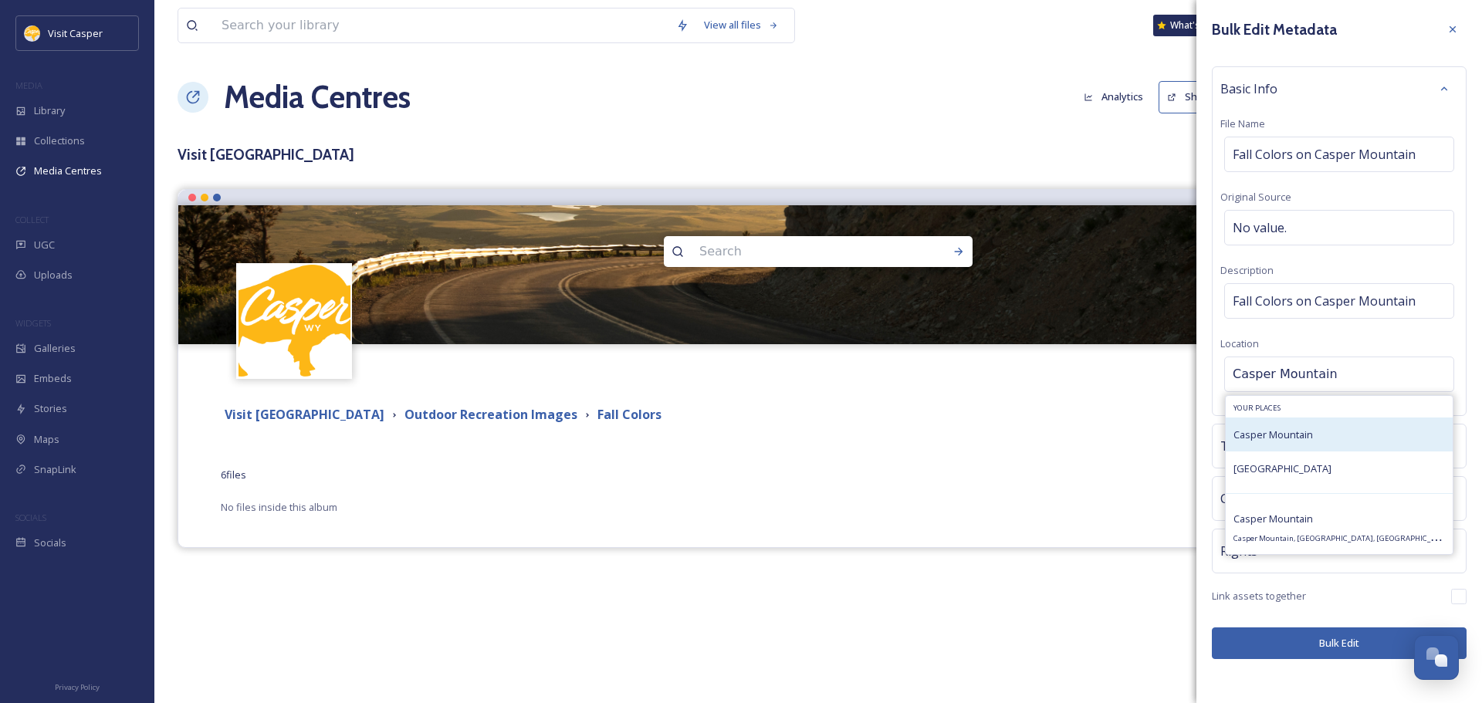
type input "Casper Mountain"
click at [1306, 441] on span "Casper Mountain" at bounding box center [1272, 435] width 79 height 14
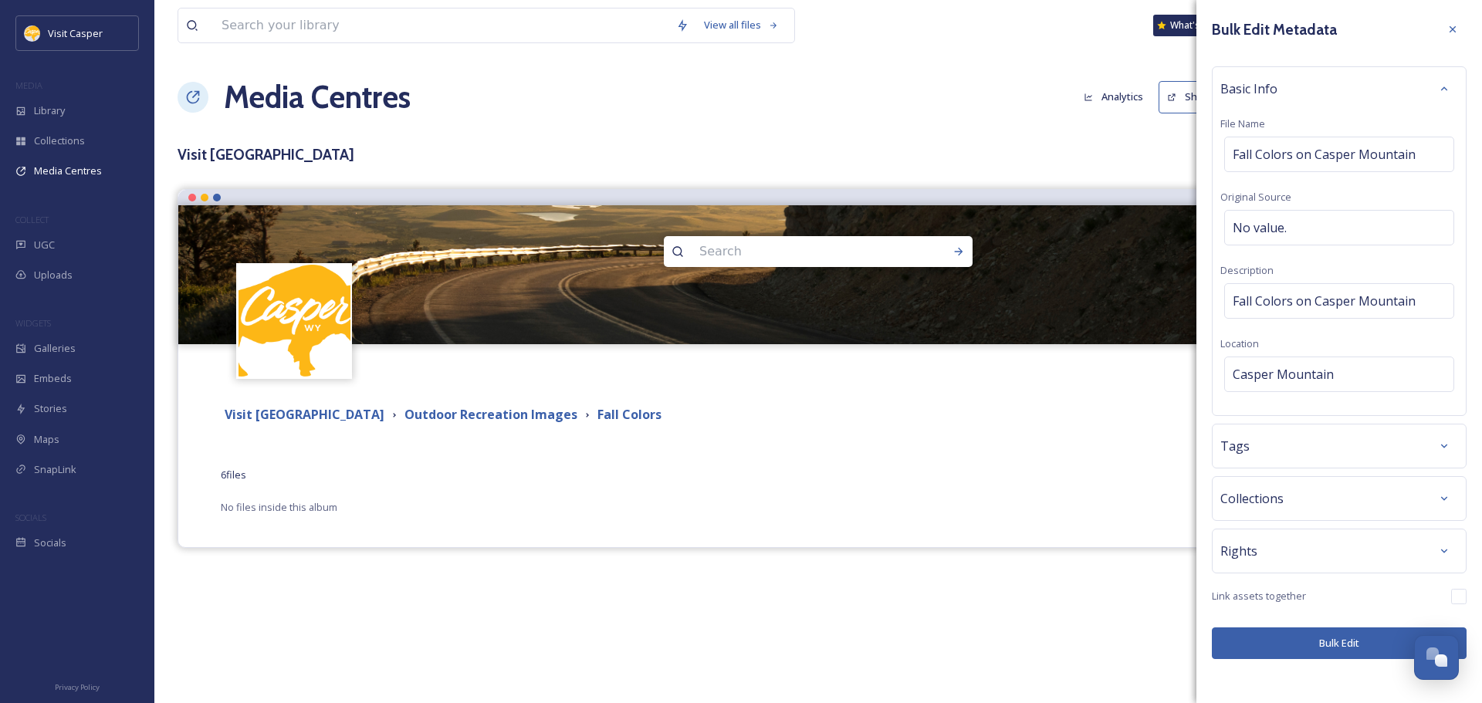
click at [1258, 457] on div "Tags" at bounding box center [1339, 446] width 238 height 28
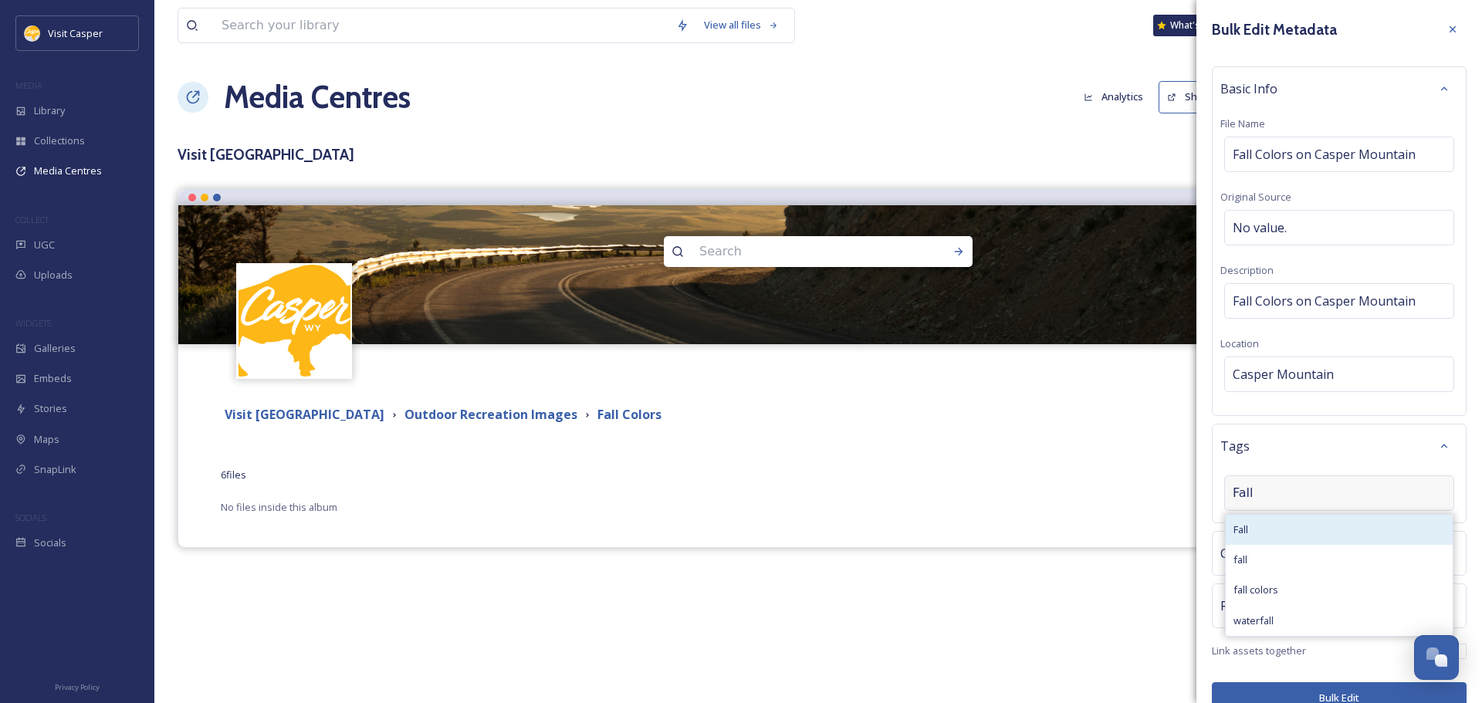
type input "Fall"
click at [1292, 524] on div "Fall" at bounding box center [1339, 530] width 227 height 30
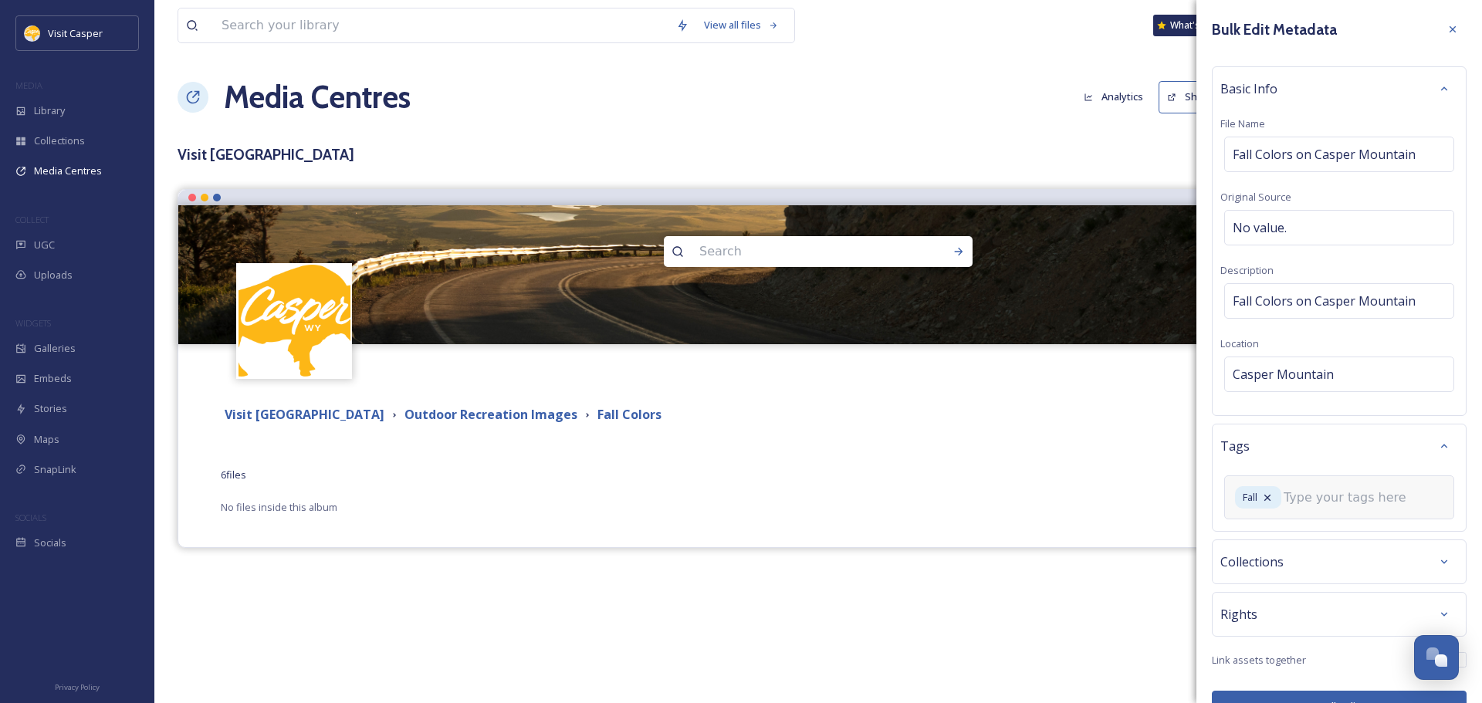
click at [1300, 499] on input at bounding box center [1361, 498] width 154 height 19
type input "Fall Colors"
click at [1284, 535] on div "fall colors" at bounding box center [1339, 538] width 227 height 30
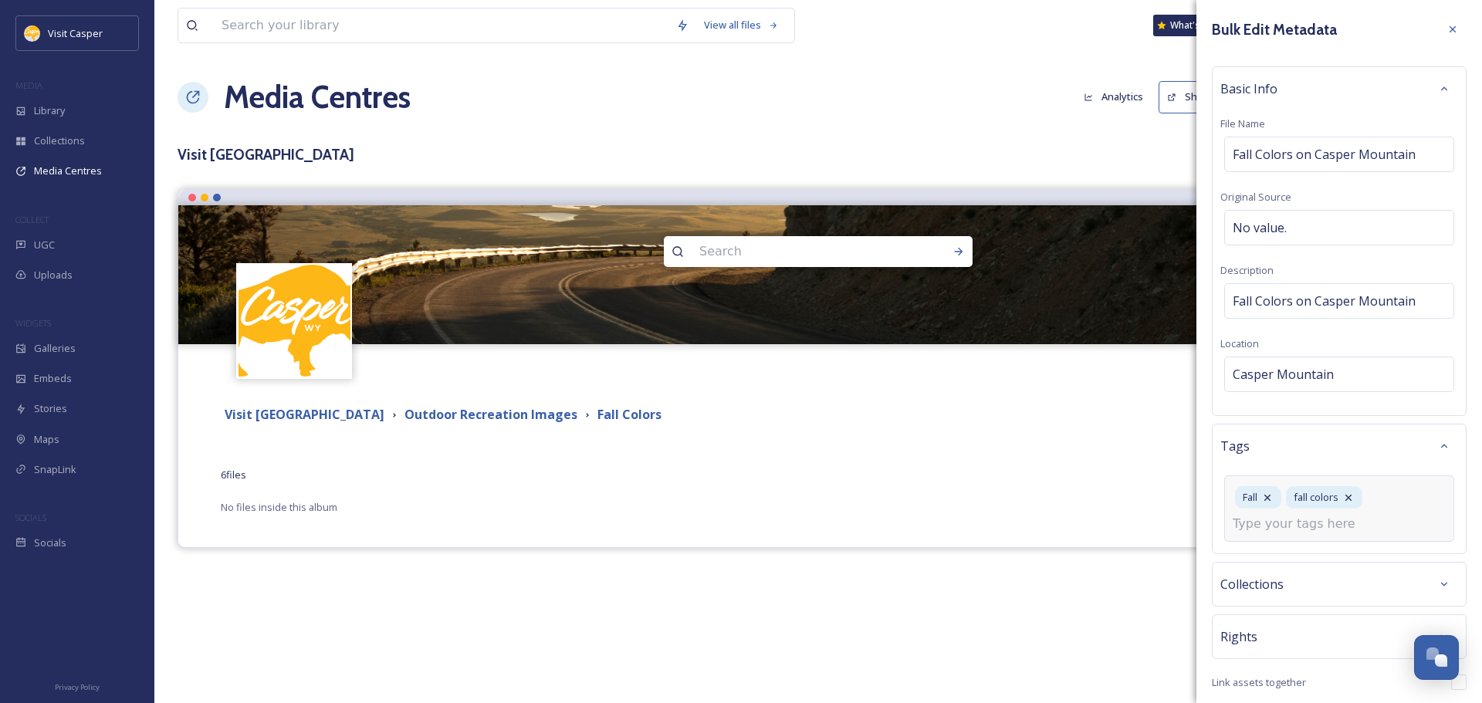
click at [1348, 522] on input at bounding box center [1310, 524] width 154 height 19
type input "Casper Mountain"
click at [1297, 569] on div "Casper Mountain" at bounding box center [1339, 561] width 227 height 30
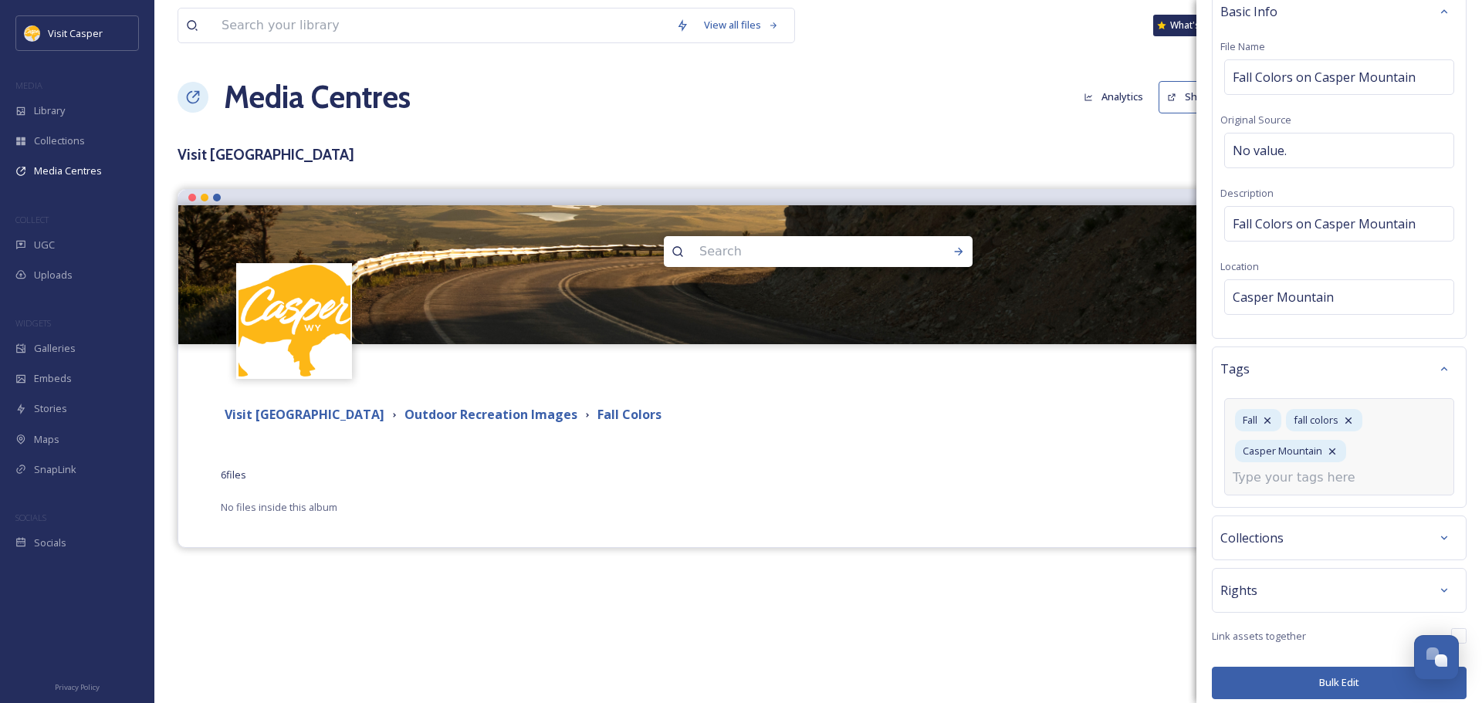
click at [1287, 548] on div "Collections" at bounding box center [1339, 538] width 255 height 45
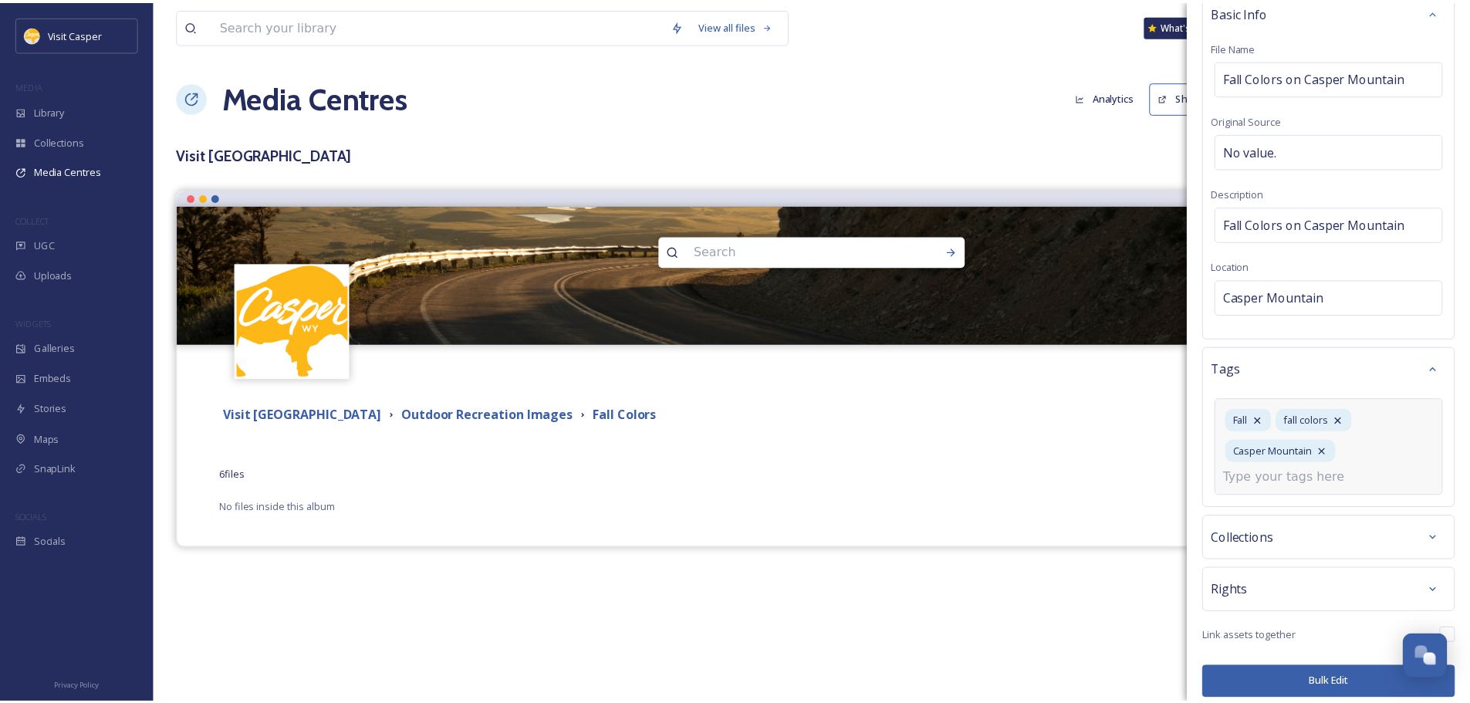
scroll to position [35, 0]
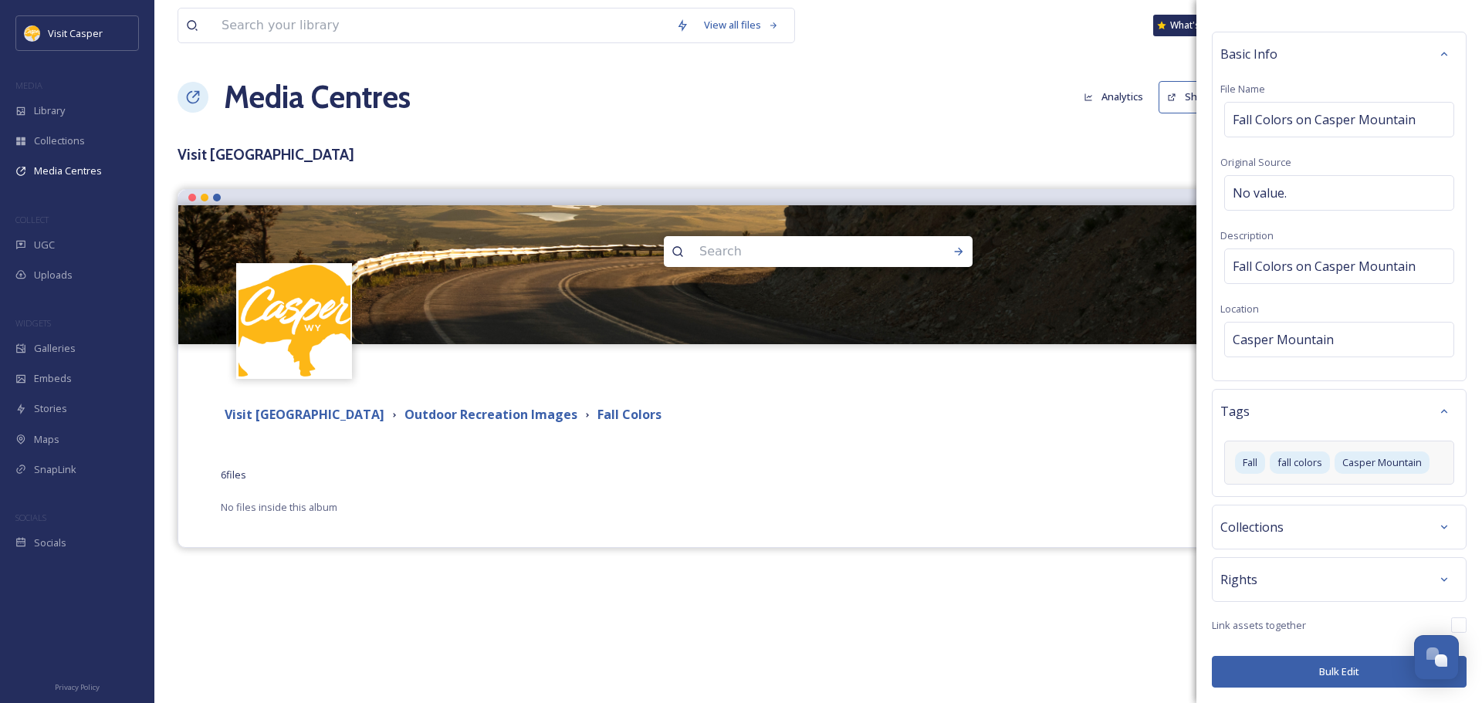
click at [1322, 670] on button "Bulk Edit" at bounding box center [1339, 672] width 255 height 32
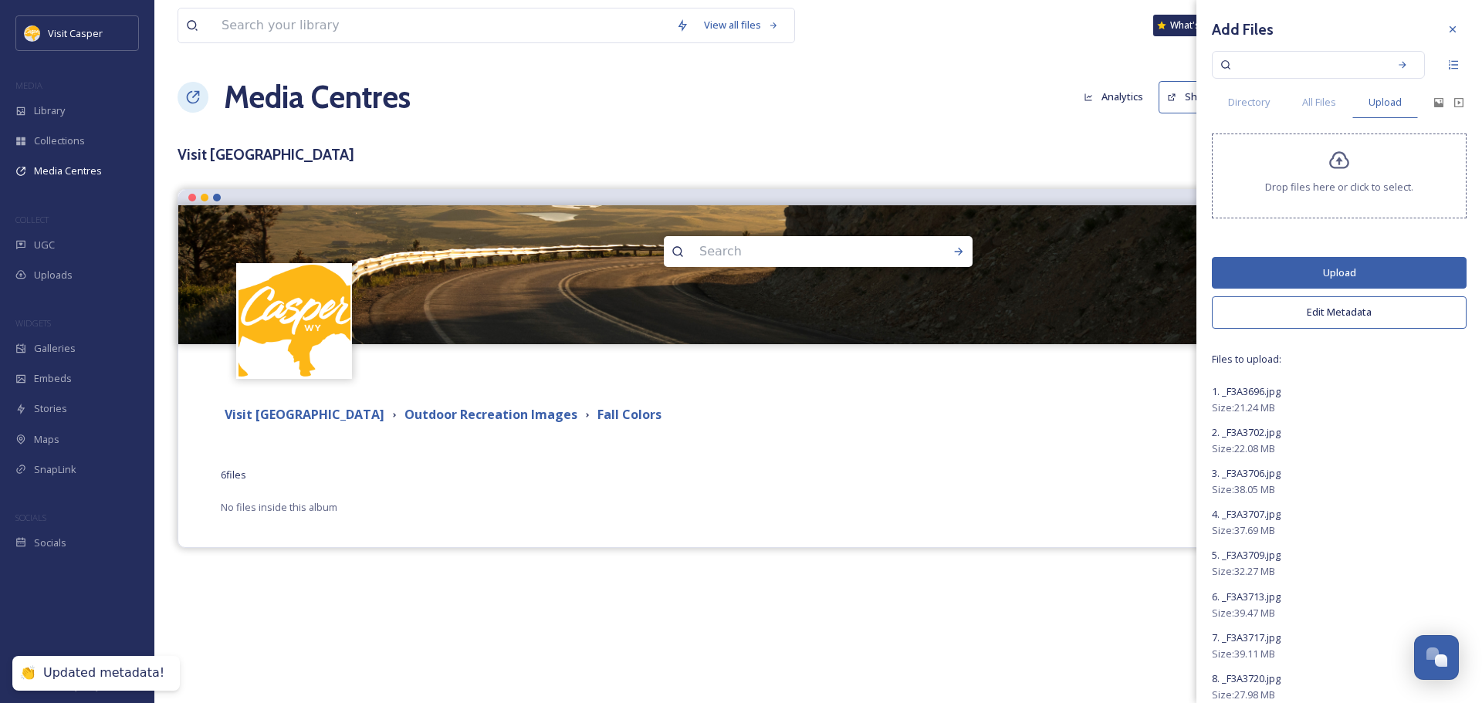
click at [1309, 274] on button "Upload" at bounding box center [1339, 273] width 255 height 32
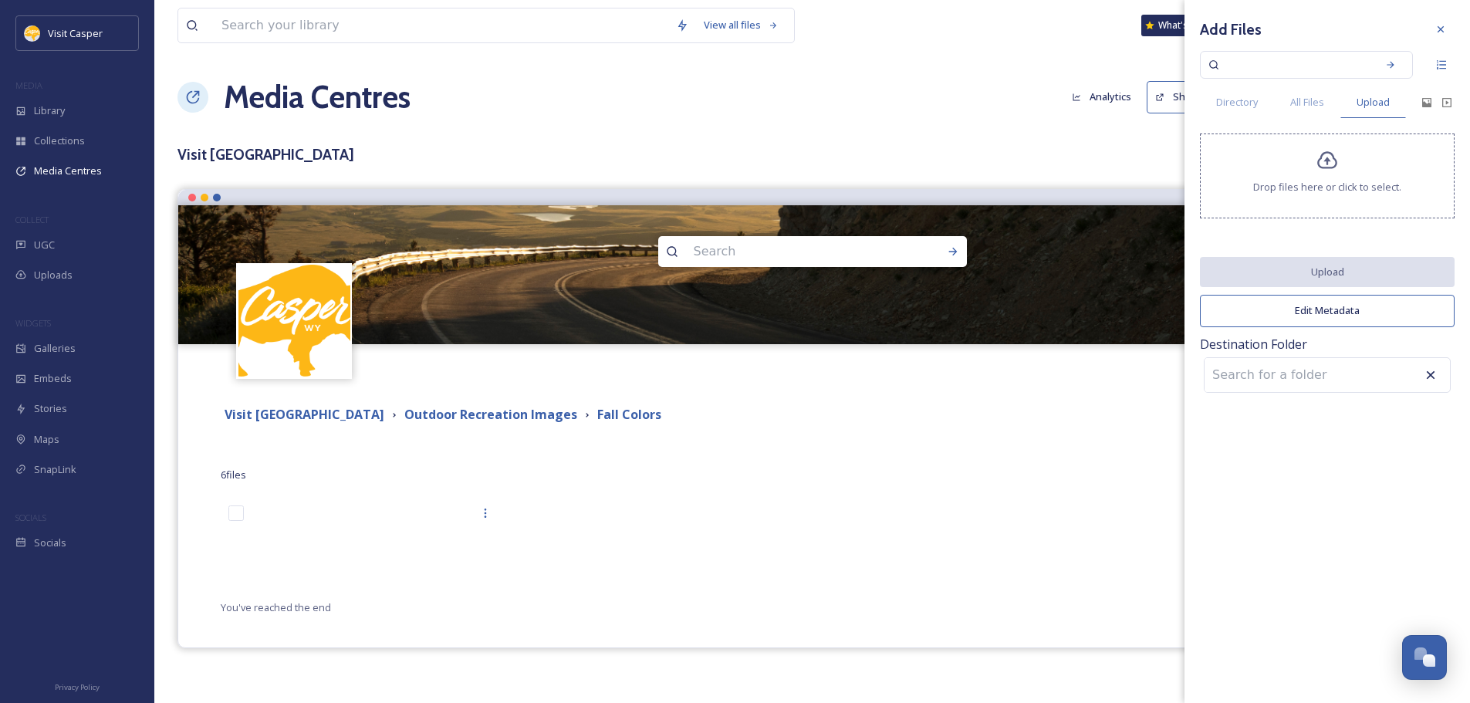
scroll to position [66, 0]
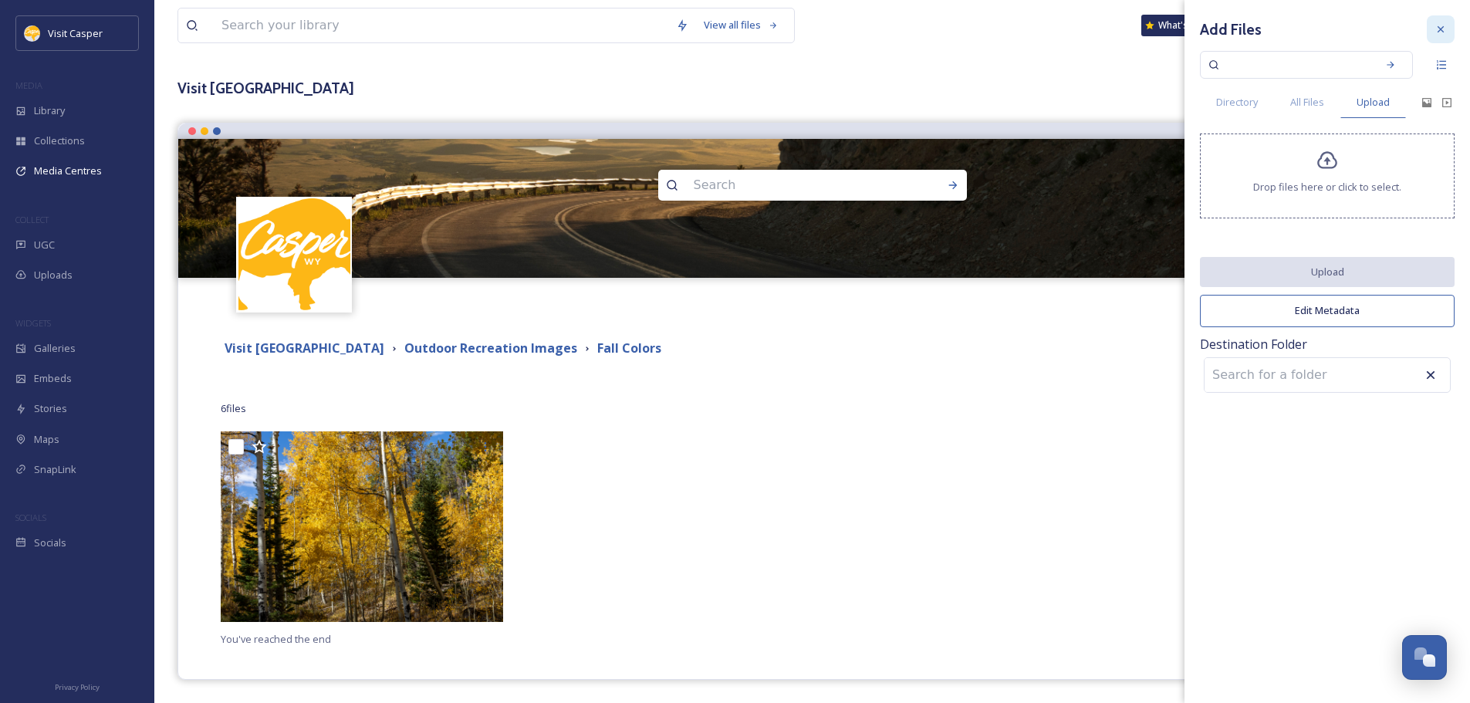
click at [1439, 35] on icon at bounding box center [1441, 29] width 12 height 12
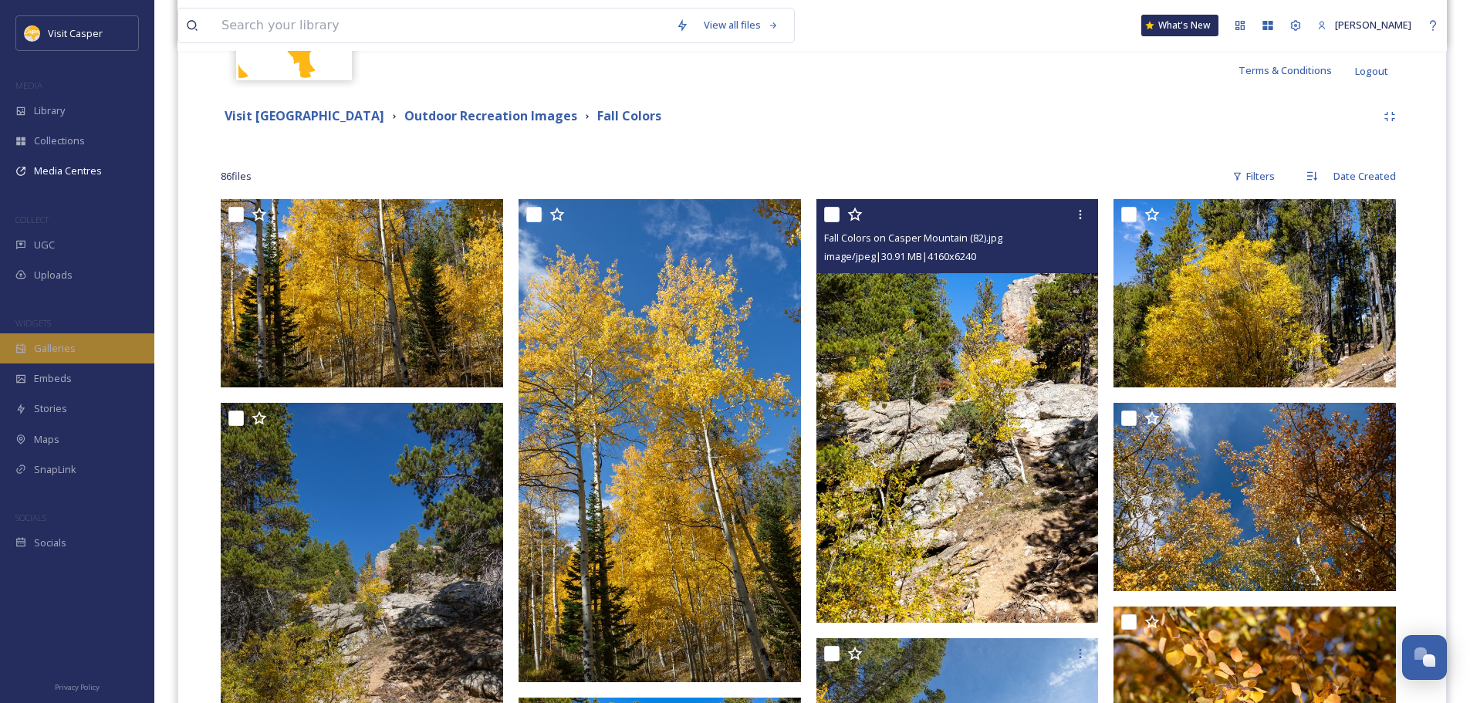
scroll to position [154, 0]
